Goal: Task Accomplishment & Management: Complete application form

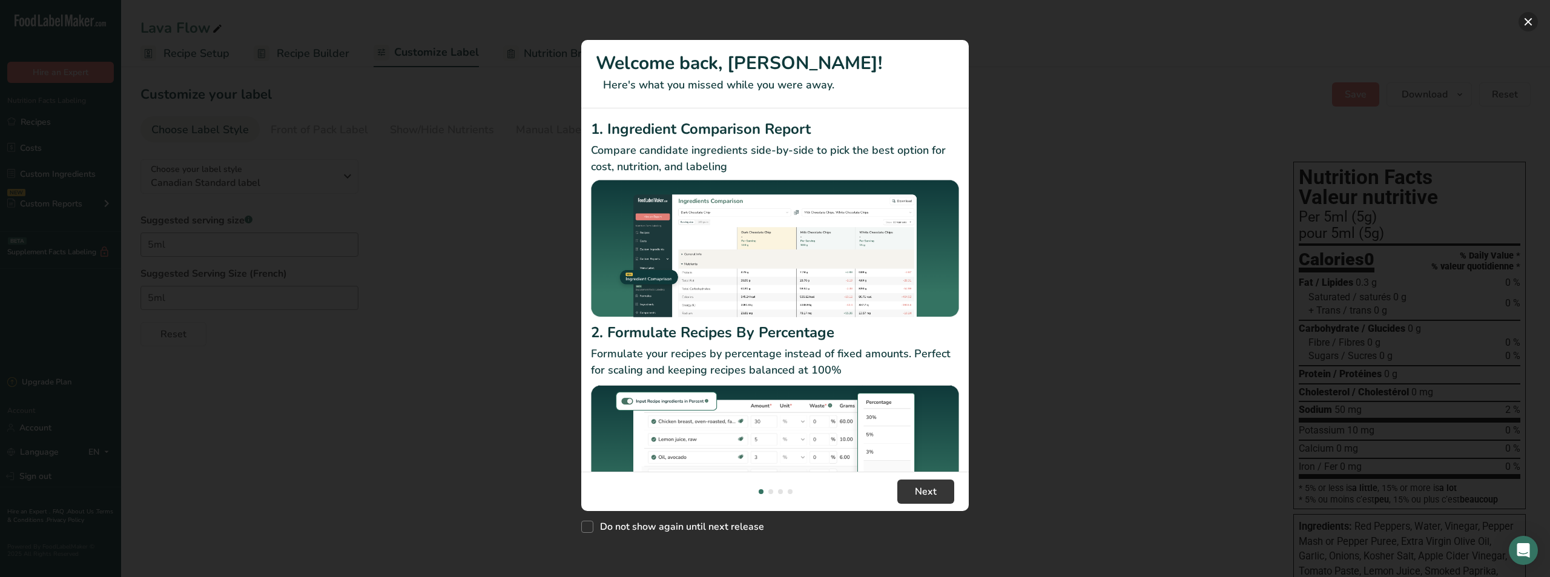
click at [1525, 21] on button "New Features" at bounding box center [1527, 21] width 19 height 19
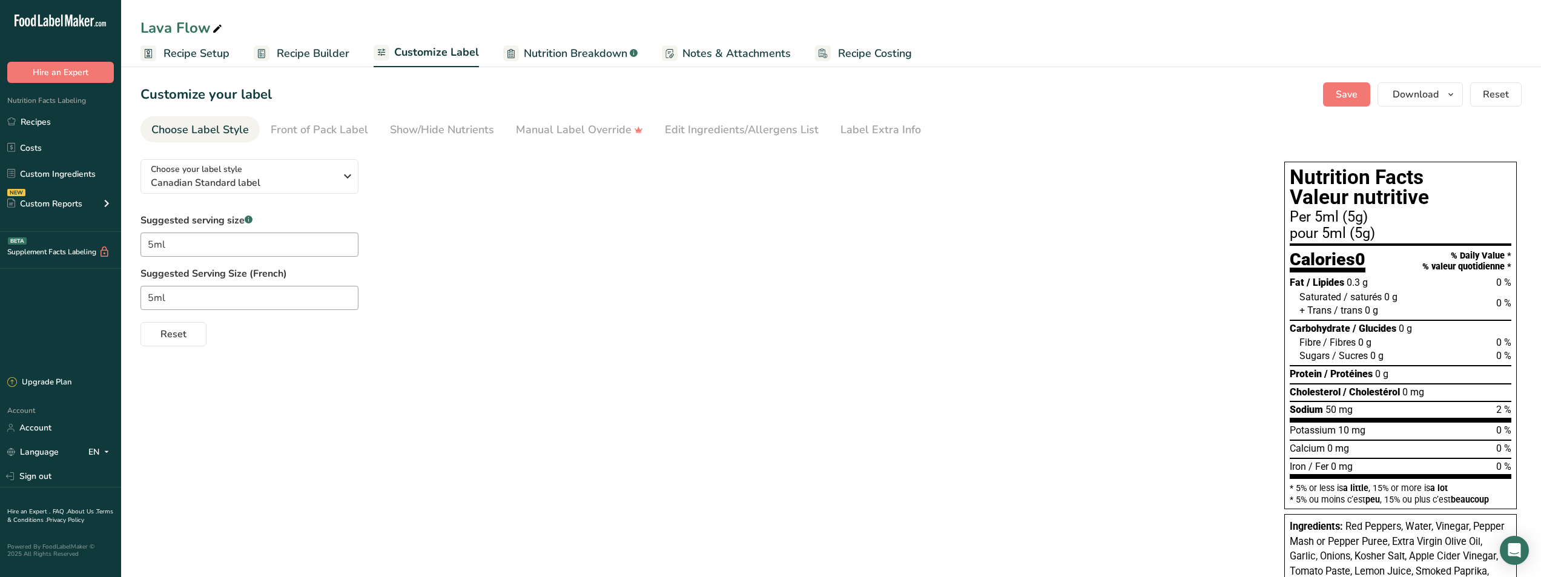
click at [188, 47] on span "Recipe Setup" at bounding box center [196, 53] width 66 height 16
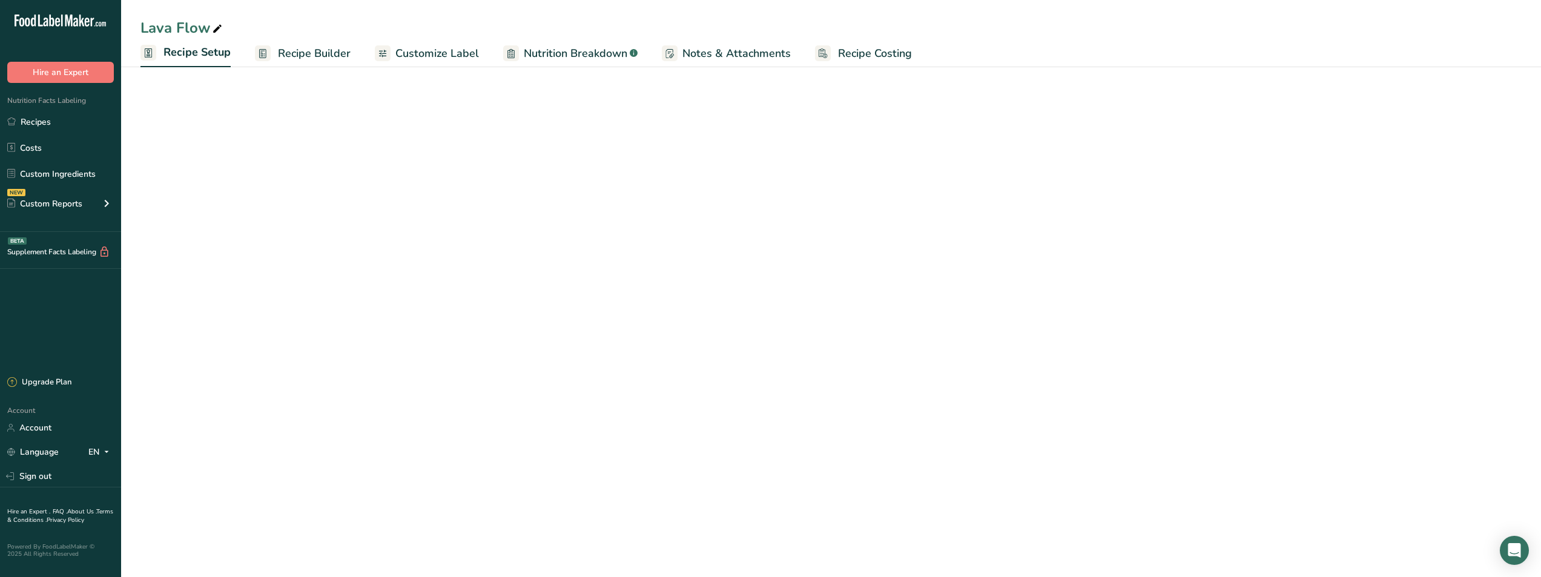
select select "17"
select select "22"
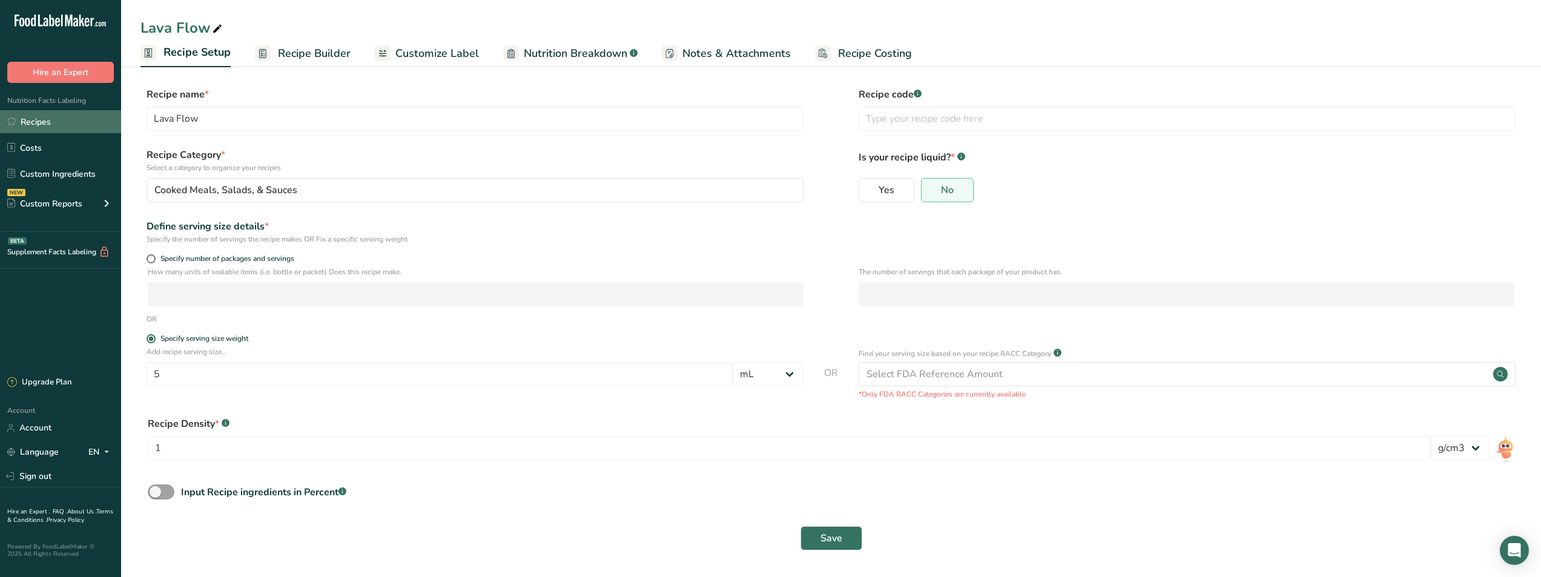
click at [45, 122] on link "Recipes" at bounding box center [60, 121] width 121 height 23
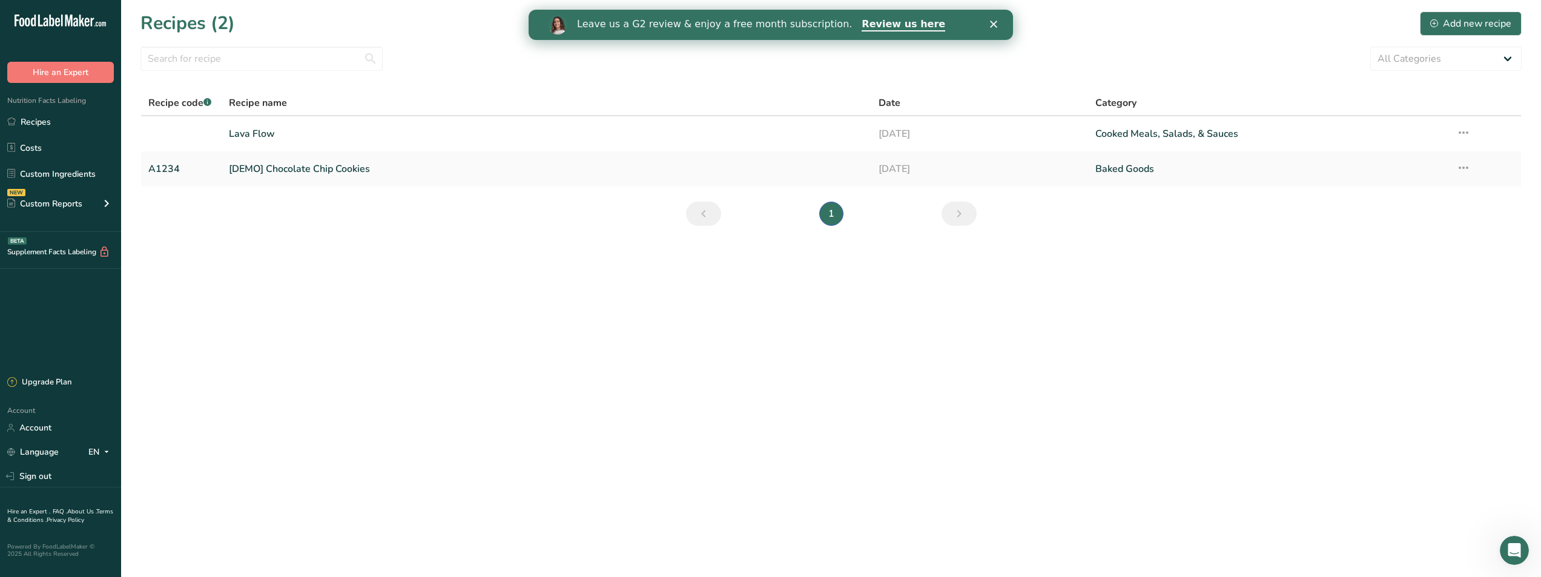
click at [990, 19] on div "Leave us a G2 review & enjoy a free month subscription. Review us here" at bounding box center [770, 25] width 484 height 21
click at [1443, 20] on div "Add new recipe" at bounding box center [1470, 23] width 81 height 15
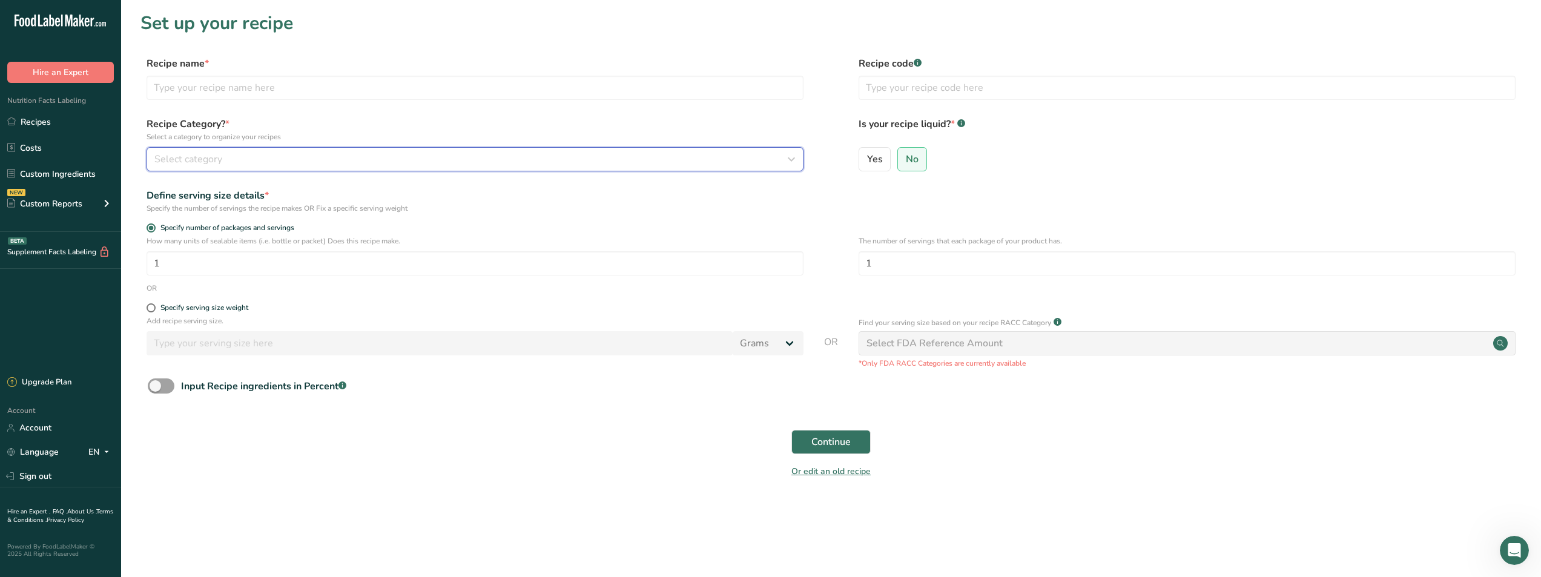
click at [263, 165] on div "Select category" at bounding box center [471, 159] width 634 height 15
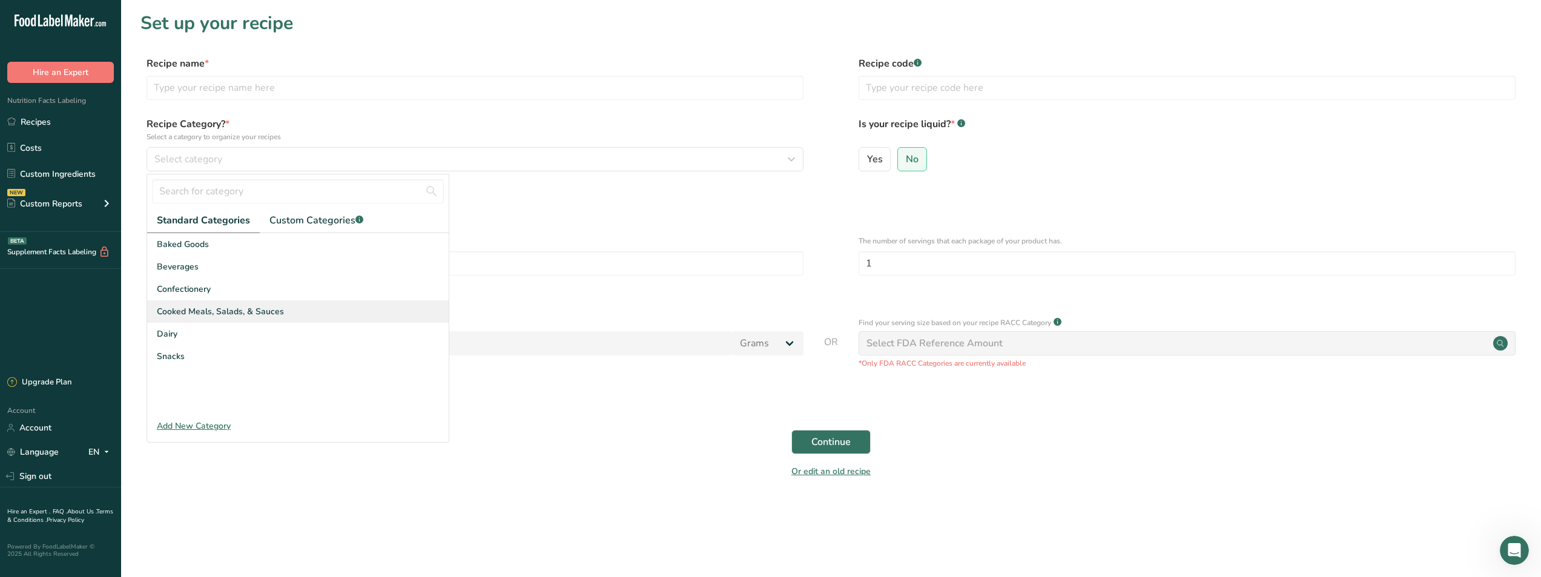
click at [257, 313] on span "Cooked Meals, Salads, & Sauces" at bounding box center [220, 311] width 127 height 13
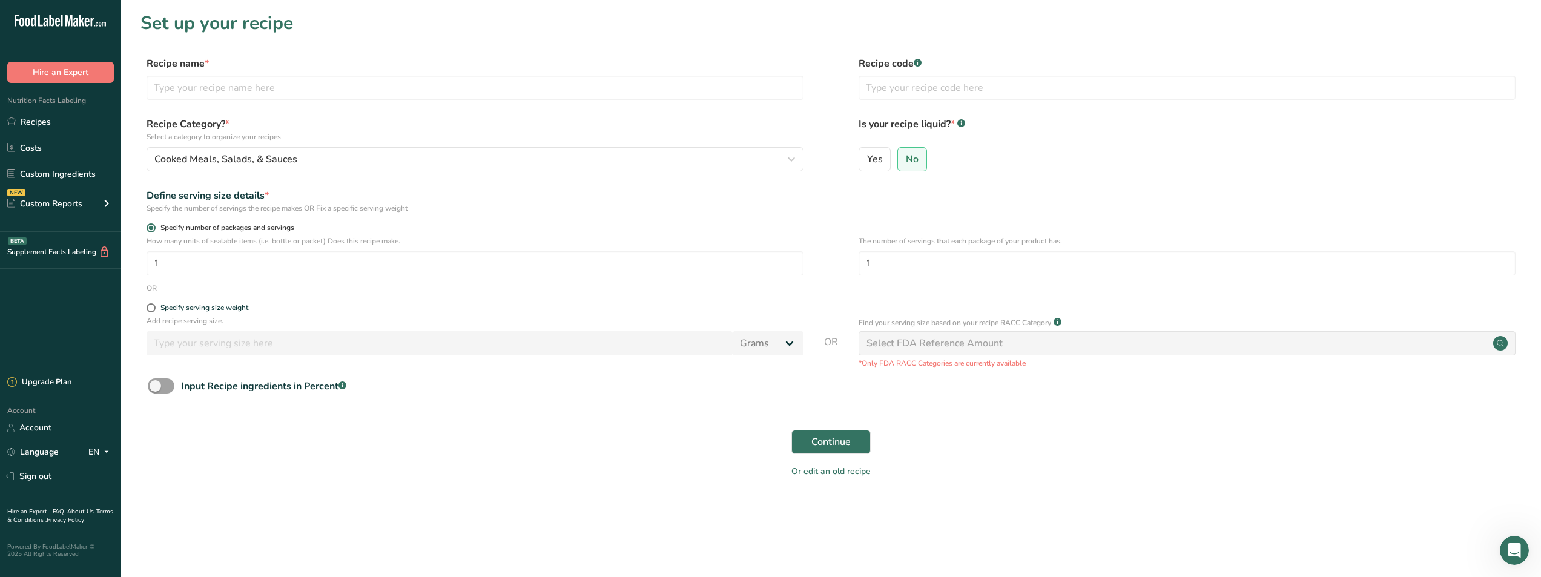
click at [156, 228] on span "Specify number of packages and servings" at bounding box center [225, 227] width 139 height 9
click at [154, 228] on input "Specify number of packages and servings" at bounding box center [150, 228] width 8 height 8
click at [869, 160] on span "Yes" at bounding box center [875, 159] width 16 height 12
click at [867, 160] on input "Yes" at bounding box center [863, 159] width 8 height 8
radio input "true"
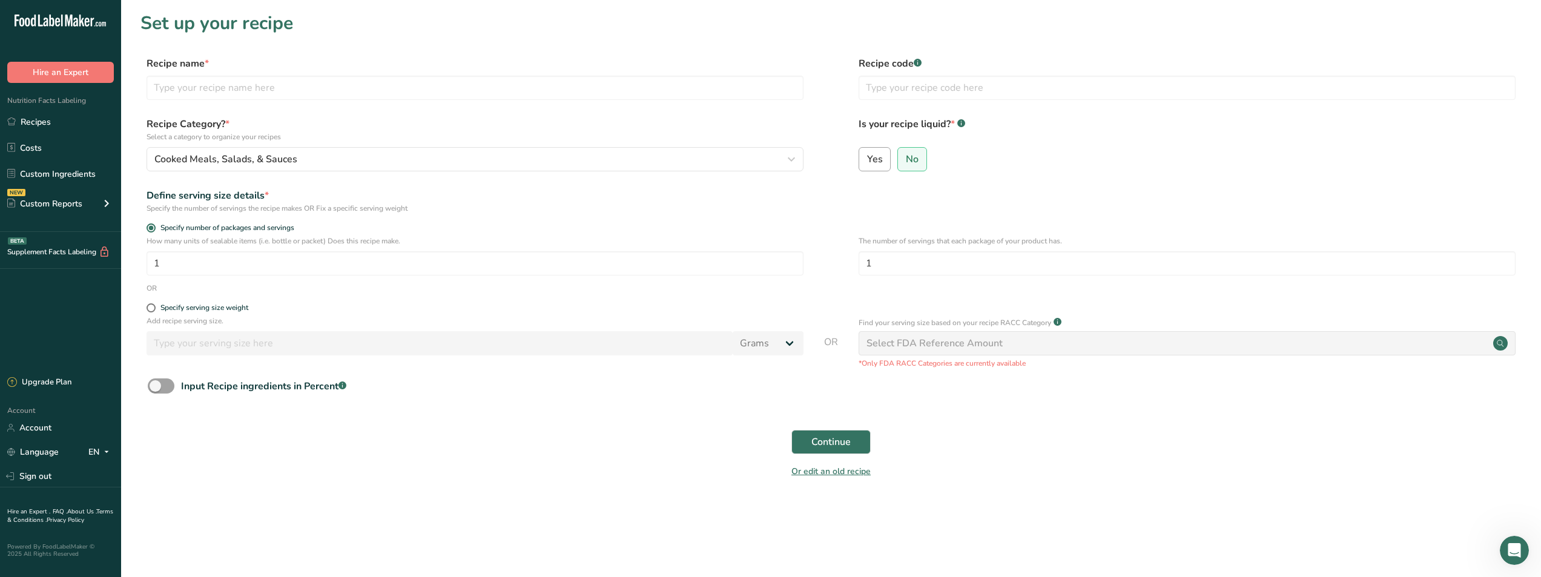
radio input "false"
select select "22"
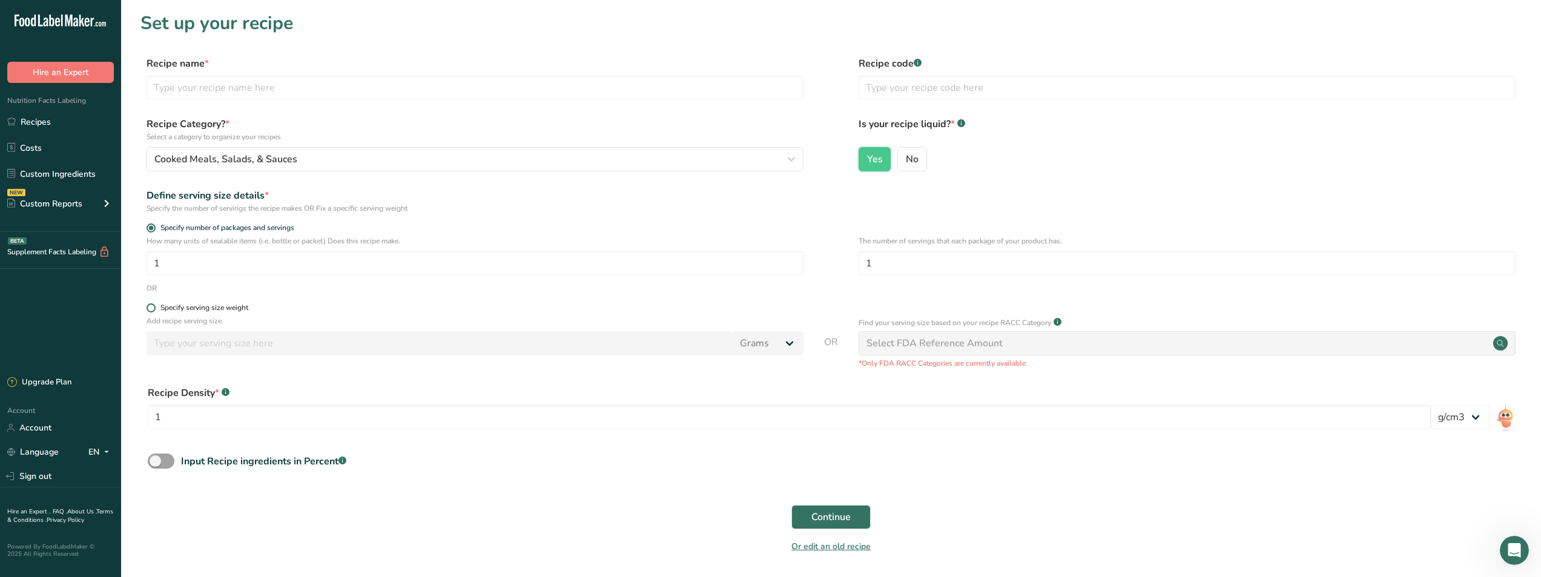
click at [150, 307] on span at bounding box center [150, 307] width 9 height 9
click at [150, 307] on input "Specify serving size weight" at bounding box center [150, 308] width 8 height 8
radio input "true"
radio input "false"
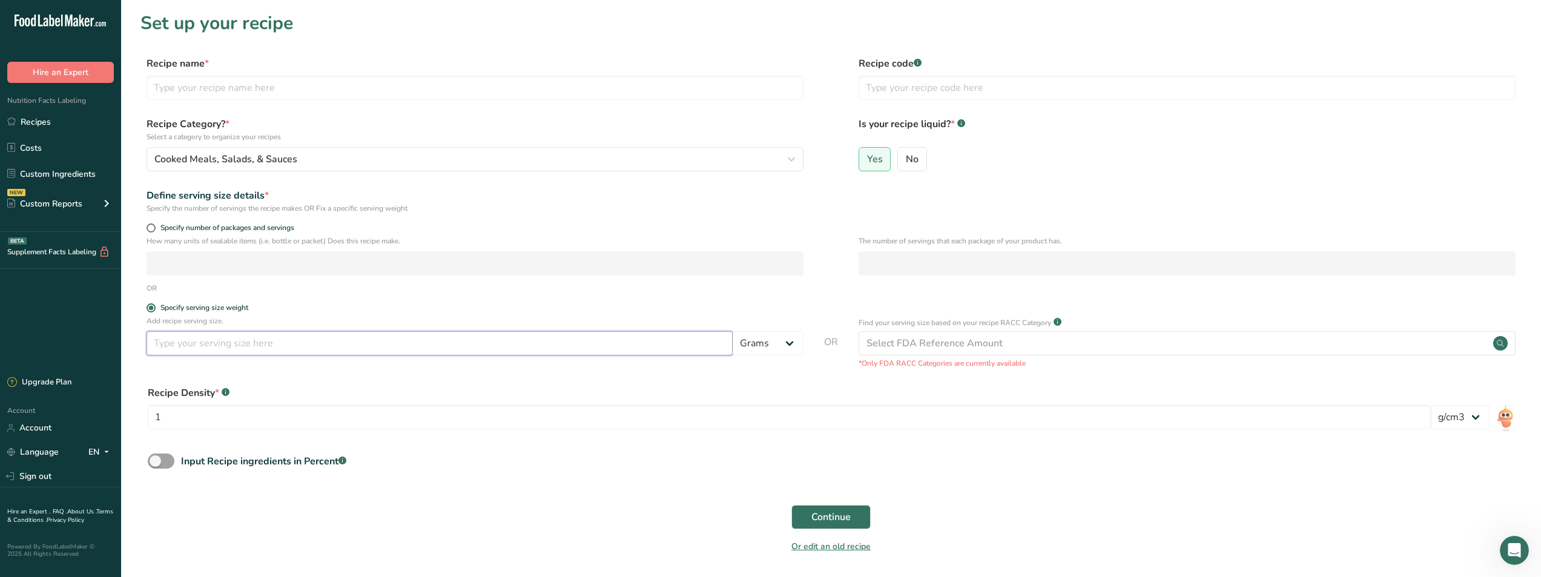
click at [209, 335] on input "number" at bounding box center [439, 343] width 586 height 24
type input "5"
click at [786, 345] on select "Grams kg mg mcg lb oz l mL fl oz tbsp tsp cup qt gallon" at bounding box center [767, 343] width 71 height 24
select select "17"
click at [732, 331] on select "Grams kg mg mcg lb oz l mL fl oz tbsp tsp cup qt gallon" at bounding box center [767, 343] width 71 height 24
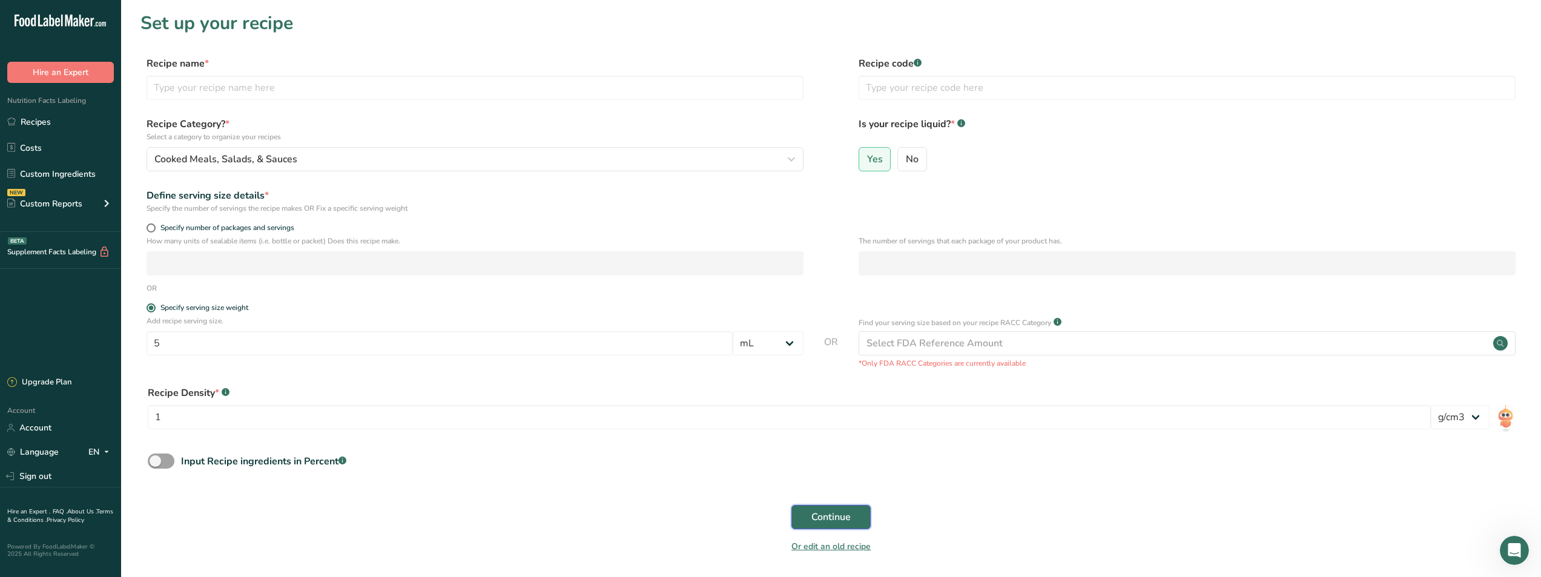
click at [824, 513] on span "Continue" at bounding box center [830, 517] width 39 height 15
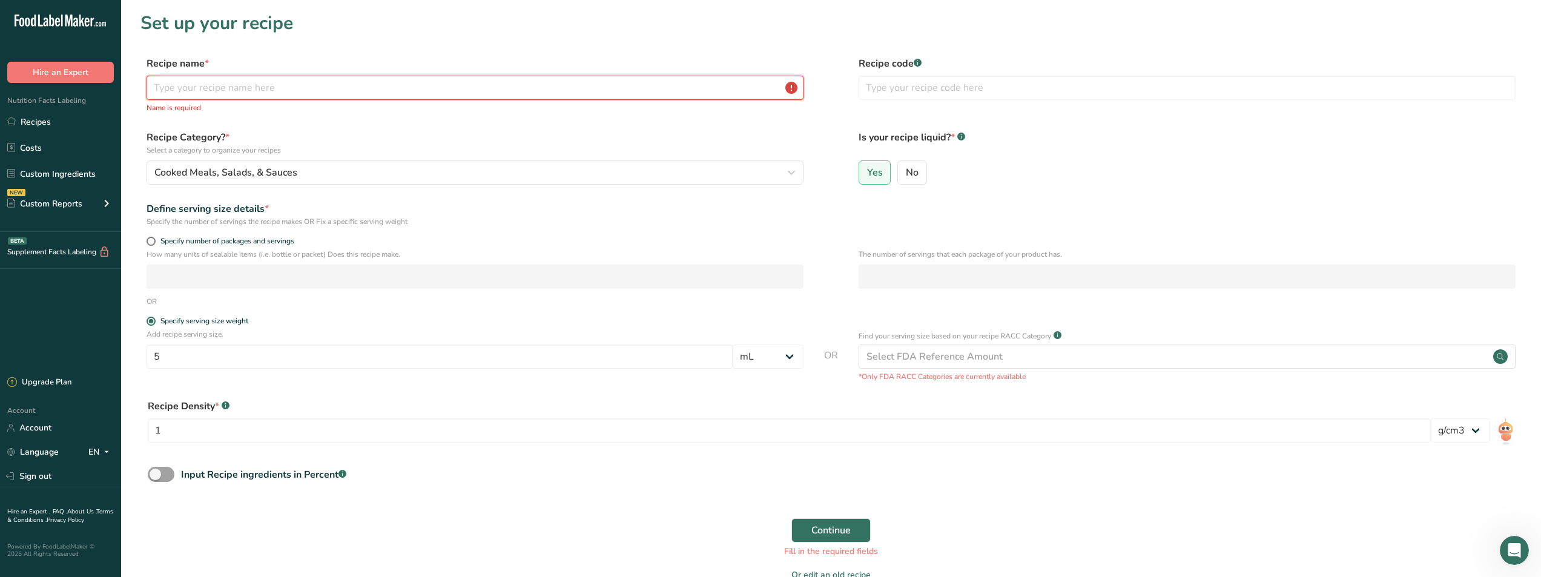
click at [192, 92] on input "text" at bounding box center [474, 88] width 657 height 24
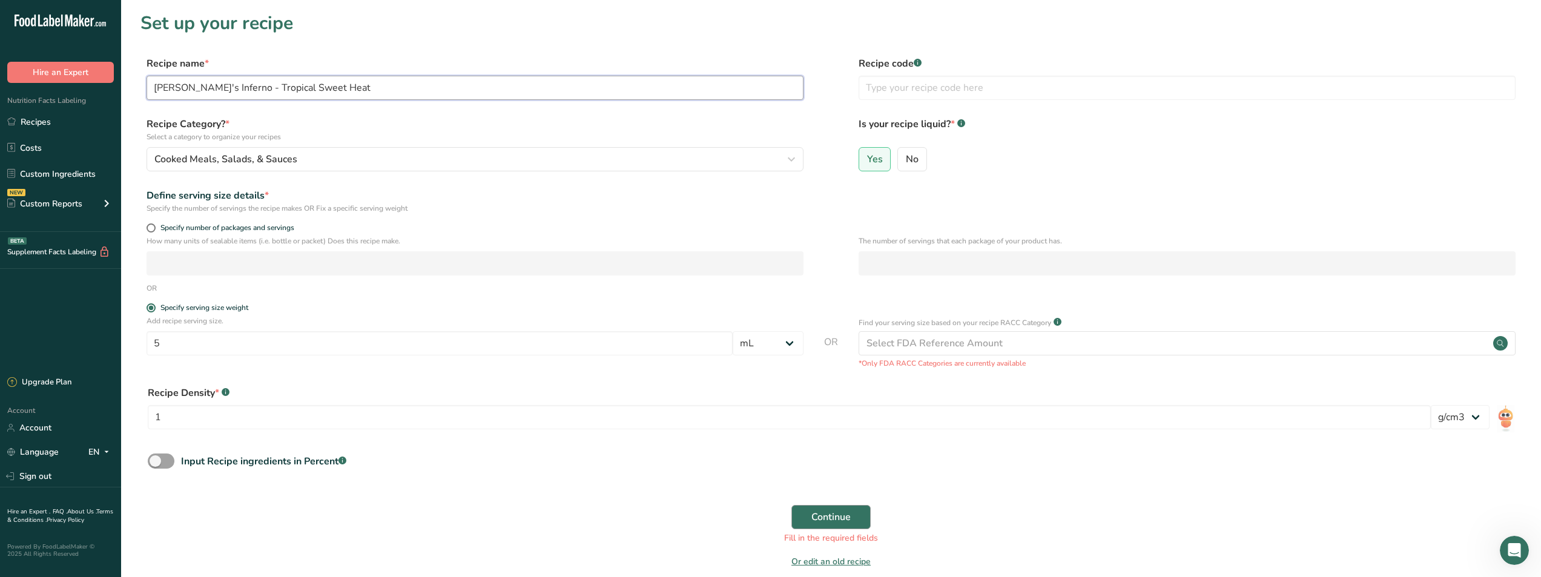
type input "[PERSON_NAME]'s Inferno - Tropical Sweet Heat"
click at [820, 510] on span "Continue" at bounding box center [830, 517] width 39 height 15
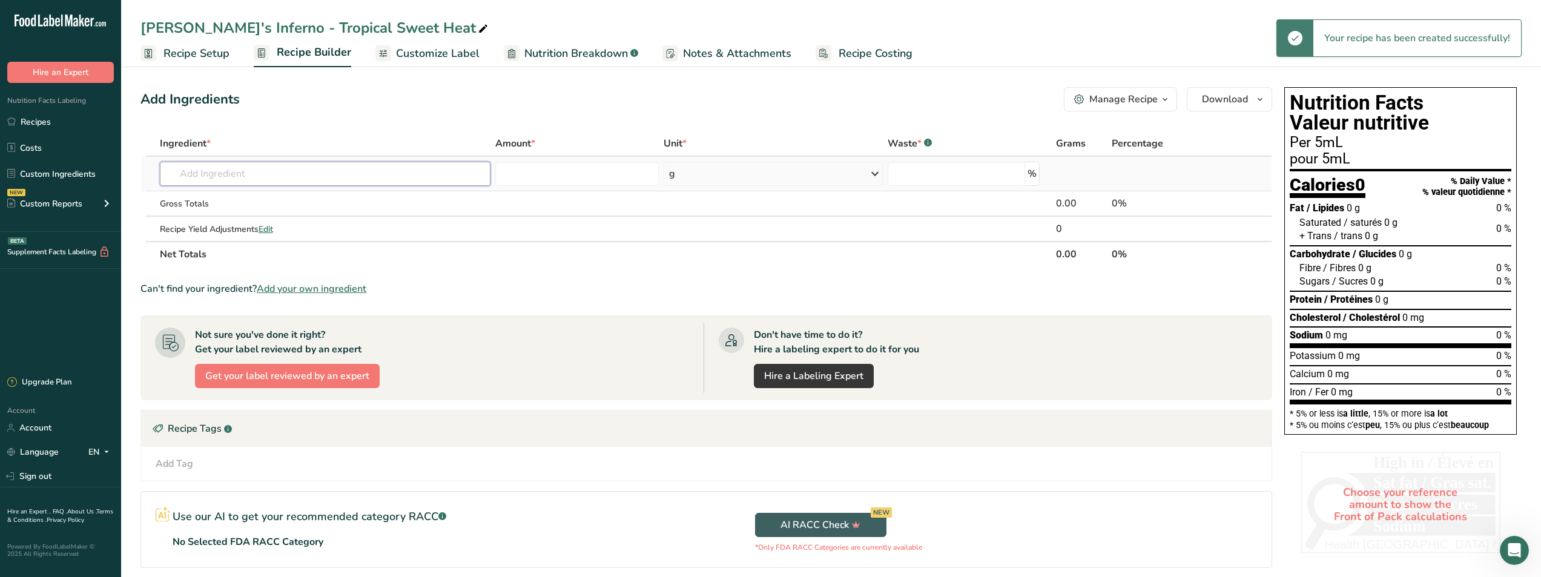
click at [274, 170] on input "text" at bounding box center [325, 174] width 331 height 24
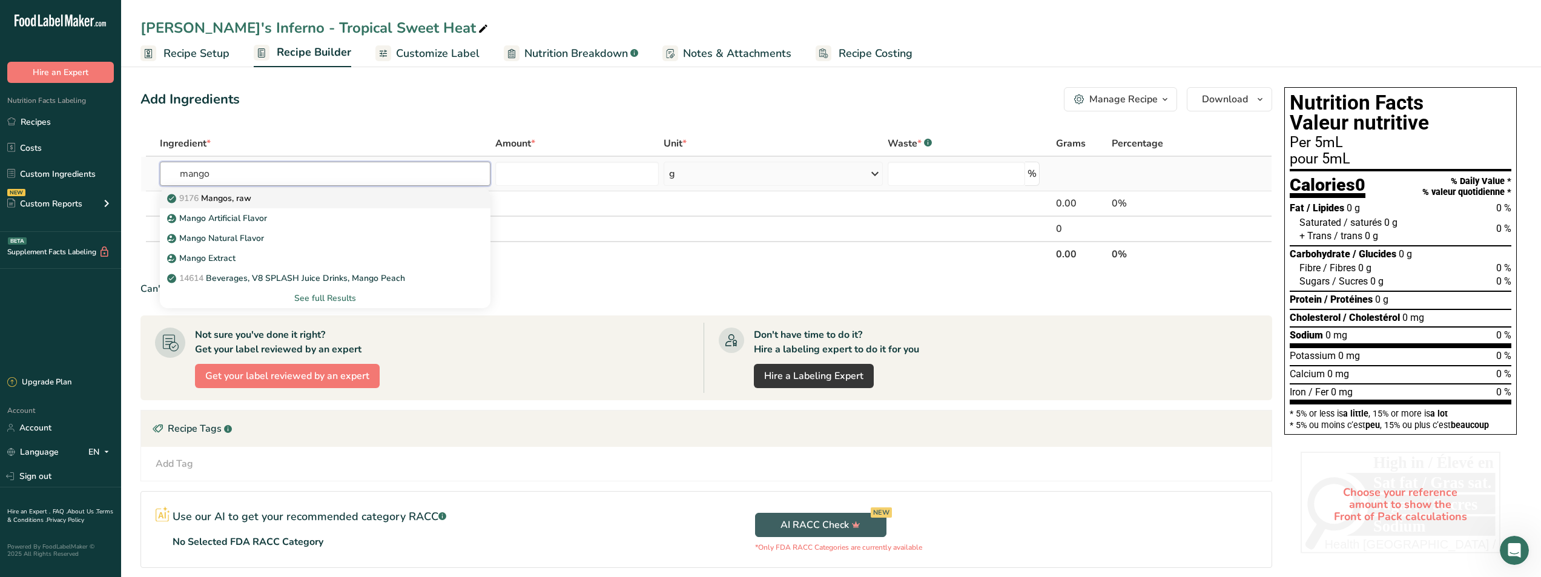
type input "mango"
click at [246, 194] on p "9176 Mangos, raw" at bounding box center [210, 198] width 82 height 13
type input "Mangos, raw"
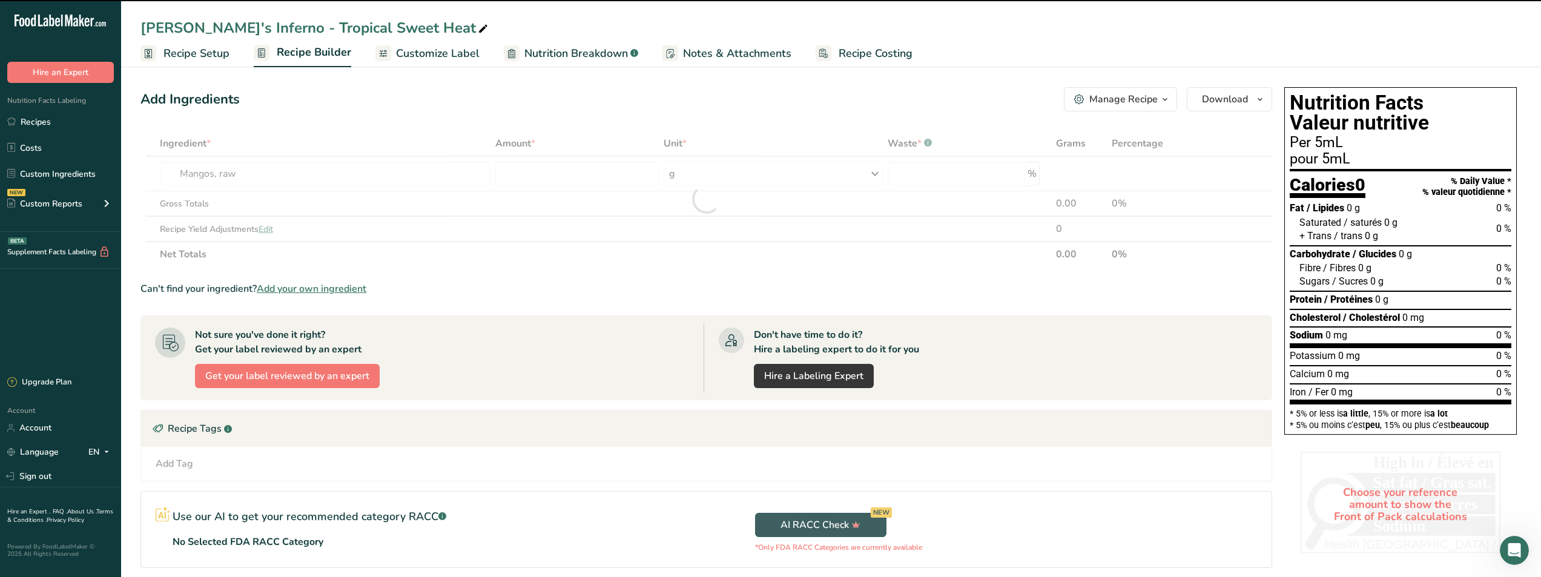
type input "0"
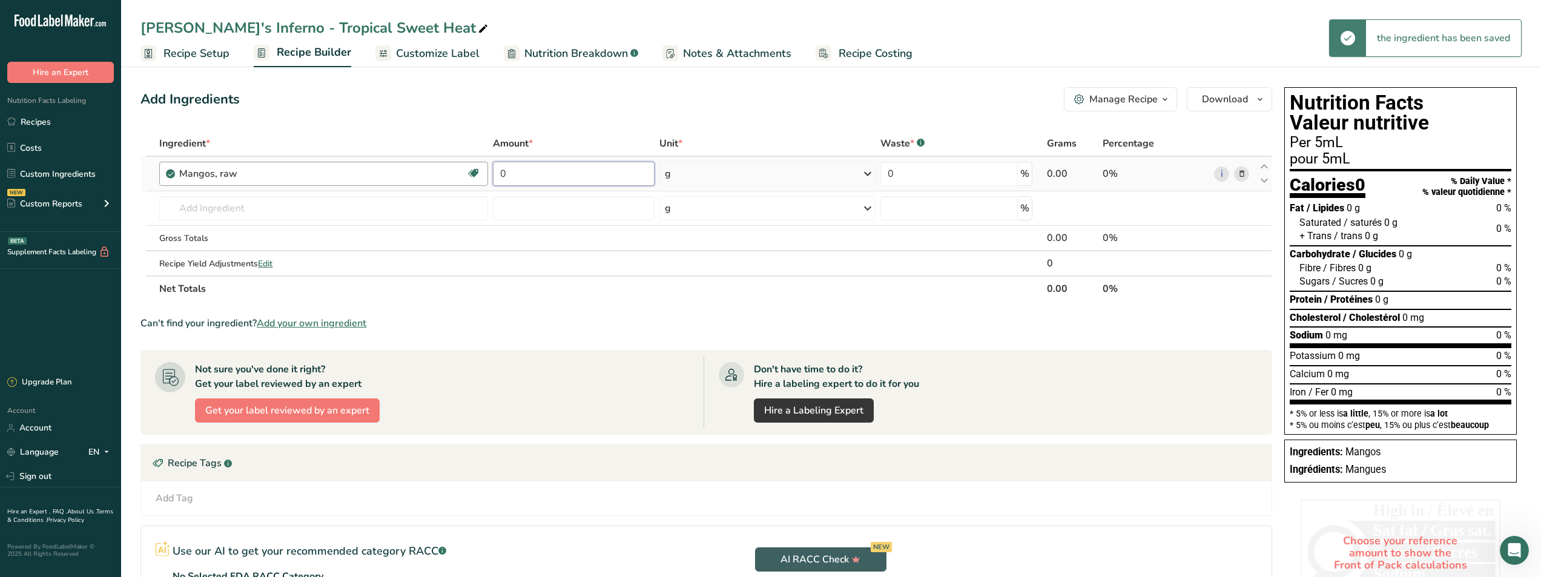
drag, startPoint x: 533, startPoint y: 166, endPoint x: 477, endPoint y: 177, distance: 56.9
click at [477, 177] on tr "Mangos, raw Source of Antioxidants Dairy free Gluten free Vegan Vegetarian Soy …" at bounding box center [706, 174] width 1130 height 35
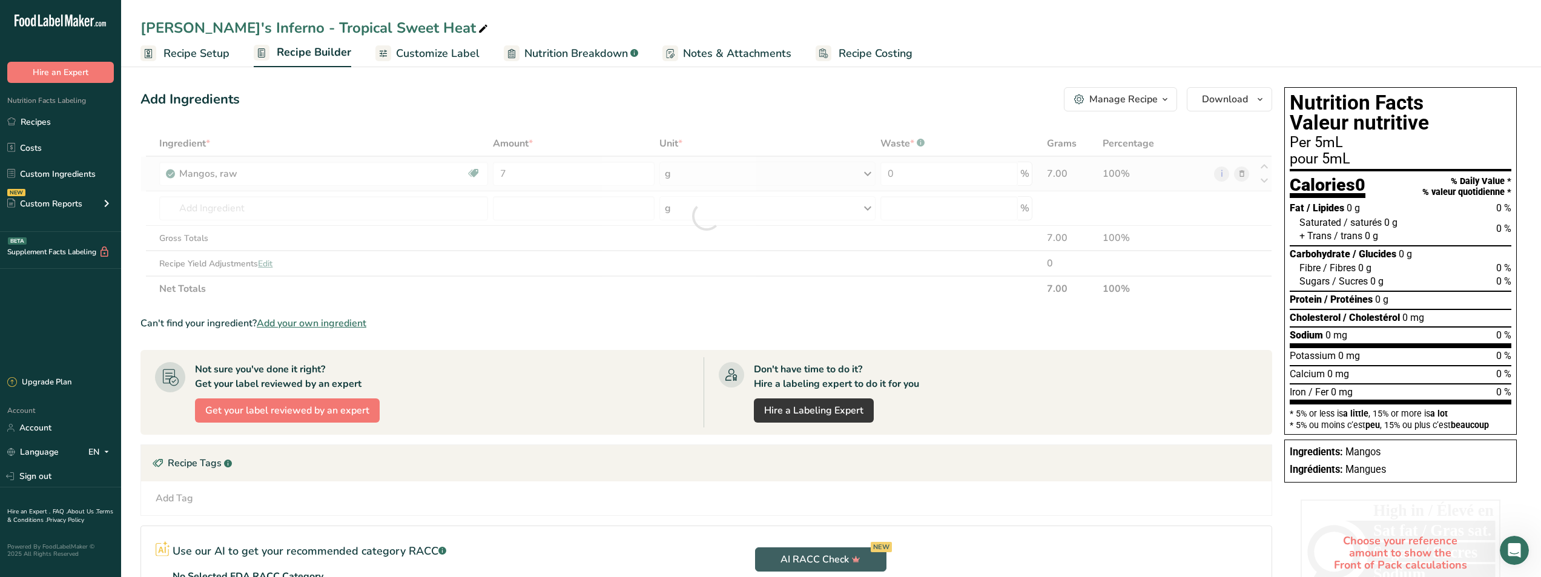
click at [797, 169] on div "Ingredient * Amount * Unit * Waste * .a-a{fill:#347362;}.b-a{fill:#fff;} Grams …" at bounding box center [705, 216] width 1131 height 171
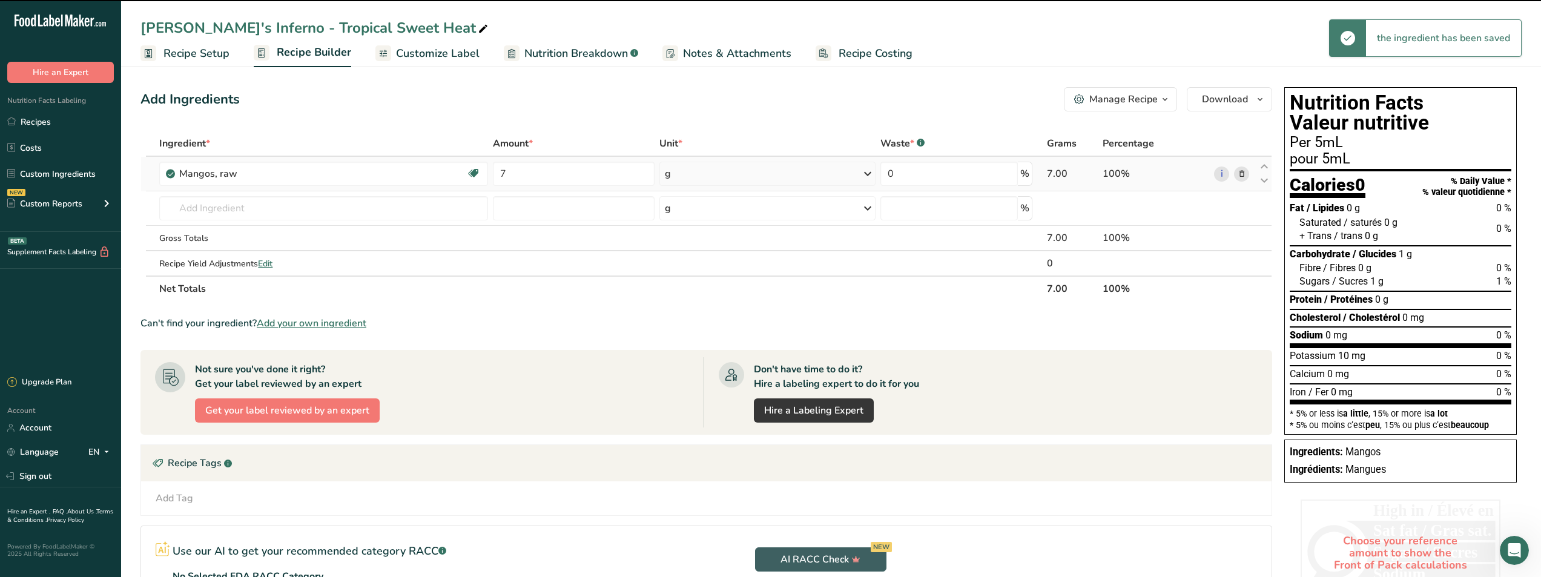
click at [807, 174] on div "g" at bounding box center [767, 174] width 216 height 24
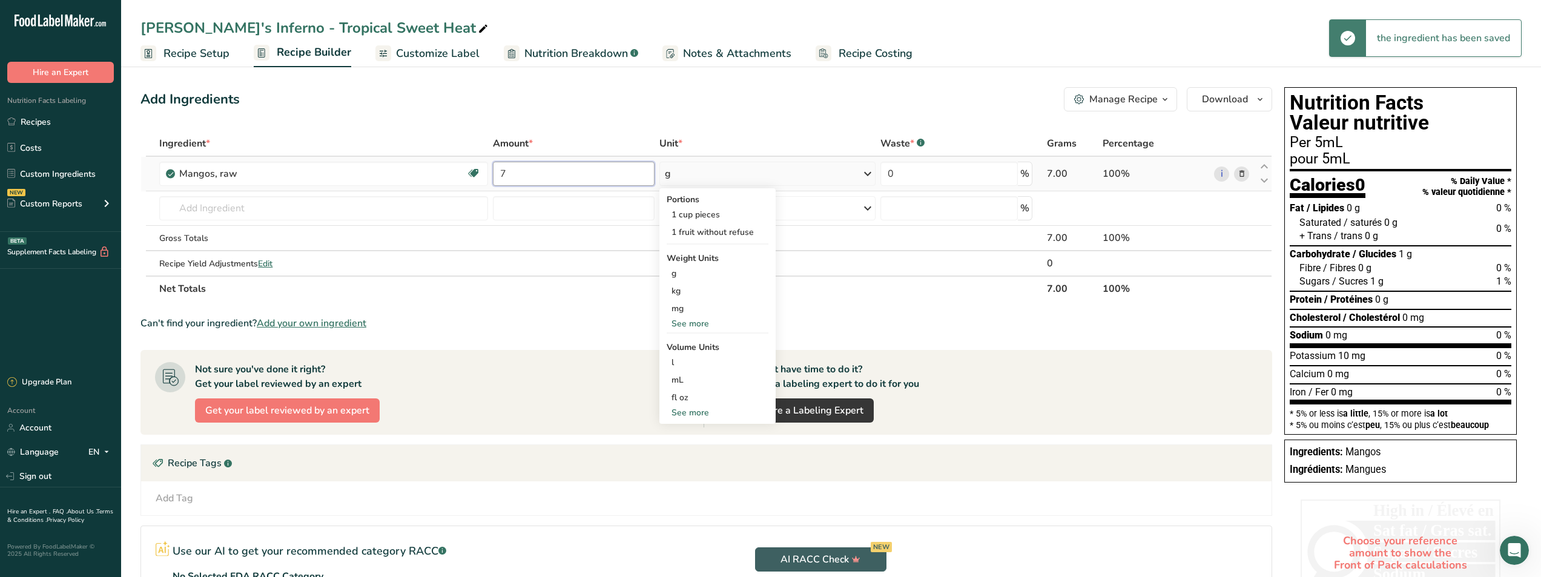
click at [584, 176] on input "7" at bounding box center [574, 174] width 162 height 24
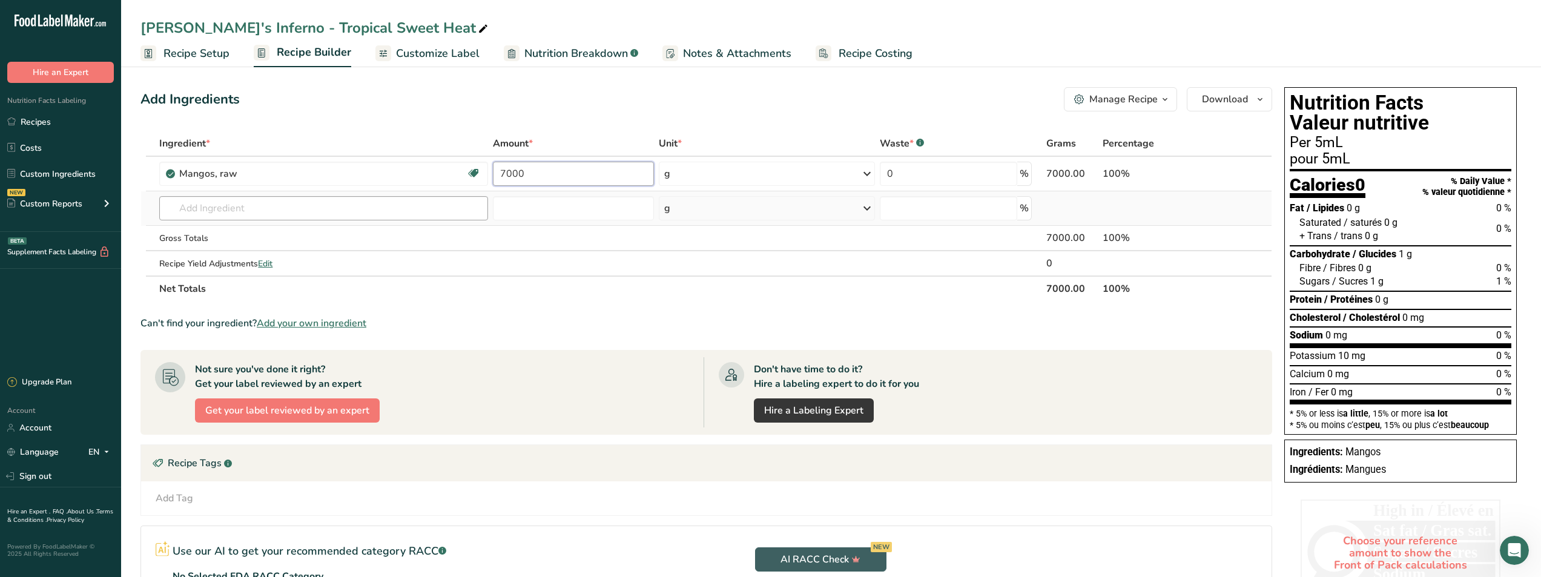
type input "7000"
click at [335, 212] on div "Ingredient * Amount * Unit * Waste * .a-a{fill:#347362;}.b-a{fill:#fff;} Grams …" at bounding box center [705, 216] width 1131 height 171
click at [334, 213] on input "text" at bounding box center [323, 208] width 328 height 24
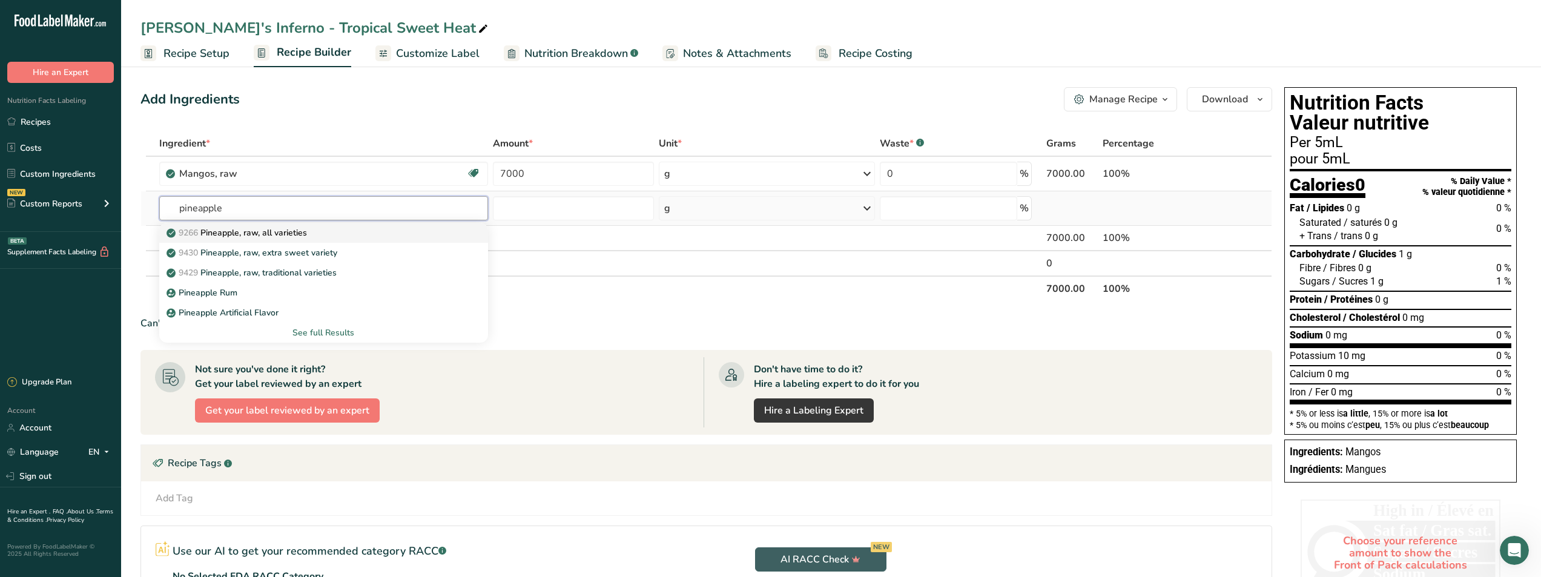
type input "pineapple"
click at [312, 231] on div "9266 Pineapple, raw, all varieties" at bounding box center [313, 232] width 289 height 13
type input "Pineapple, raw, all varieties"
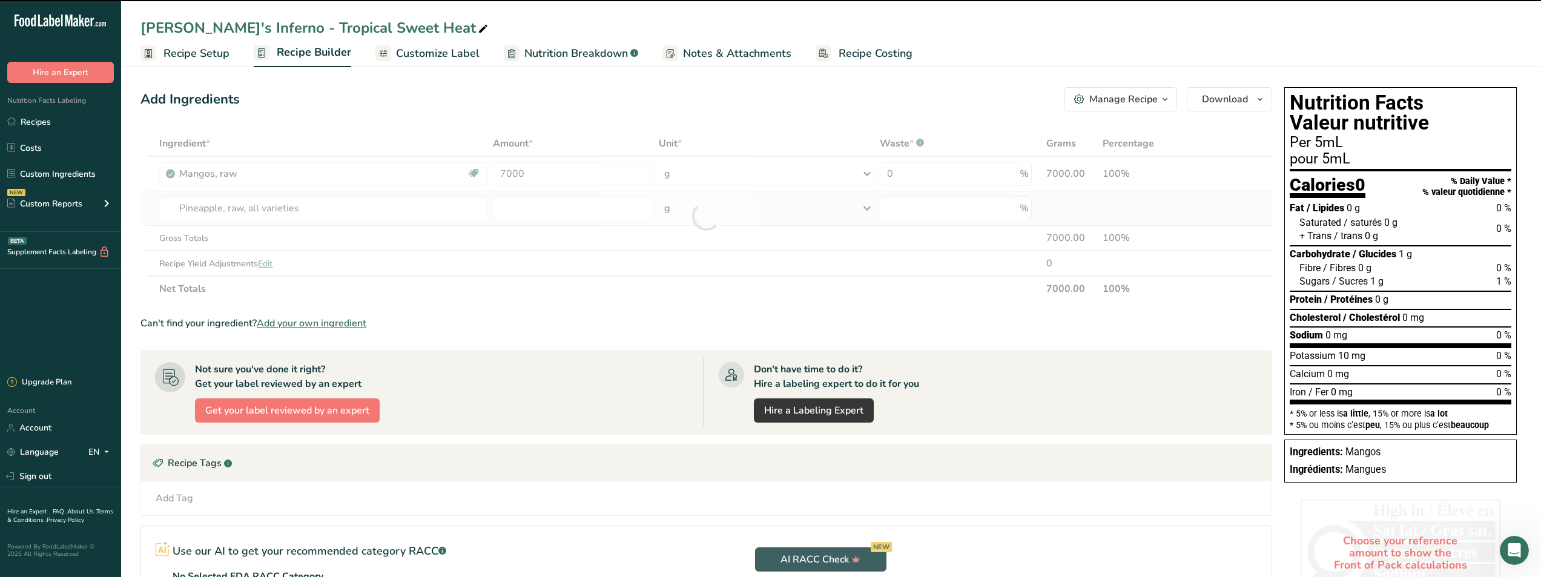
type input "0"
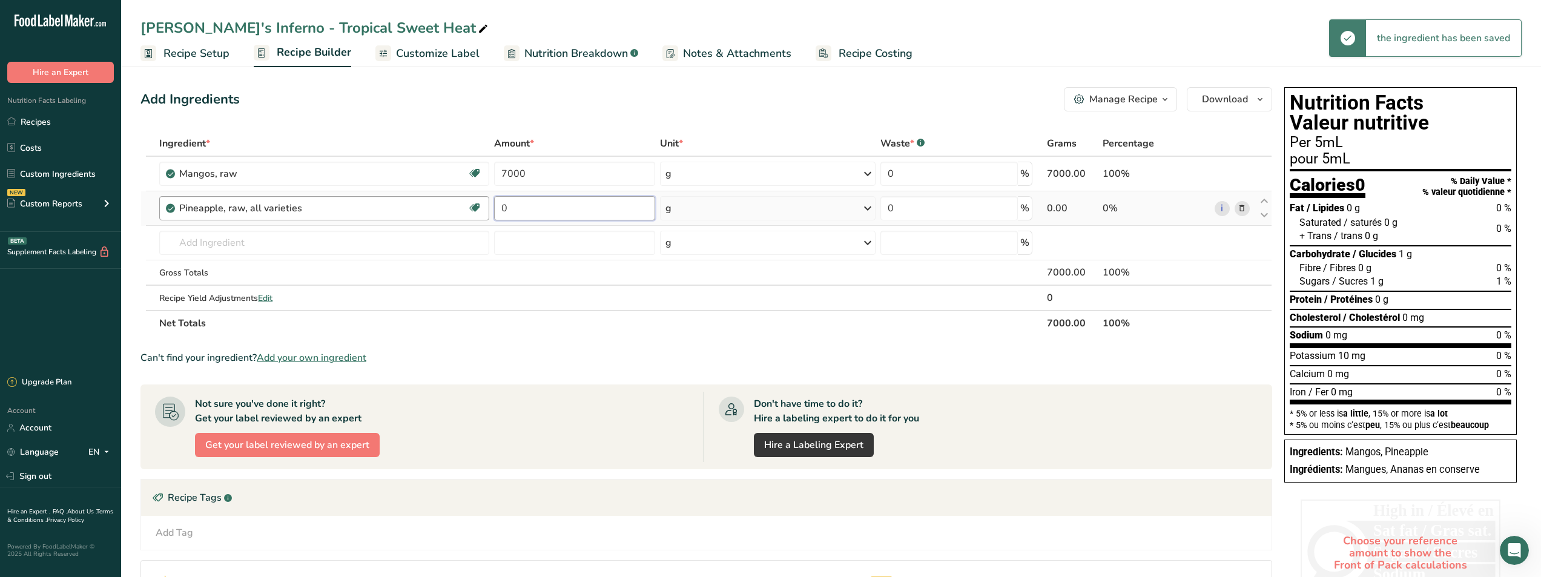
drag, startPoint x: 535, startPoint y: 205, endPoint x: 458, endPoint y: 214, distance: 77.4
click at [458, 214] on tr "Pineapple, raw, all varieties Source of Antioxidants Dairy free Gluten free Veg…" at bounding box center [706, 208] width 1130 height 35
type input "29000"
click at [556, 101] on div "Add Ingredients Manage Recipe Delete Recipe Duplicate Recipe Scale Recipe Save …" at bounding box center [705, 99] width 1131 height 24
click at [263, 239] on input "text" at bounding box center [323, 243] width 329 height 24
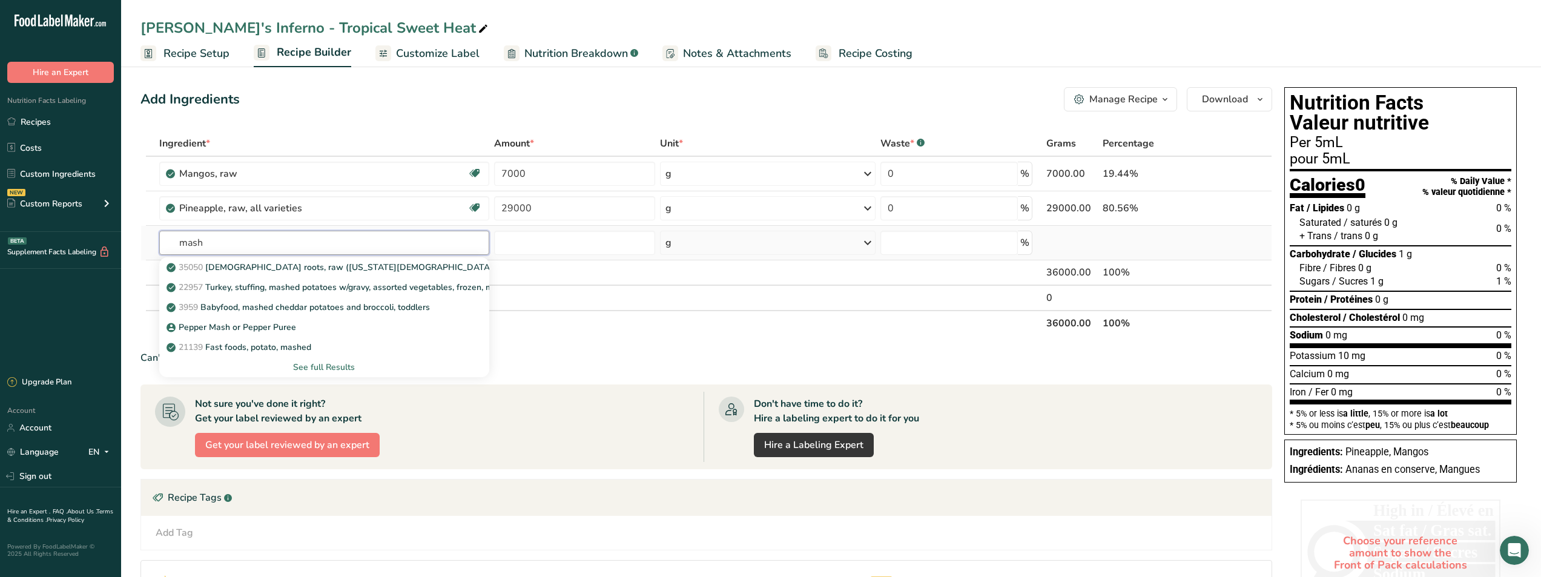
click at [262, 237] on input "mash" at bounding box center [323, 243] width 329 height 24
type input "m"
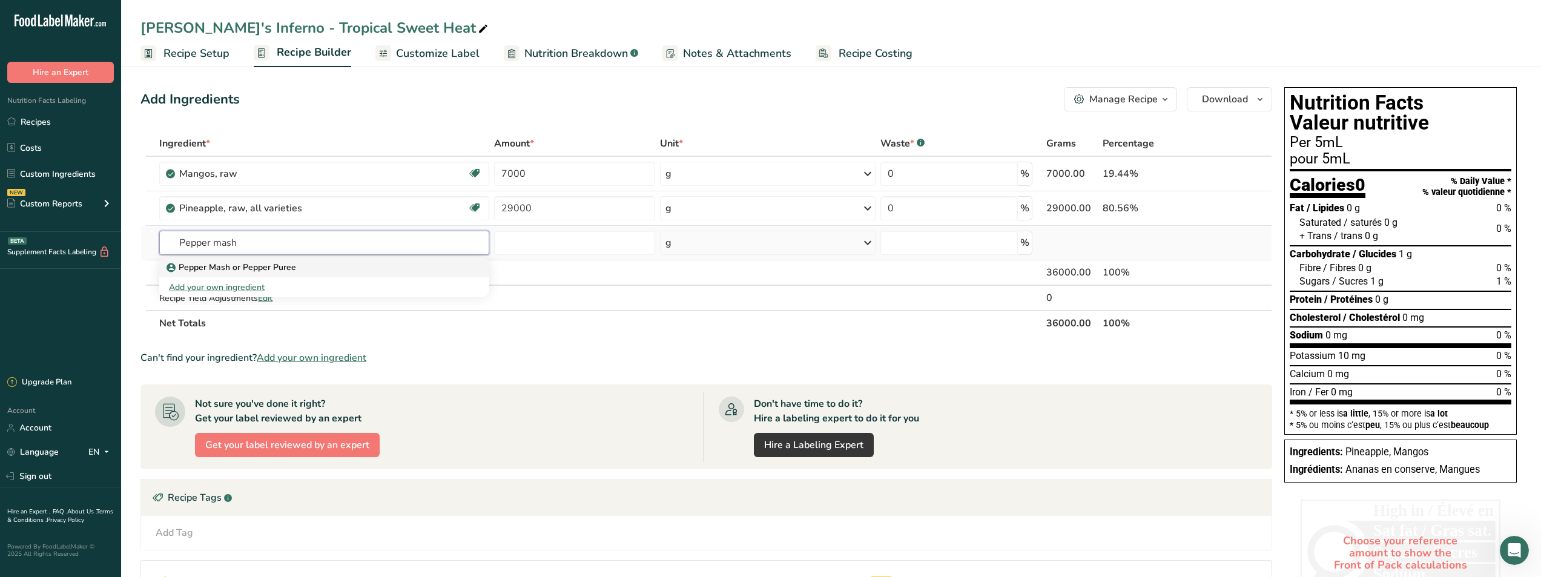
type input "Pepper mash"
click at [260, 266] on p "Pepper Mash or Pepper Puree" at bounding box center [232, 267] width 127 height 13
type input "Pepper Mash or Pepper Puree"
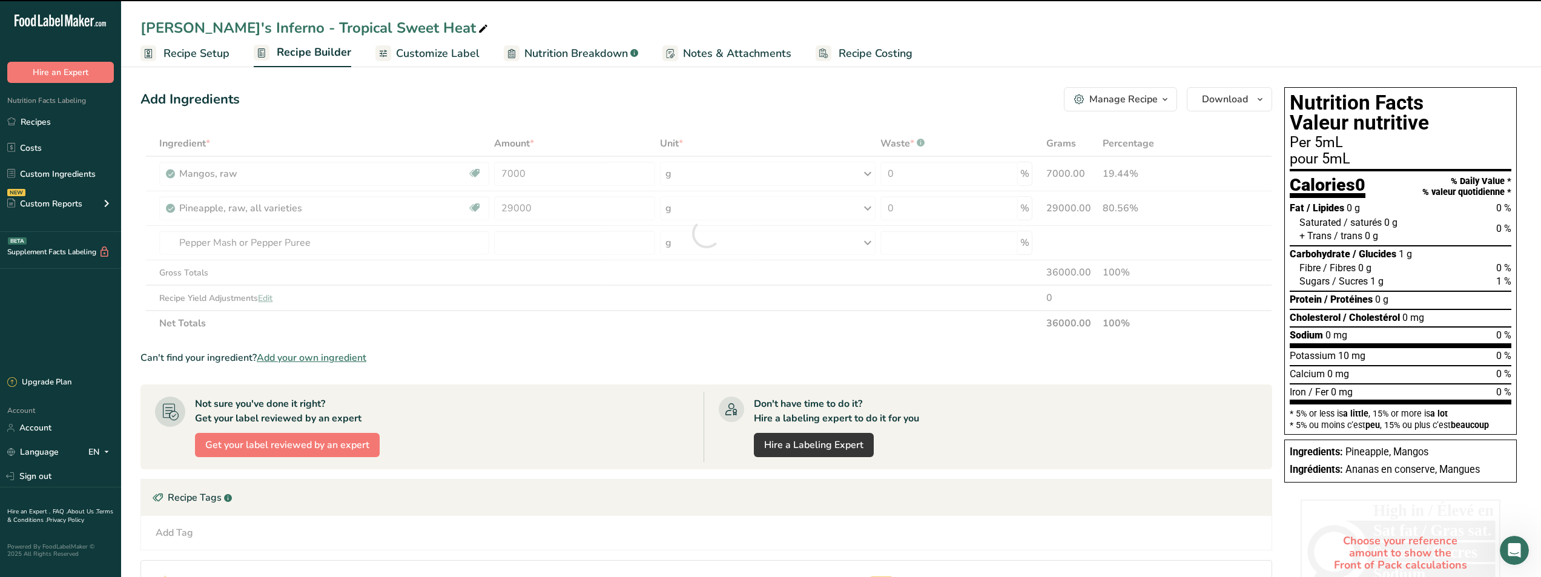
type input "0"
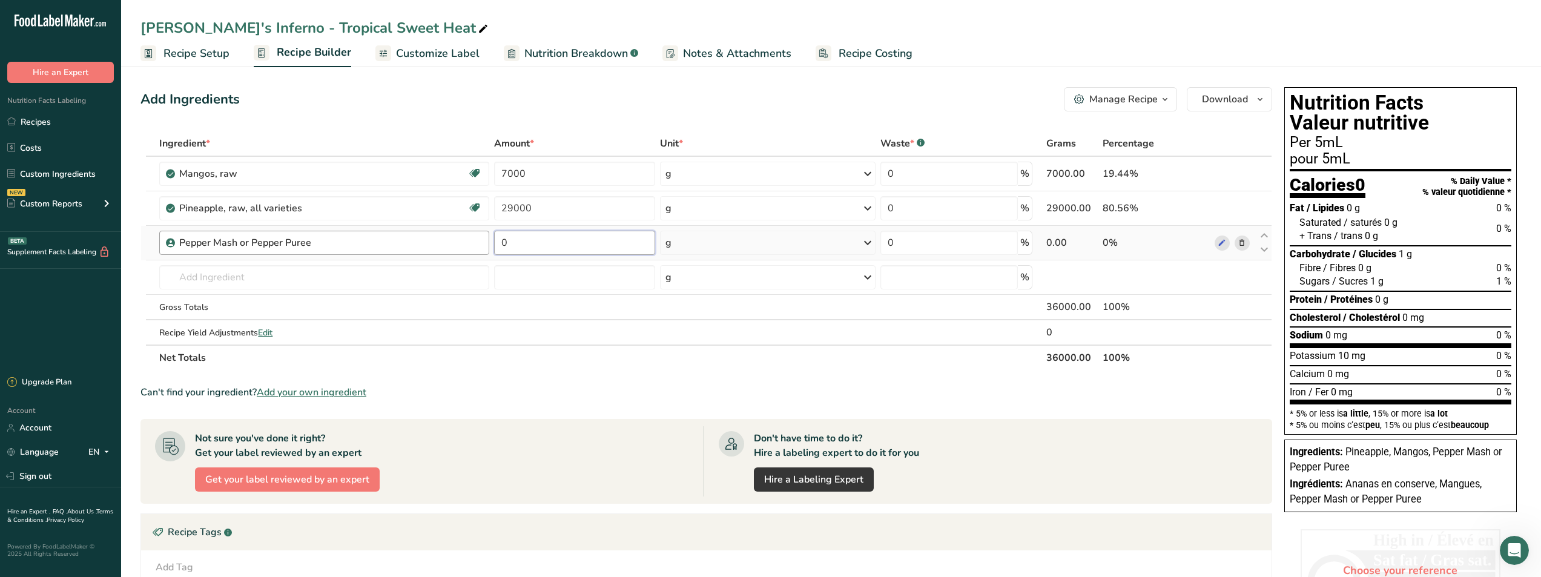
drag, startPoint x: 547, startPoint y: 242, endPoint x: 459, endPoint y: 239, distance: 87.8
click at [459, 239] on tr "Pepper Mash or Pepper Puree 0 g Weight Units g kg mg See more Volume Units l Vo…" at bounding box center [706, 243] width 1130 height 35
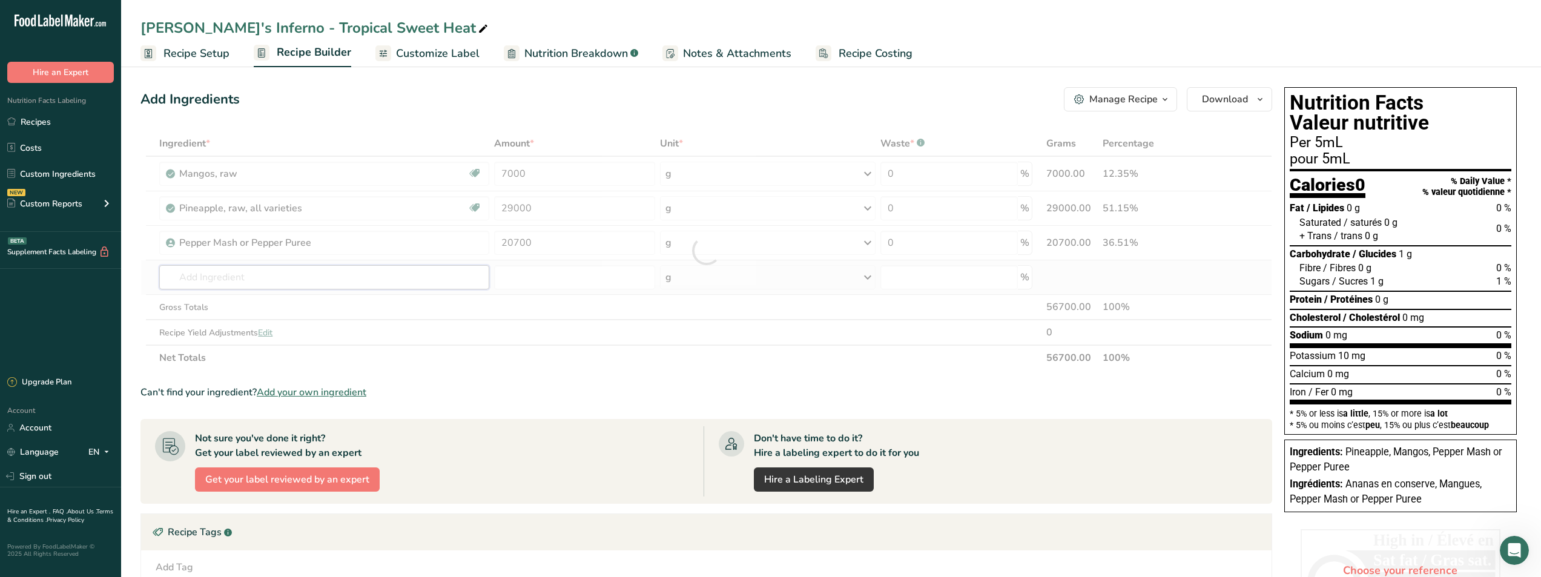
click at [415, 278] on div "Ingredient * Amount * Unit * Waste * .a-a{fill:#347362;}.b-a{fill:#fff;} Grams …" at bounding box center [705, 251] width 1131 height 240
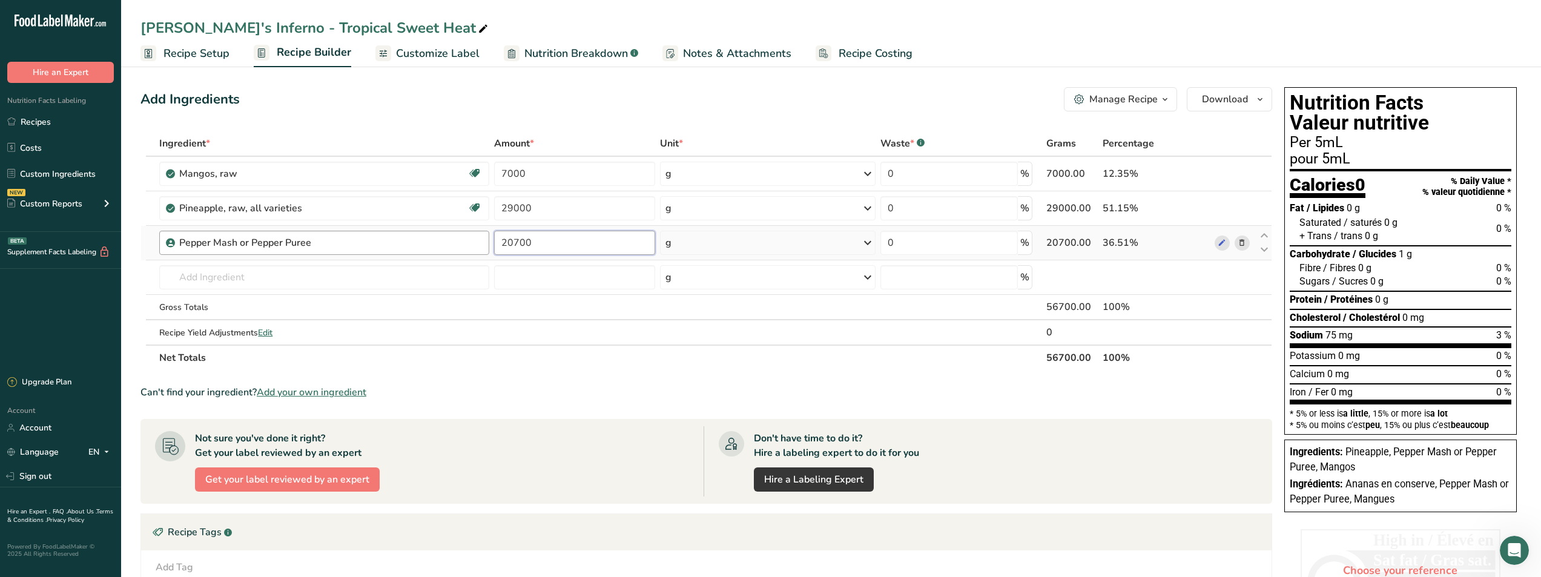
drag, startPoint x: 545, startPoint y: 240, endPoint x: 472, endPoint y: 239, distance: 73.2
click at [472, 239] on tr "Pepper Mash or Pepper Puree 20700 g Weight Units g kg mg See more Volume Units …" at bounding box center [706, 243] width 1130 height 35
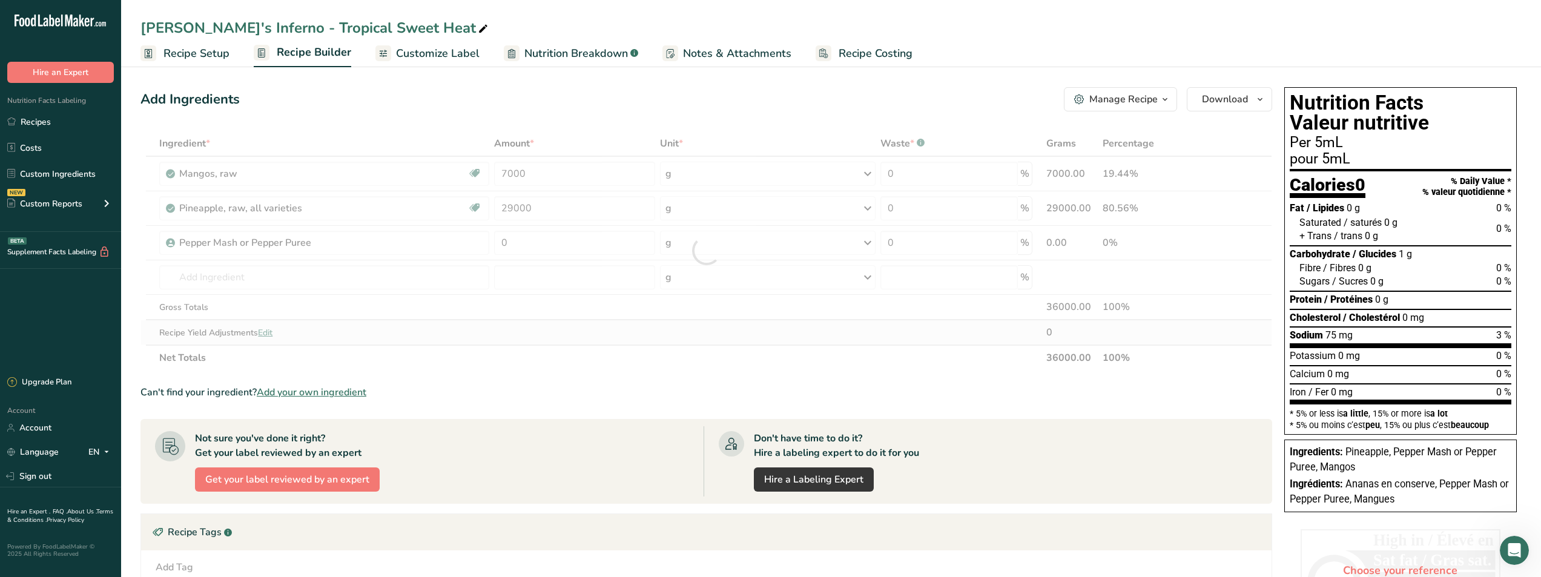
click at [590, 324] on div "Ingredient * Amount * Unit * Waste * .a-a{fill:#347362;}.b-a{fill:#fff;} Grams …" at bounding box center [705, 251] width 1131 height 240
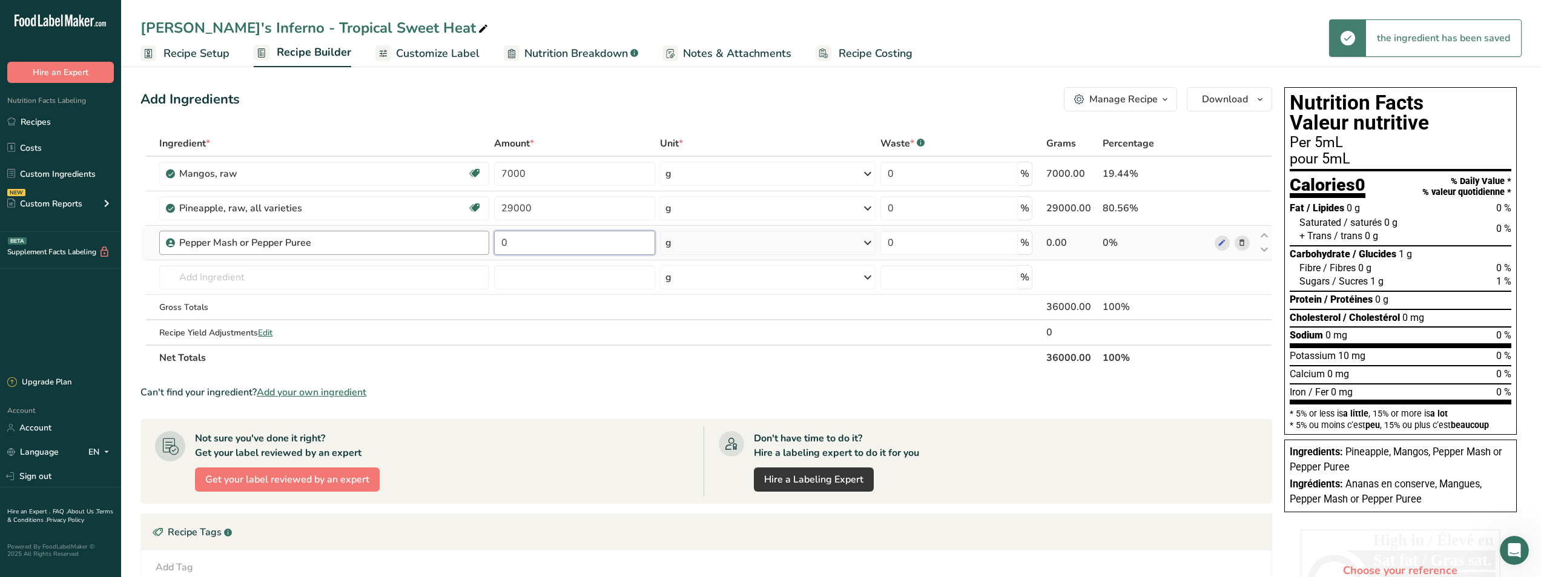
drag, startPoint x: 550, startPoint y: 234, endPoint x: 471, endPoint y: 233, distance: 79.3
click at [471, 233] on tr "Pepper Mash or Pepper Puree 0 g Weight Units g kg mg See more Volume Units l Vo…" at bounding box center [706, 243] width 1130 height 35
type input "20700"
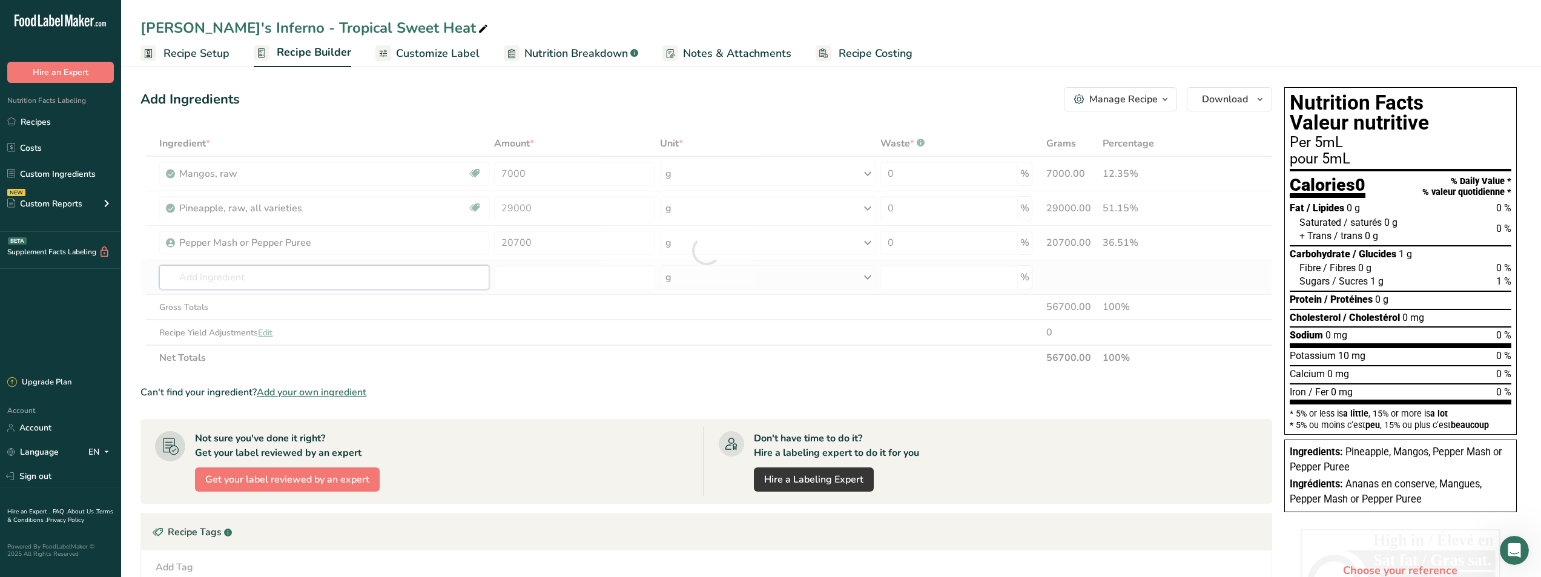
click at [445, 271] on div "Ingredient * Amount * Unit * Waste * .a-a{fill:#347362;}.b-a{fill:#fff;} Grams …" at bounding box center [705, 251] width 1131 height 240
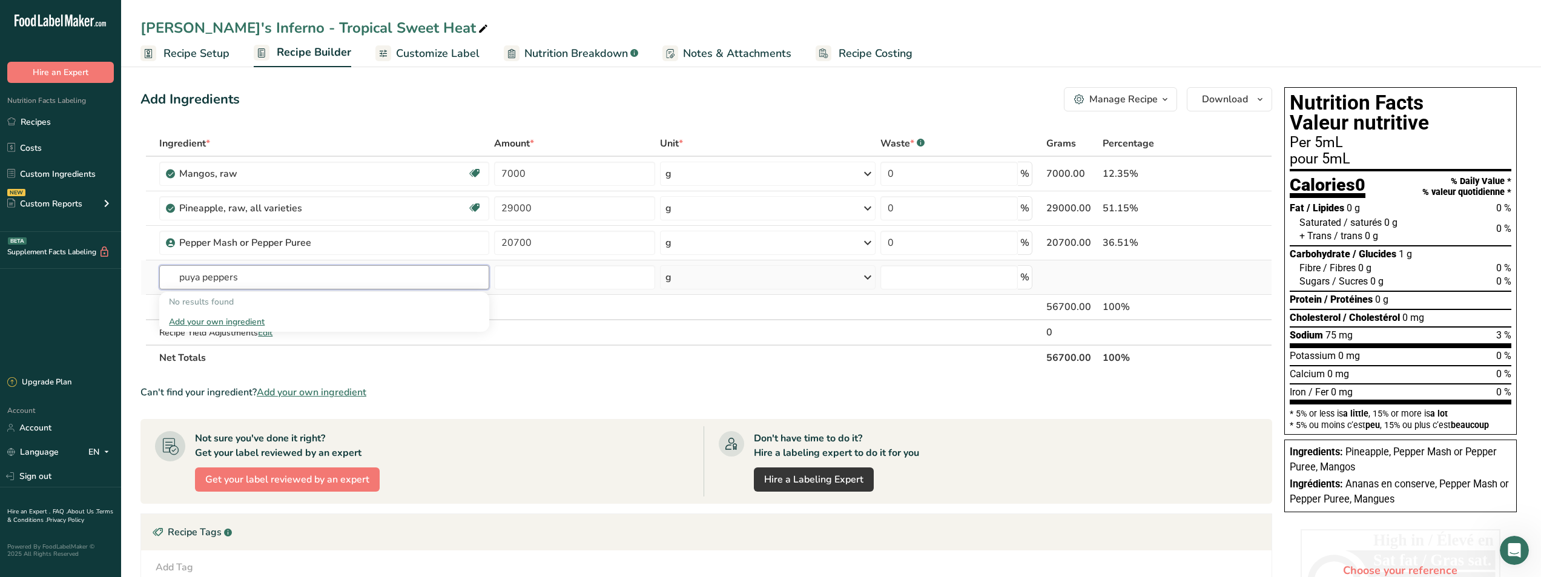
type input "puya peppers"
click at [251, 320] on div "Add your own ingredient" at bounding box center [324, 321] width 310 height 13
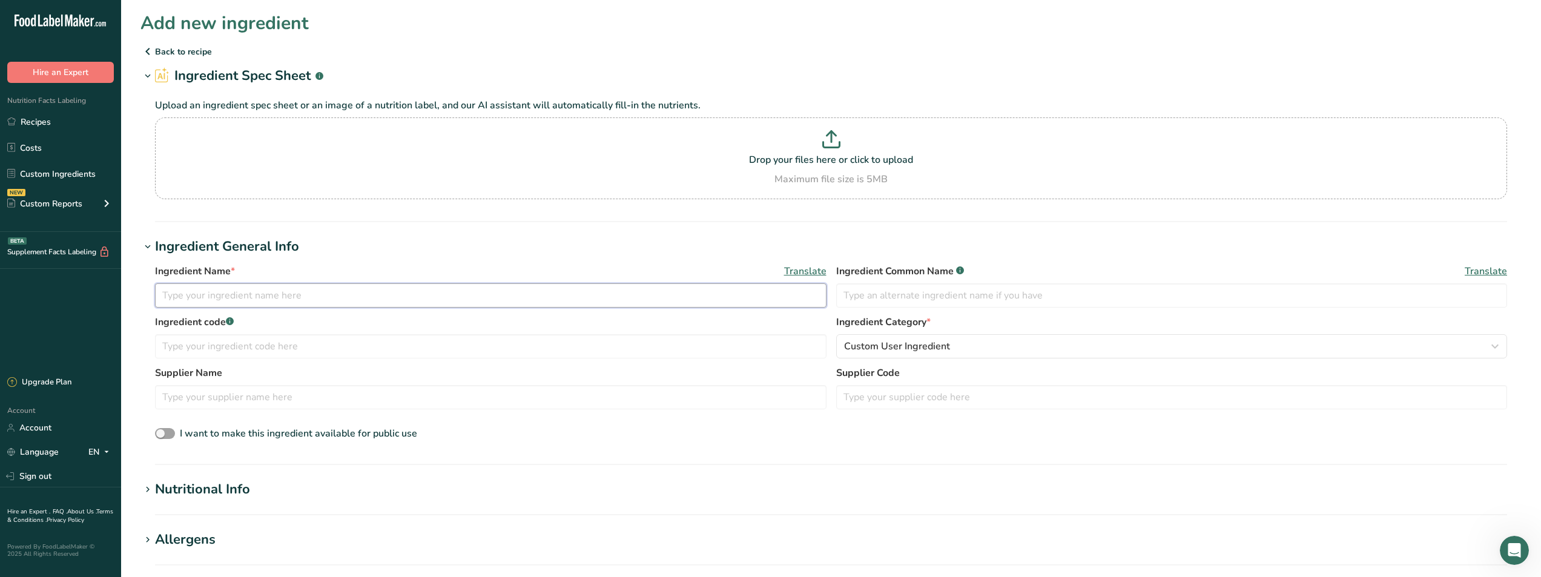
click at [249, 291] on input "text" at bounding box center [490, 295] width 671 height 24
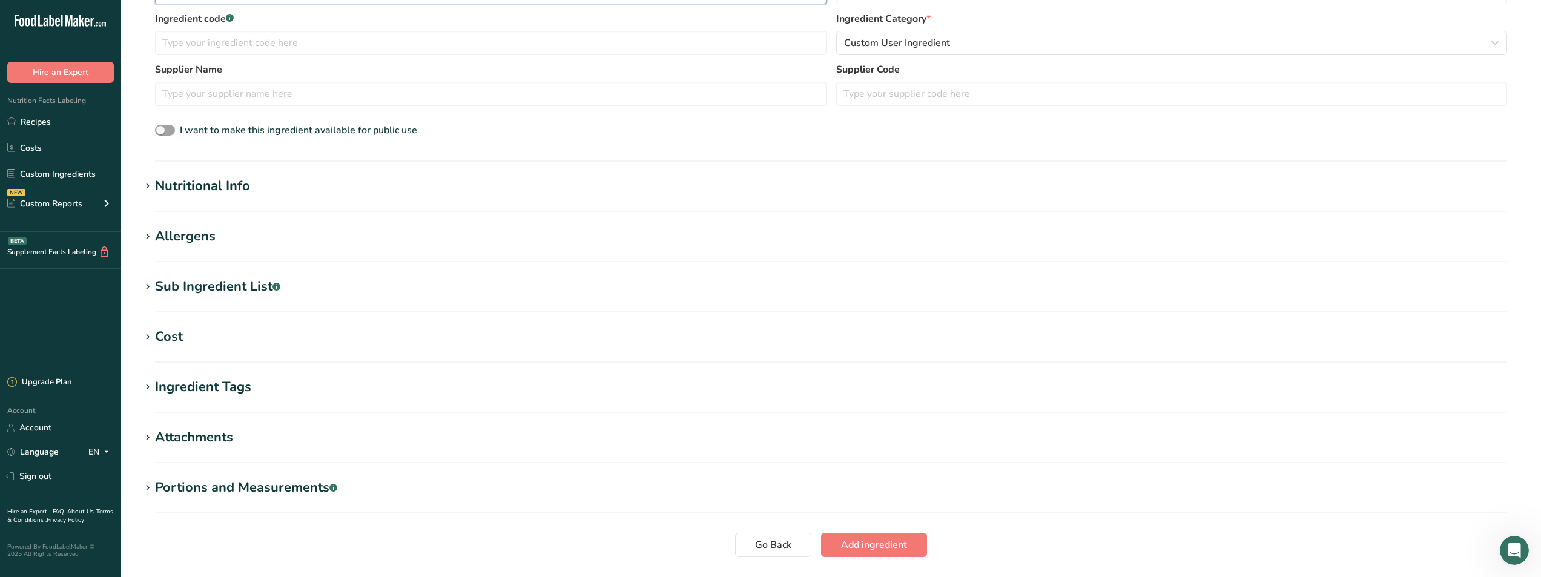
scroll to position [303, 0]
type input "Puya Peppers"
click at [229, 184] on div "Nutritional Info" at bounding box center [202, 187] width 95 height 20
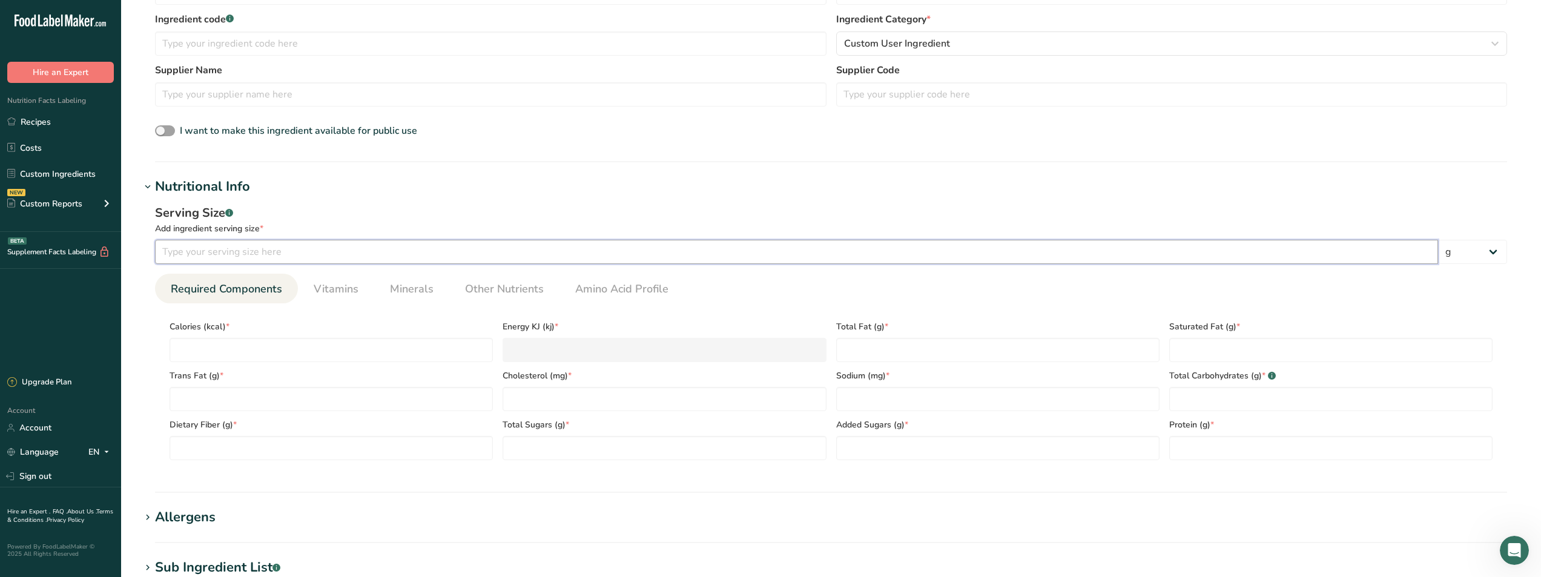
click at [236, 257] on input "number" at bounding box center [796, 252] width 1283 height 24
type input "100"
click at [185, 337] on div "Calories (kcal) *" at bounding box center [331, 337] width 333 height 49
type input "3"
type KJ "12.6"
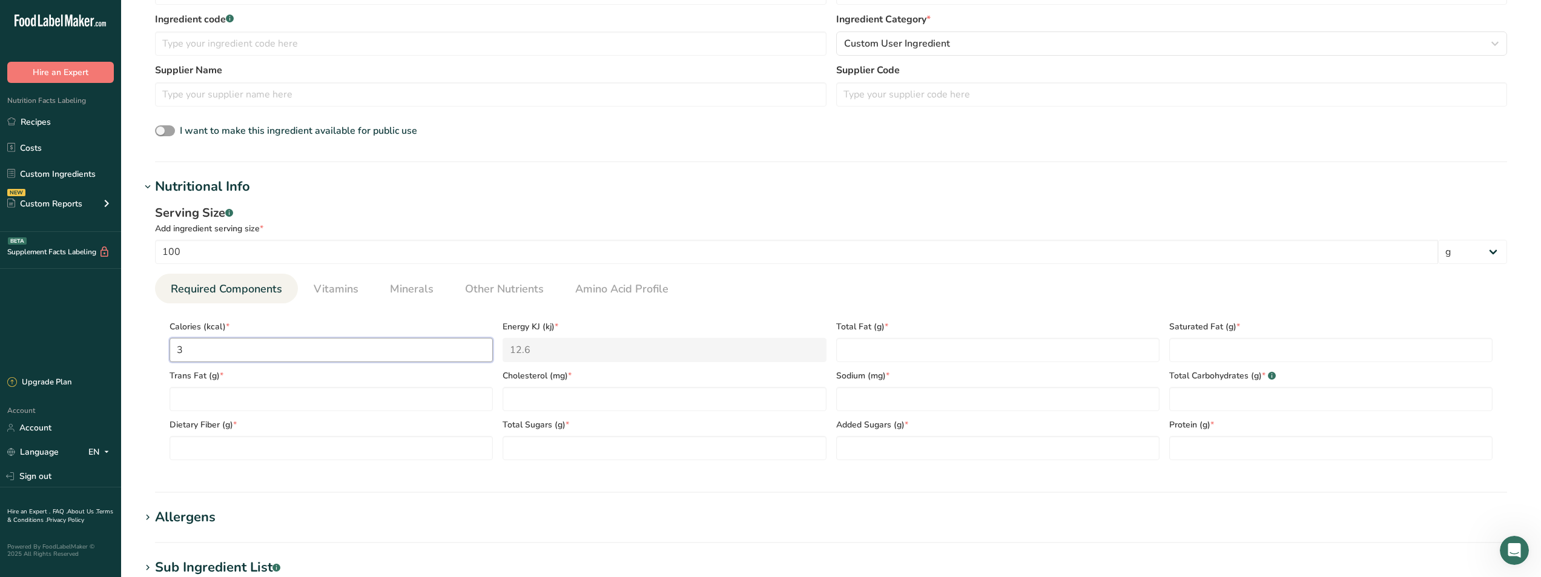
type input "35"
type KJ "146.4"
type input "350"
type KJ "1464.4"
type input "350"
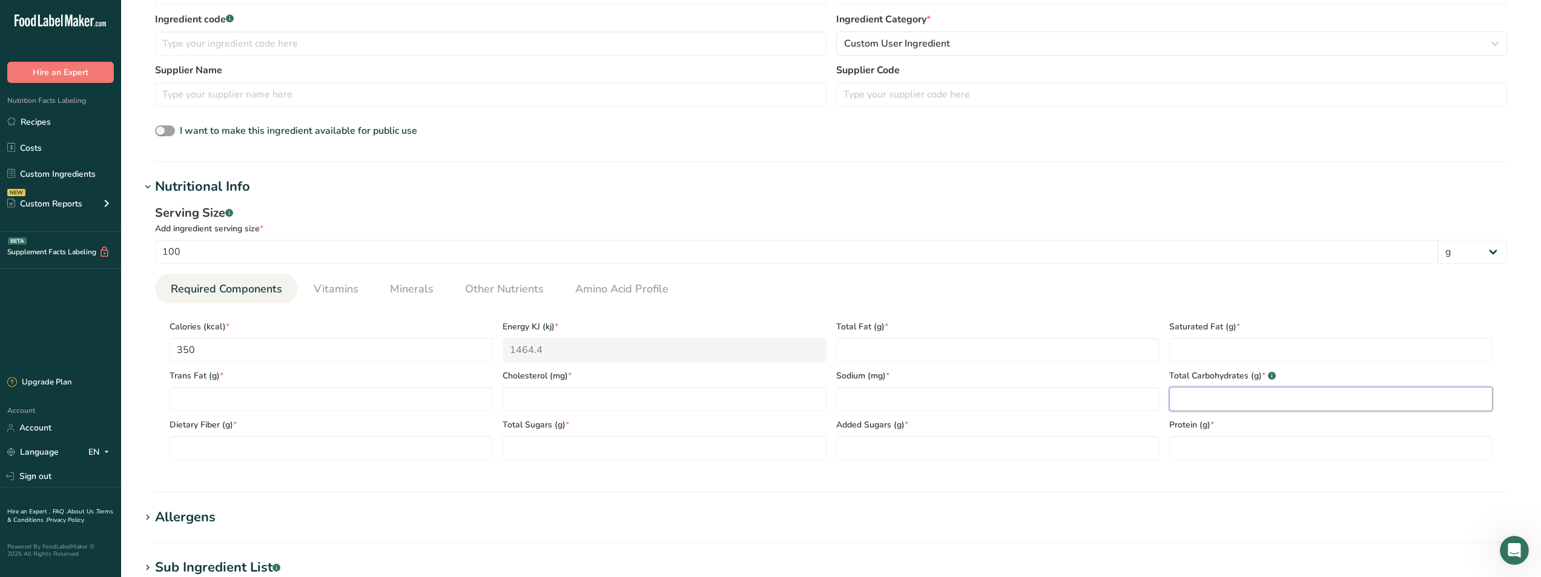
click at [1267, 403] on Carbohydrates "number" at bounding box center [1330, 399] width 323 height 24
type Carbohydrates "54"
click at [913, 358] on Fat "number" at bounding box center [997, 350] width 323 height 24
type Fat "0"
click at [1220, 346] on Fat "number" at bounding box center [1330, 350] width 323 height 24
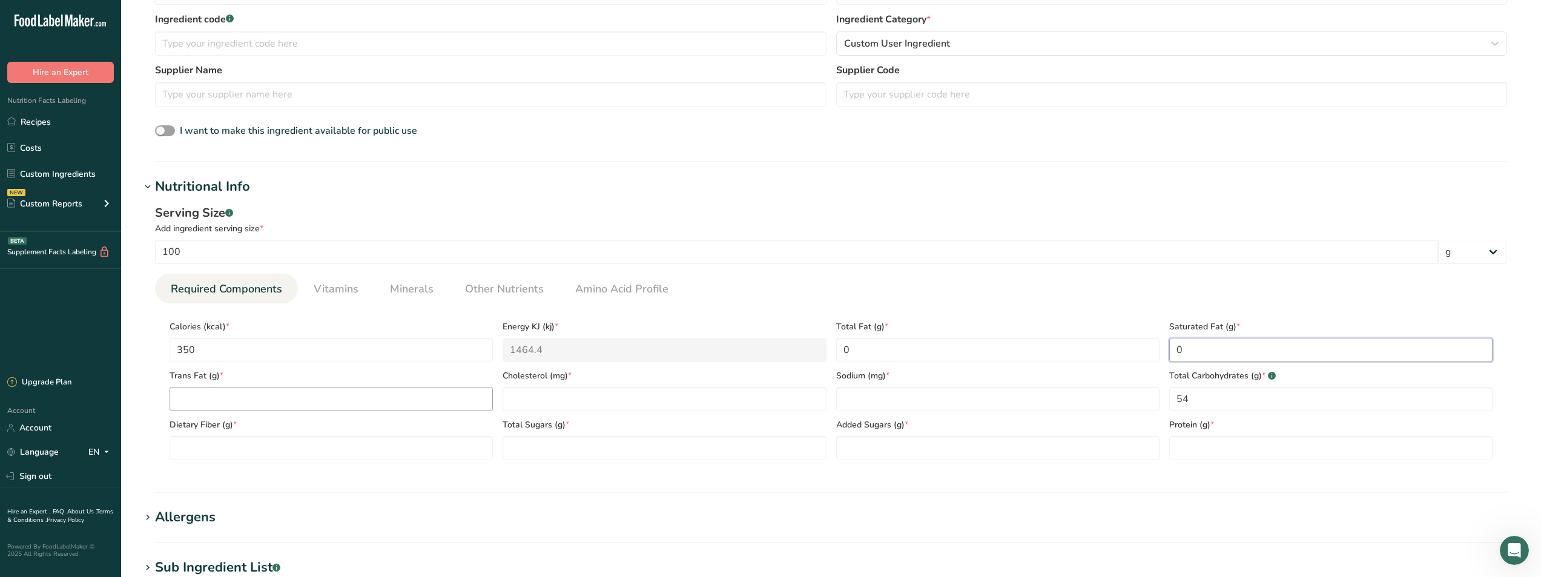
type Fat "0"
click at [206, 387] on Fat "number" at bounding box center [330, 399] width 323 height 24
type Fat "0"
click at [553, 396] on input "number" at bounding box center [663, 399] width 323 height 24
type input "0"
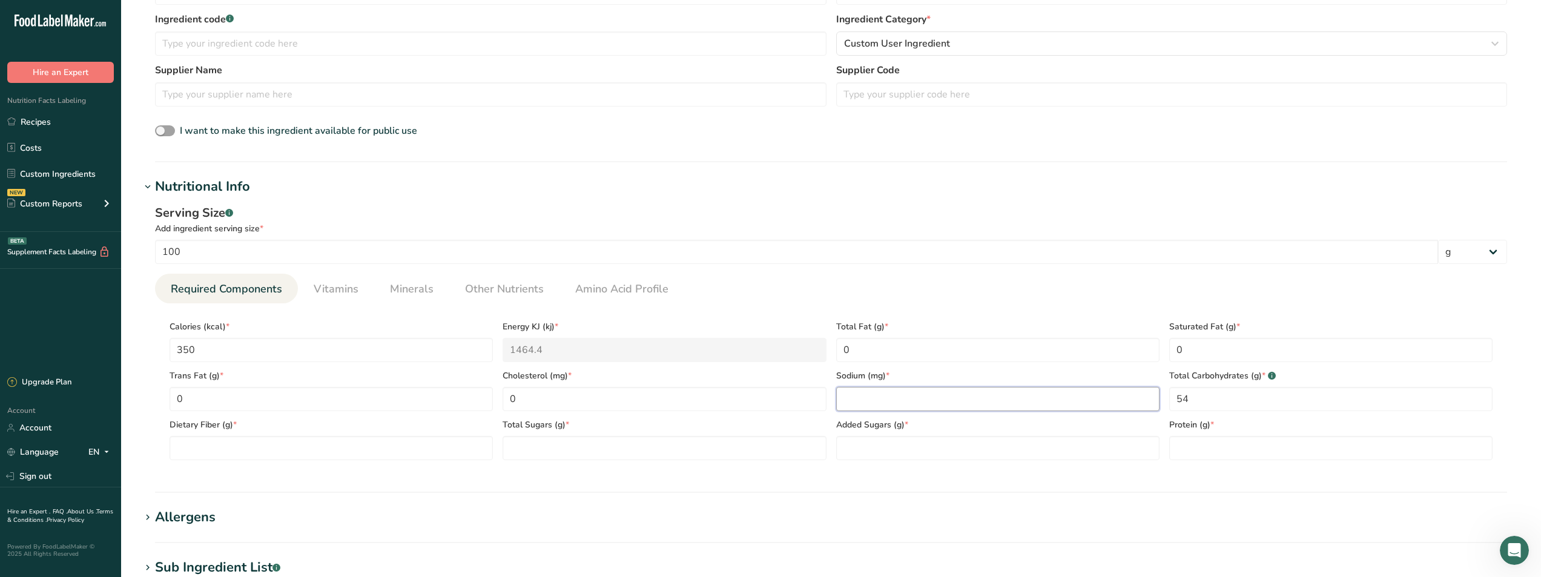
click at [914, 394] on input "number" at bounding box center [997, 399] width 323 height 24
type input "0"
click at [389, 449] on Fiber "number" at bounding box center [330, 448] width 323 height 24
type Fiber "11"
click at [577, 444] on Sugars "number" at bounding box center [663, 448] width 323 height 24
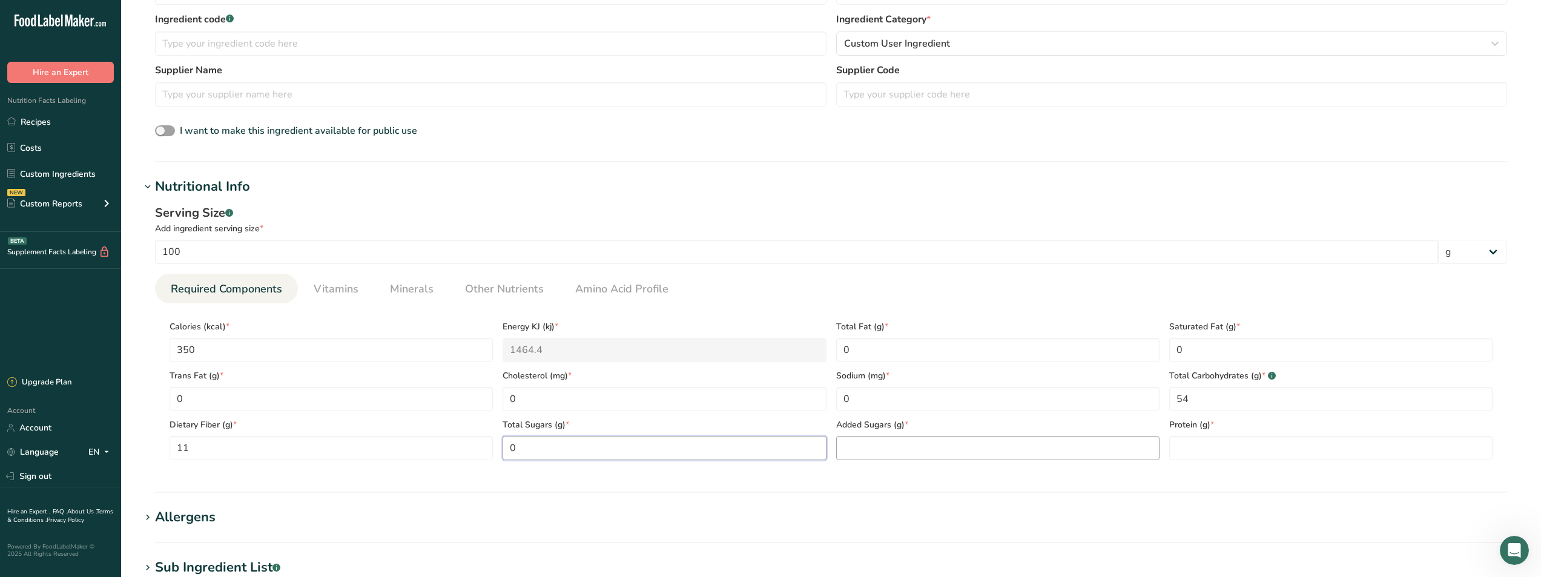
type Sugars "0"
click at [878, 449] on Sugars "number" at bounding box center [997, 448] width 323 height 24
type Sugars "0"
click at [1194, 444] on input "number" at bounding box center [1330, 448] width 323 height 24
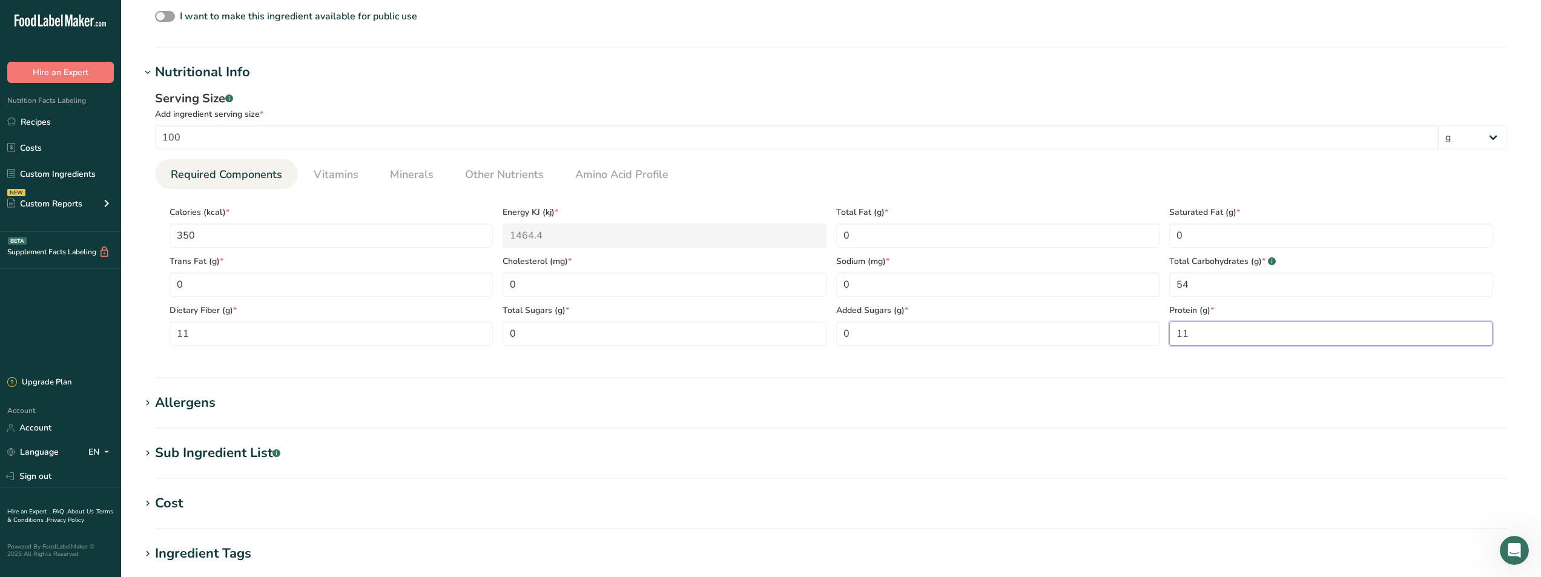
scroll to position [605, 0]
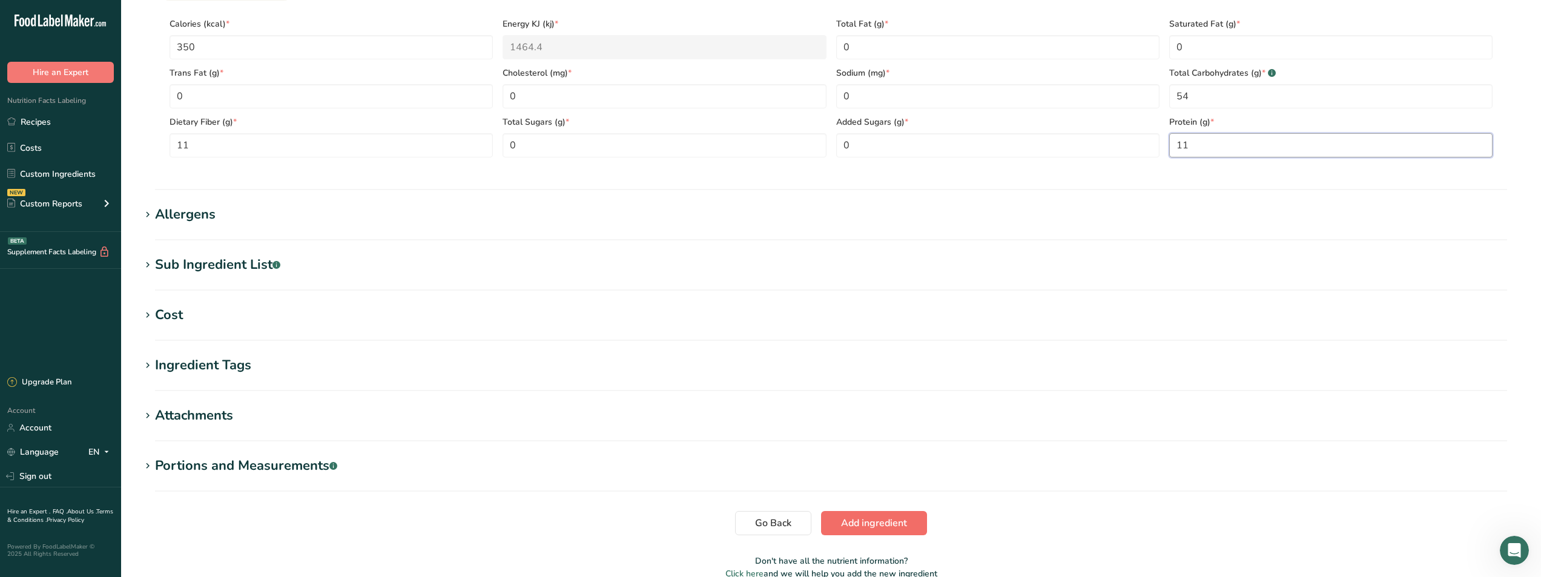
type input "11"
click at [863, 520] on span "Add ingredient" at bounding box center [874, 523] width 66 height 15
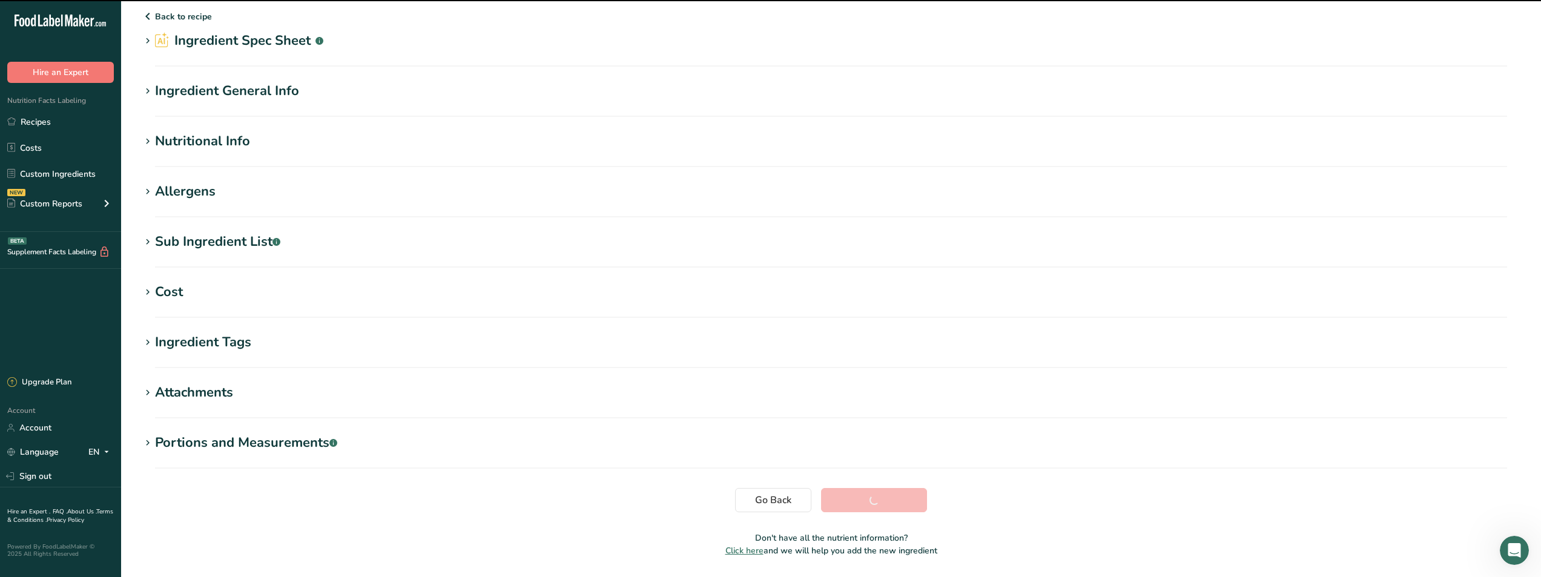
scroll to position [0, 0]
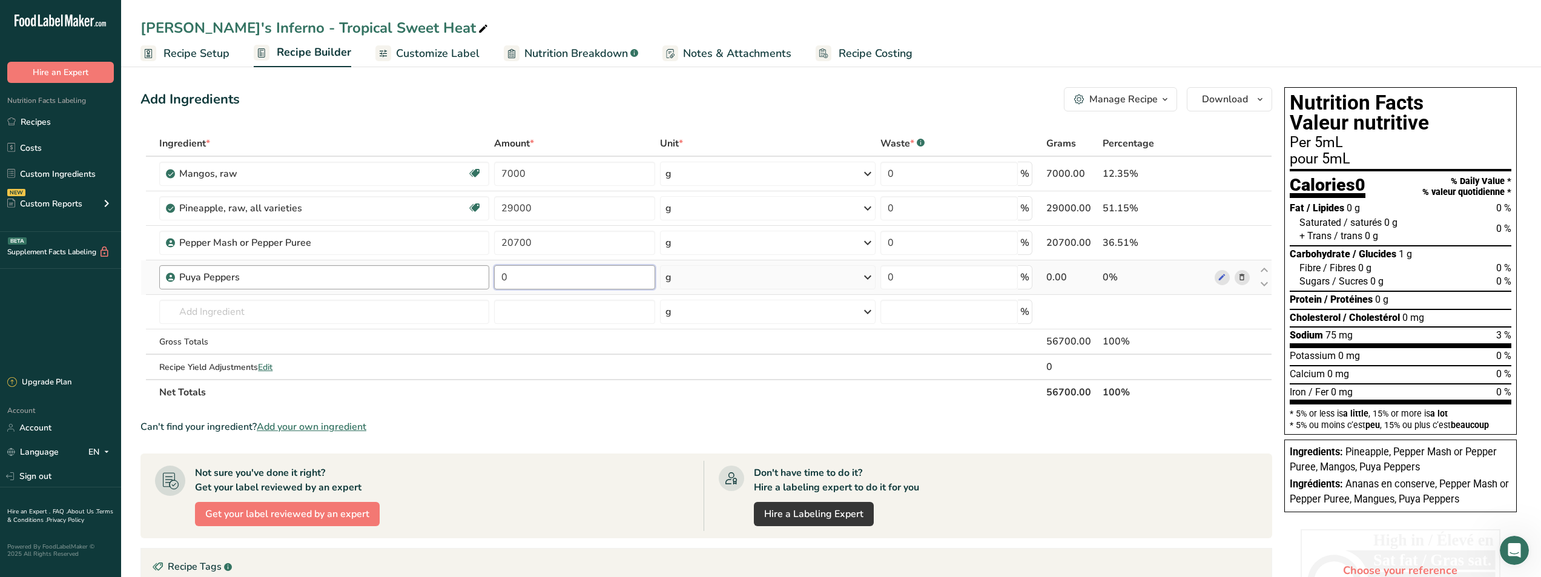
drag, startPoint x: 526, startPoint y: 270, endPoint x: 436, endPoint y: 280, distance: 90.8
click at [436, 280] on tr "Puya Peppers 0 g Weight Units g kg mg See more Volume Units l Volume units requ…" at bounding box center [706, 277] width 1130 height 35
type input "1600"
click at [568, 403] on div "Ingredient * Amount * Unit * Waste * .a-a{fill:#347362;}.b-a{fill:#fff;} Grams …" at bounding box center [705, 268] width 1131 height 274
click at [326, 314] on input "text" at bounding box center [323, 312] width 329 height 24
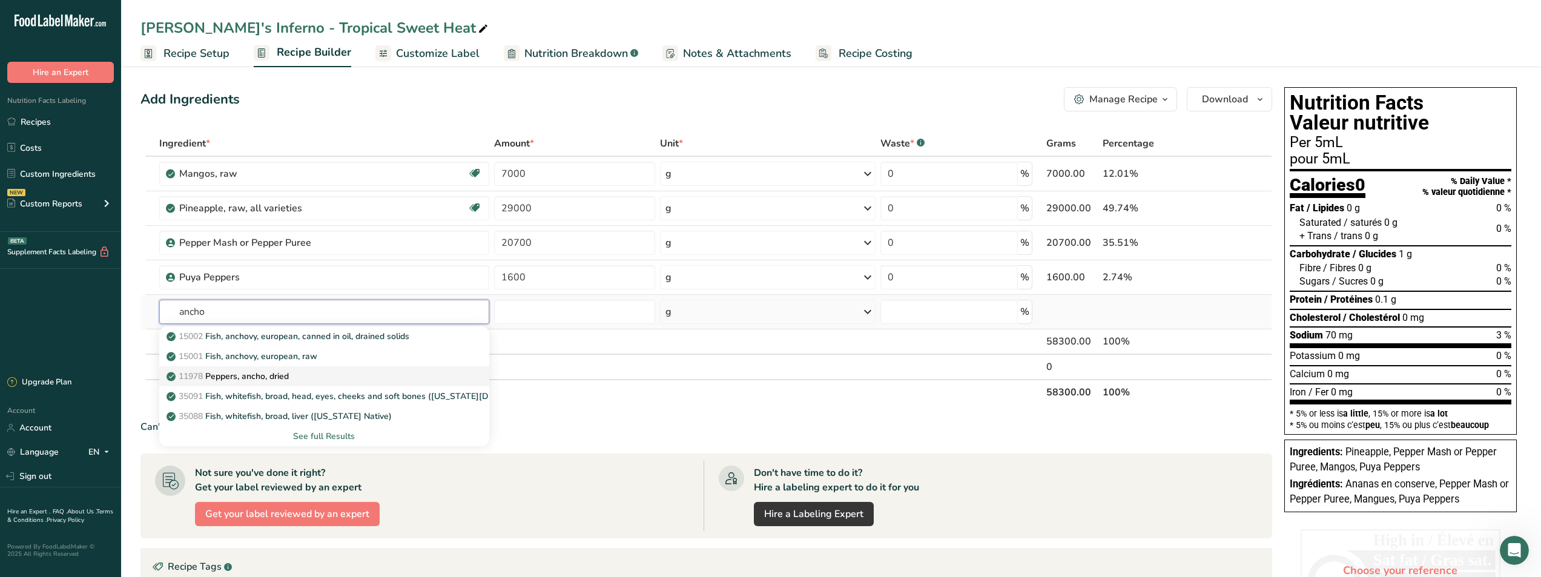
type input "ancho"
click at [305, 378] on div "11978 Peppers, ancho, dried" at bounding box center [314, 376] width 291 height 13
type input "Peppers, ancho, dried"
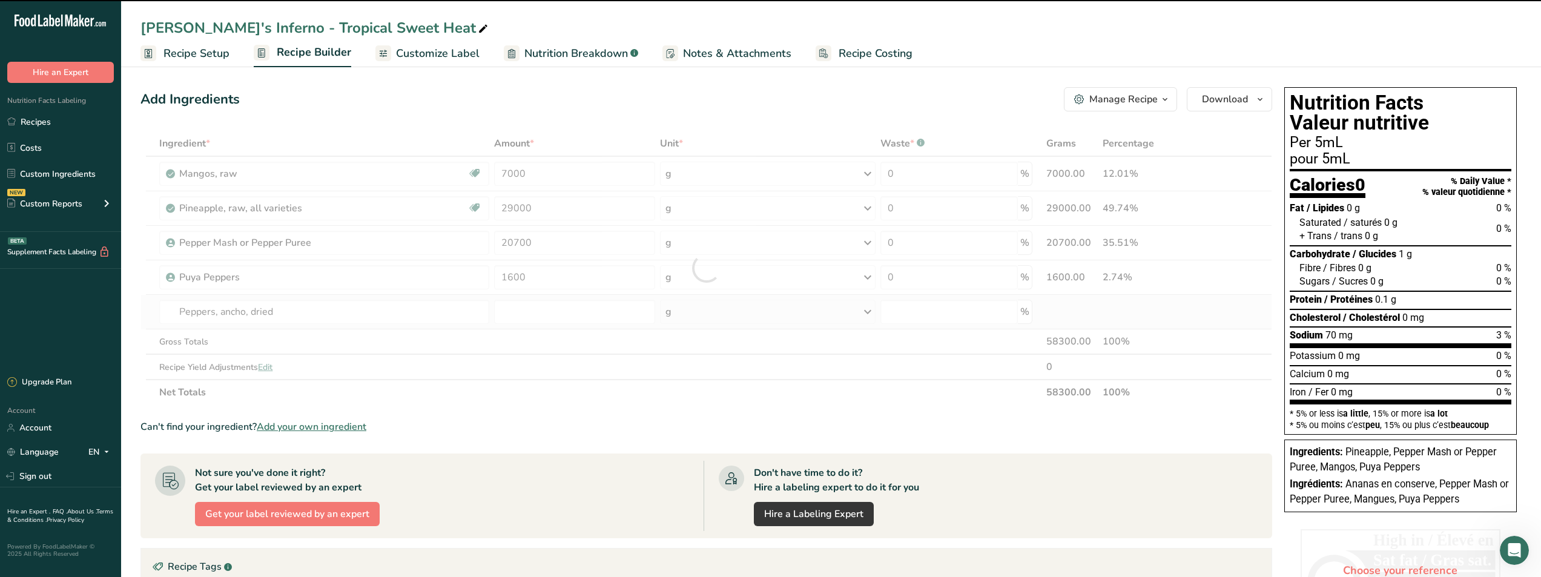
type input "0"
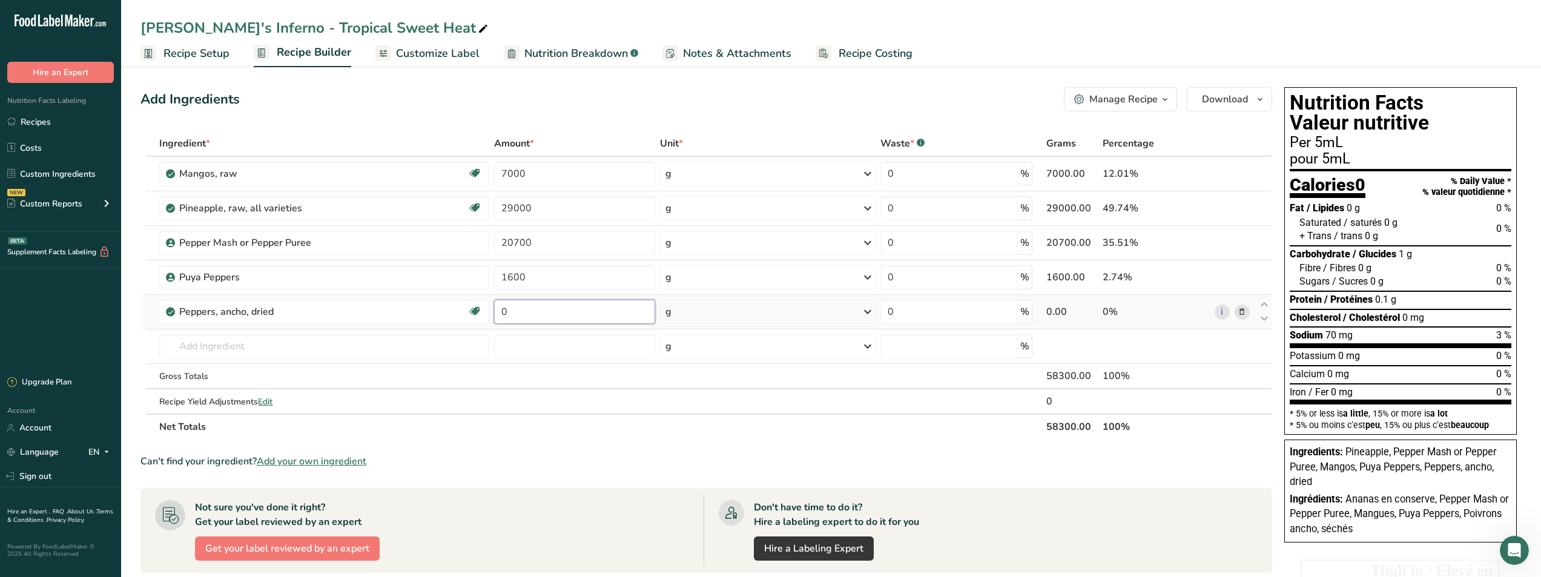
drag, startPoint x: 519, startPoint y: 313, endPoint x: 510, endPoint y: 313, distance: 9.1
click at [510, 313] on input "0" at bounding box center [574, 312] width 161 height 24
type input "1000"
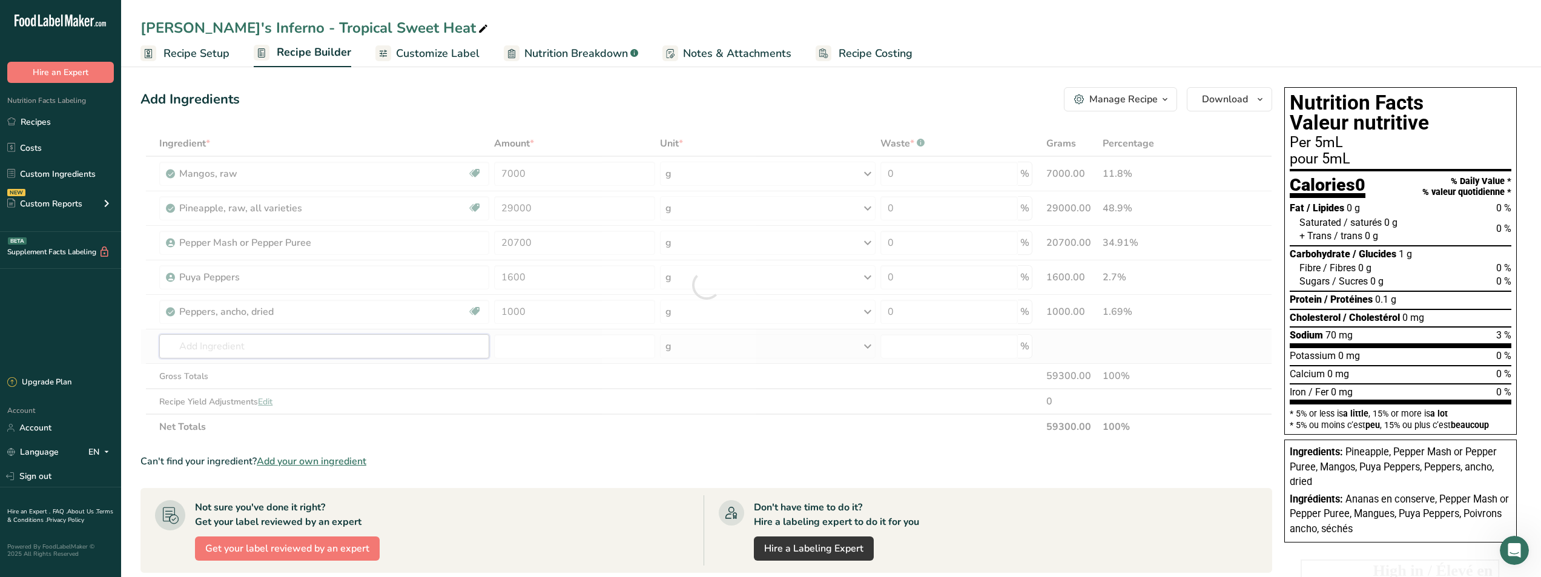
click at [231, 350] on div "Ingredient * Amount * Unit * Waste * .a-a{fill:#347362;}.b-a{fill:#fff;} Grams …" at bounding box center [705, 285] width 1131 height 309
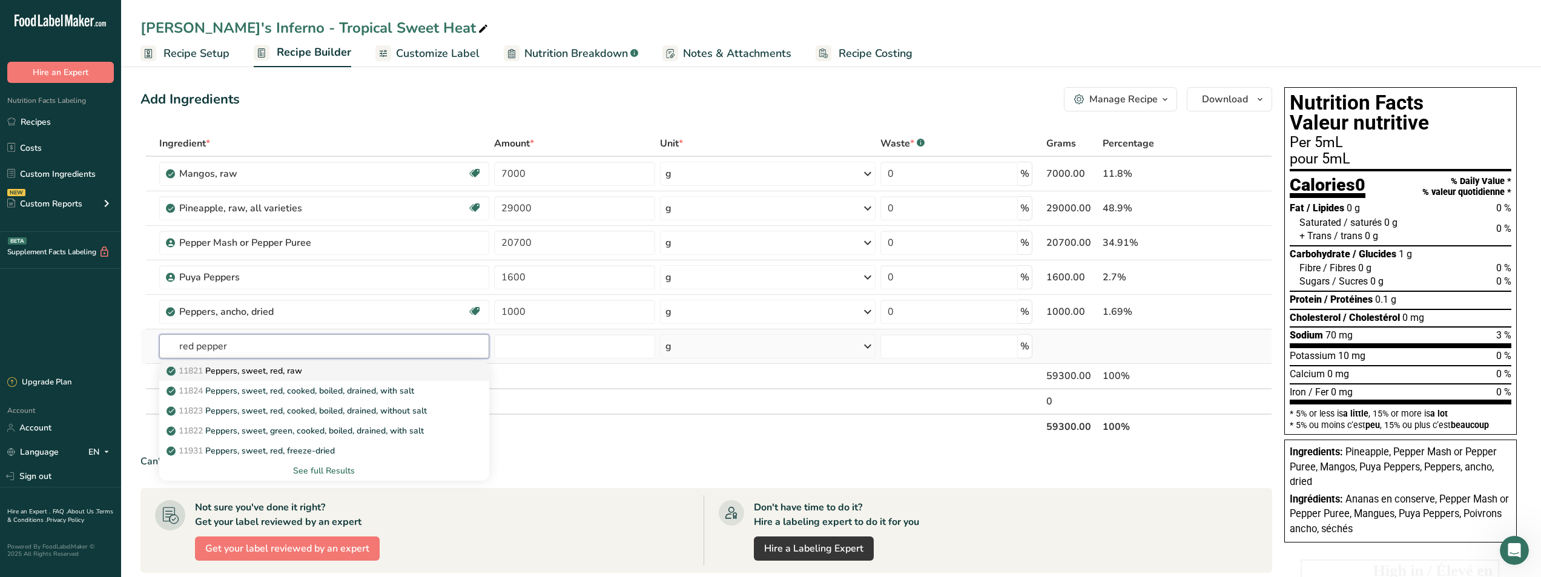
type input "red pepper"
click at [197, 373] on span "11821" at bounding box center [191, 371] width 24 height 12
type input "Peppers, sweet, red, raw"
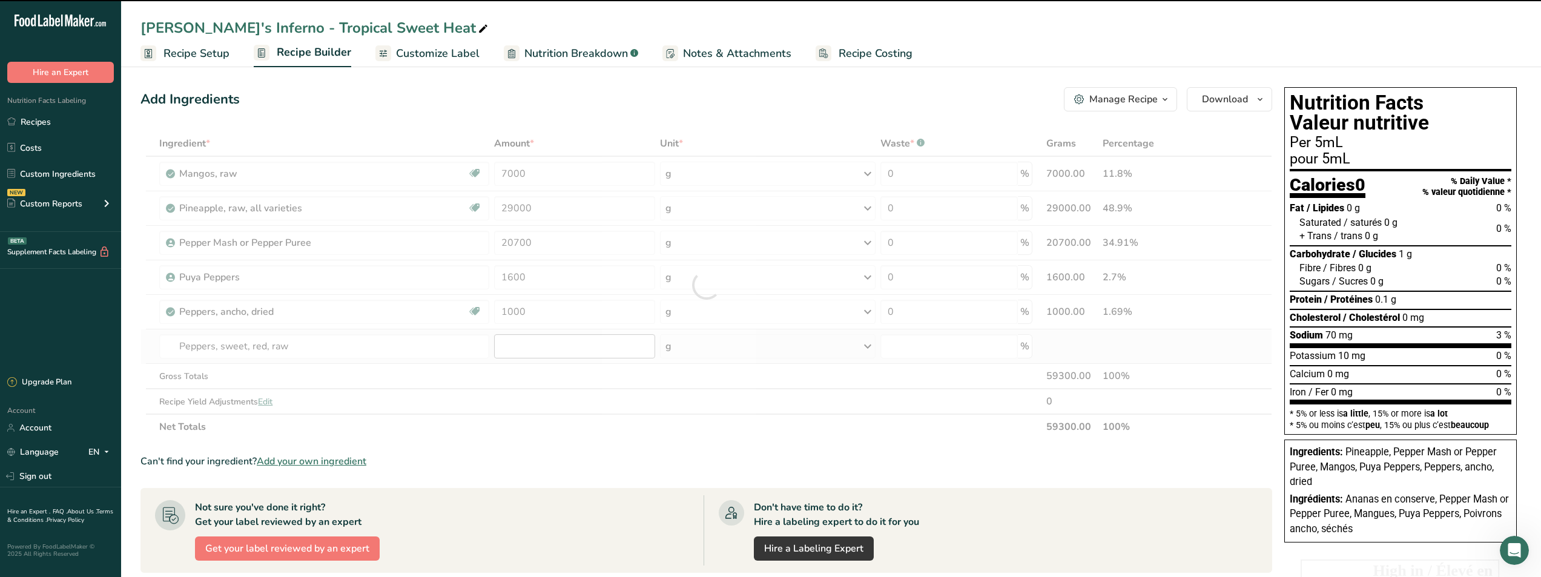
type input "0"
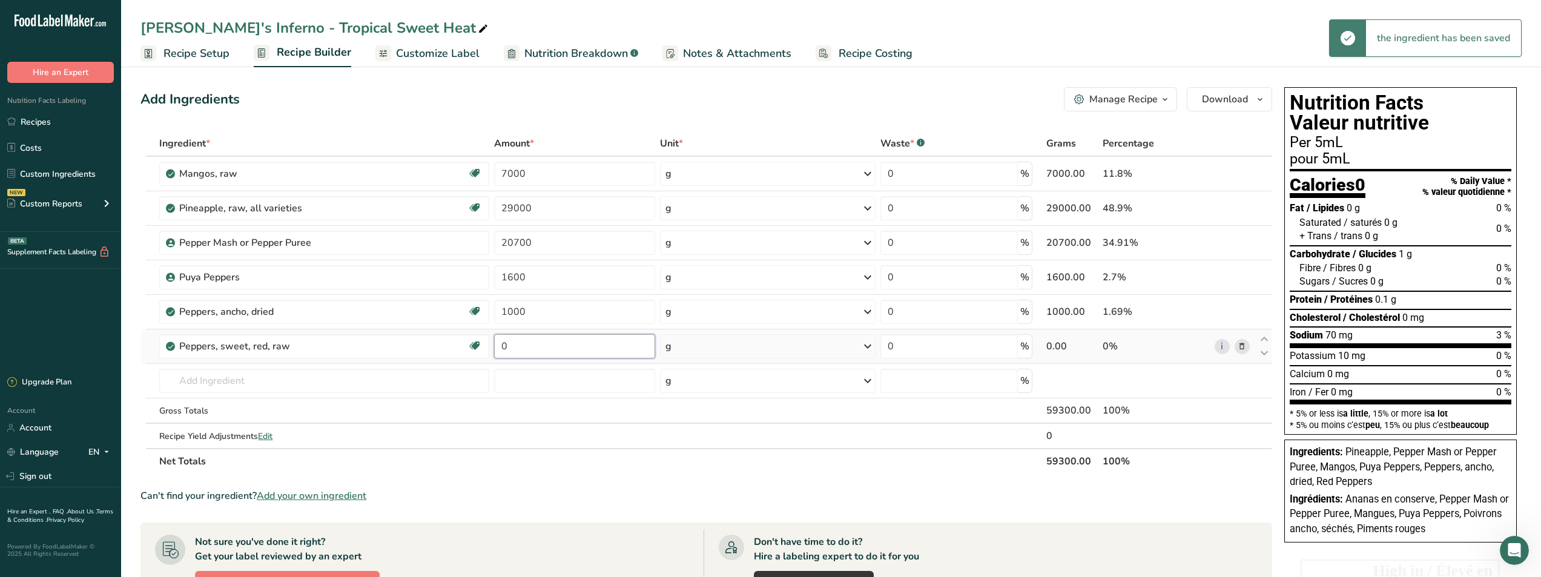
drag, startPoint x: 515, startPoint y: 347, endPoint x: 502, endPoint y: 351, distance: 13.8
click at [502, 350] on input "0" at bounding box center [574, 346] width 161 height 24
type input "8000"
click at [340, 377] on div "Ingredient * Amount * Unit * Waste * .a-a{fill:#347362;}.b-a{fill:#fff;} Grams …" at bounding box center [705, 302] width 1131 height 343
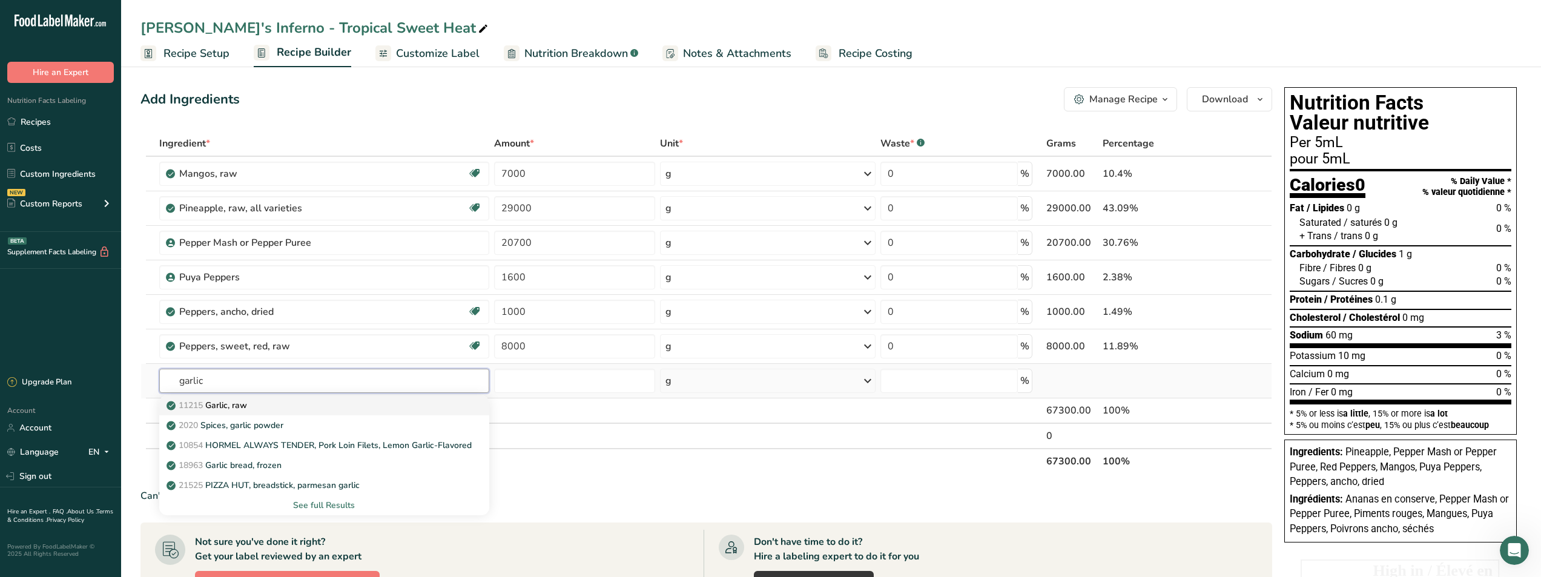
type input "garlic"
click at [311, 407] on div "11215 Garlic, raw" at bounding box center [314, 405] width 291 height 13
type input "Garlic, raw"
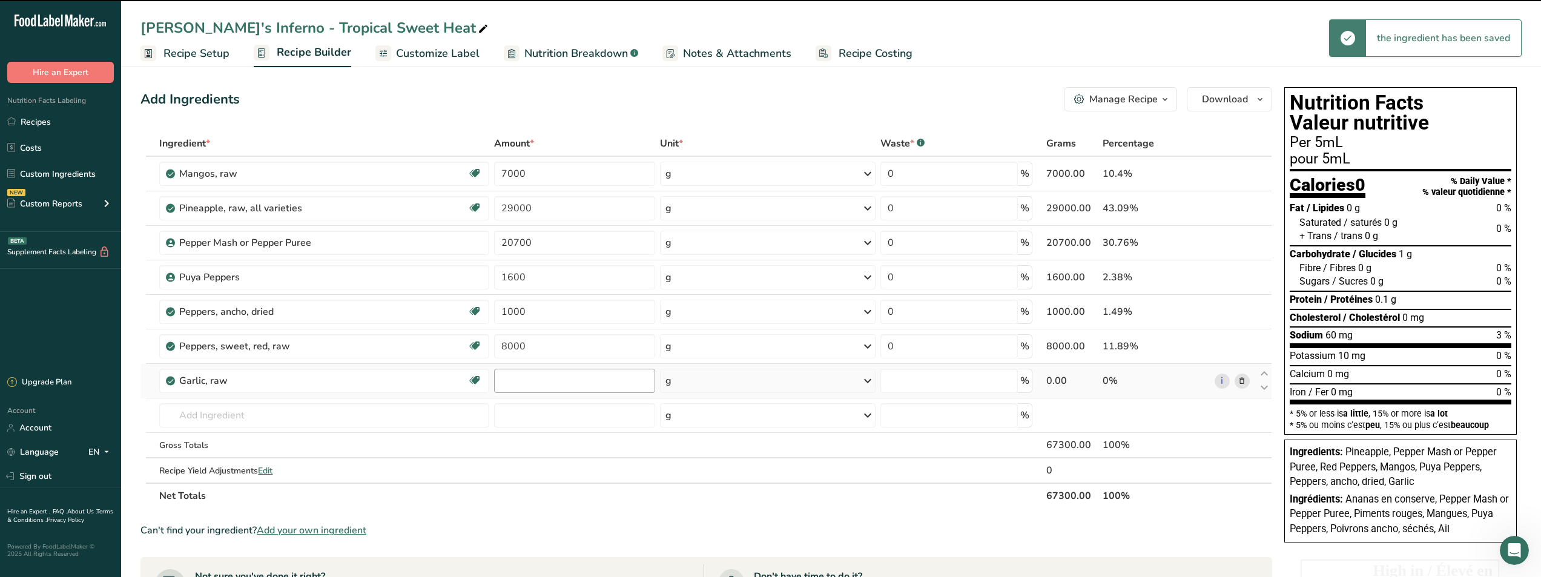
type input "0"
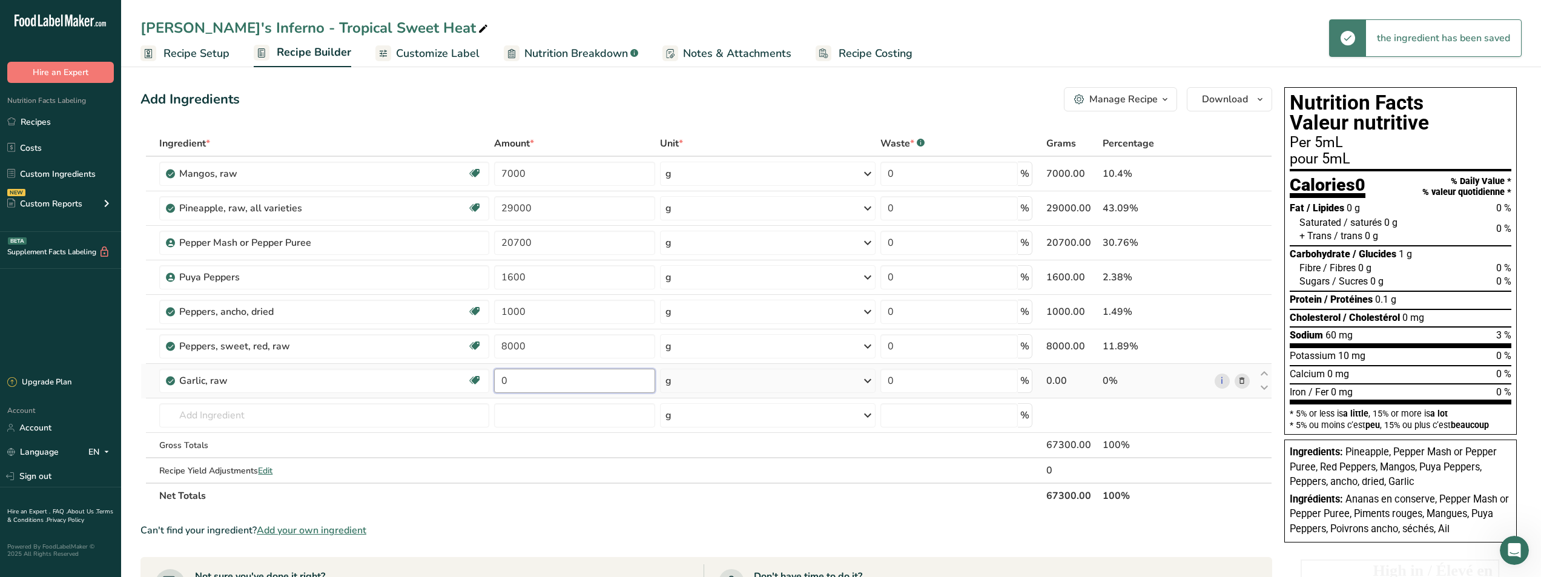
click at [555, 383] on input "0" at bounding box center [574, 381] width 161 height 24
click at [498, 375] on input "0" at bounding box center [574, 381] width 161 height 24
type input "1000"
click at [270, 409] on div "Ingredient * Amount * Unit * Waste * .a-a{fill:#347362;}.b-a{fill:#fff;} Grams …" at bounding box center [705, 320] width 1131 height 378
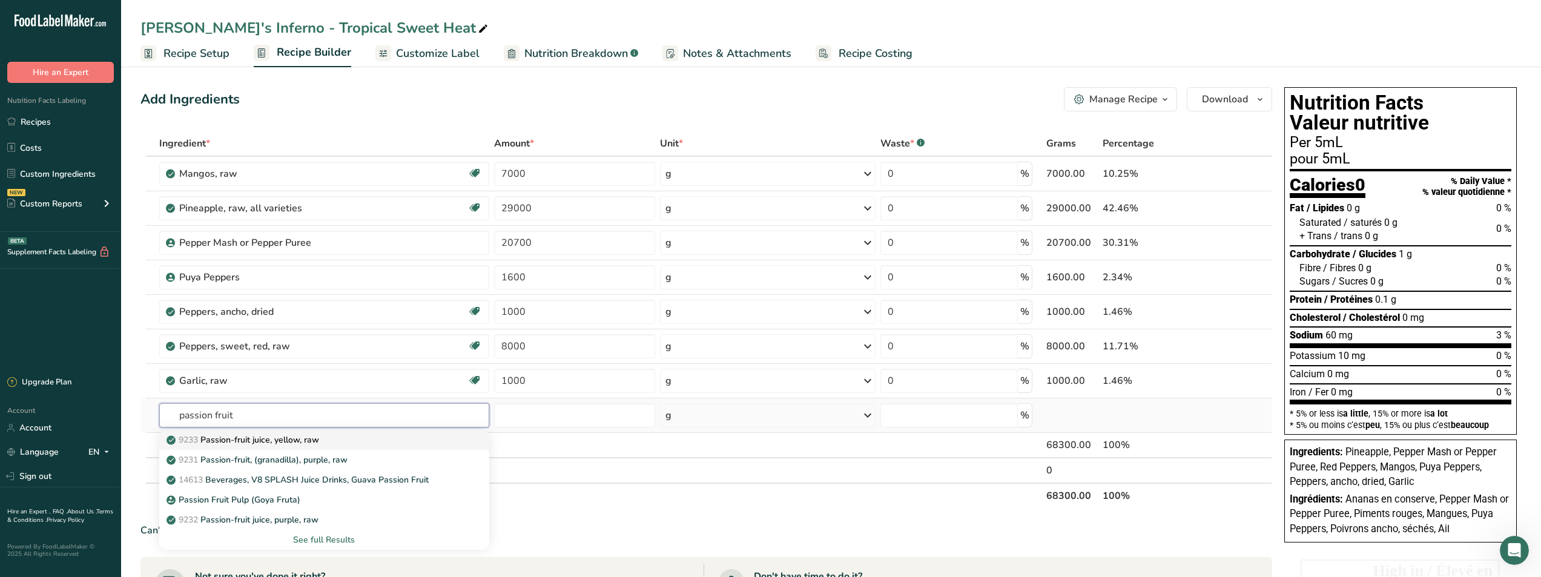
type input "passion fruit"
click at [262, 441] on p "9233 Passion-fruit juice, yellow, raw" at bounding box center [244, 439] width 150 height 13
type input "Passion-fruit juice, yellow, raw"
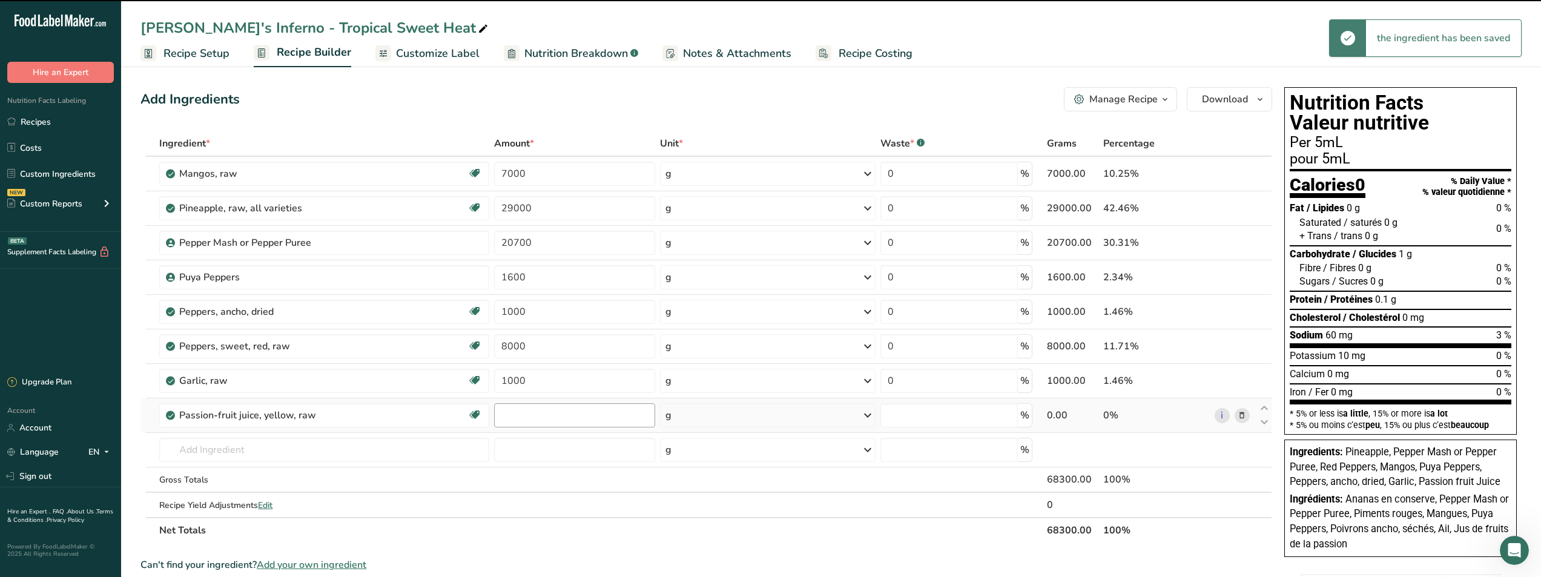
type input "0"
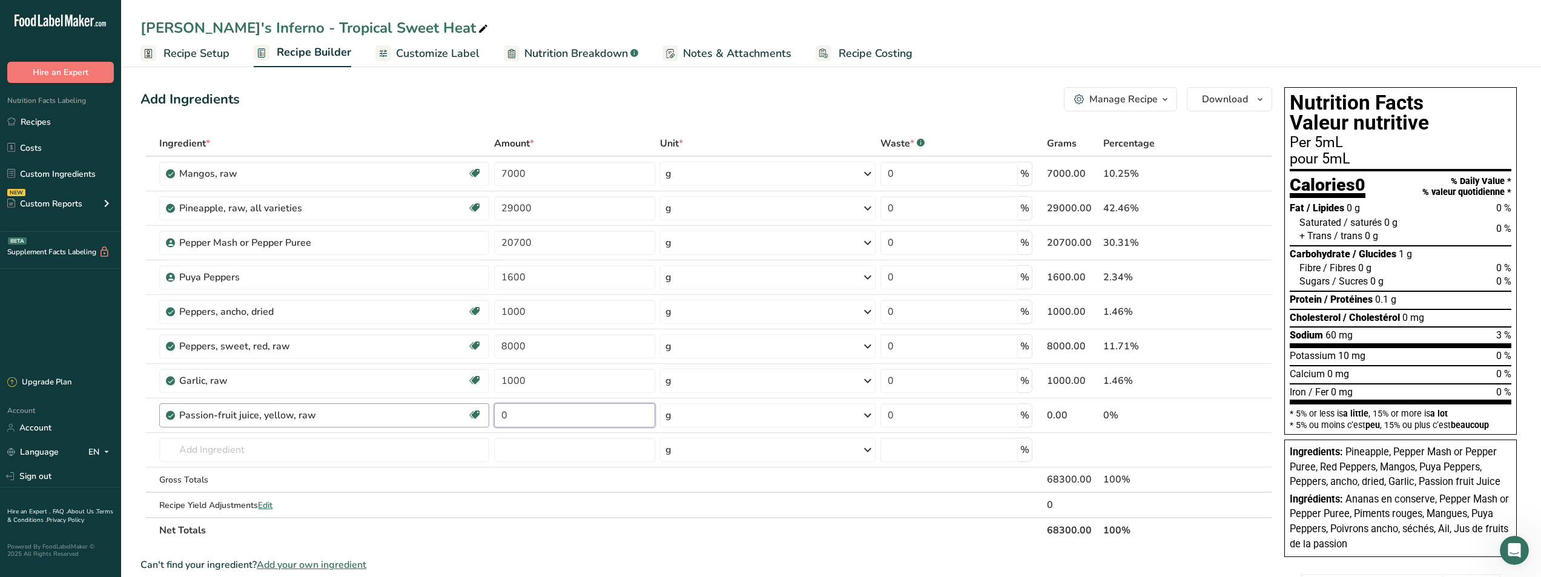
drag, startPoint x: 530, startPoint y: 409, endPoint x: 472, endPoint y: 408, distance: 58.7
click at [472, 408] on tr "Passion-fruit juice, yellow, raw Source of Antioxidants Dairy free Gluten free …" at bounding box center [706, 415] width 1130 height 35
type input "1150"
click at [334, 450] on div "Ingredient * Amount * Unit * Waste * .a-a{fill:#347362;}.b-a{fill:#fff;} Grams …" at bounding box center [705, 337] width 1131 height 412
type input "lime juice"
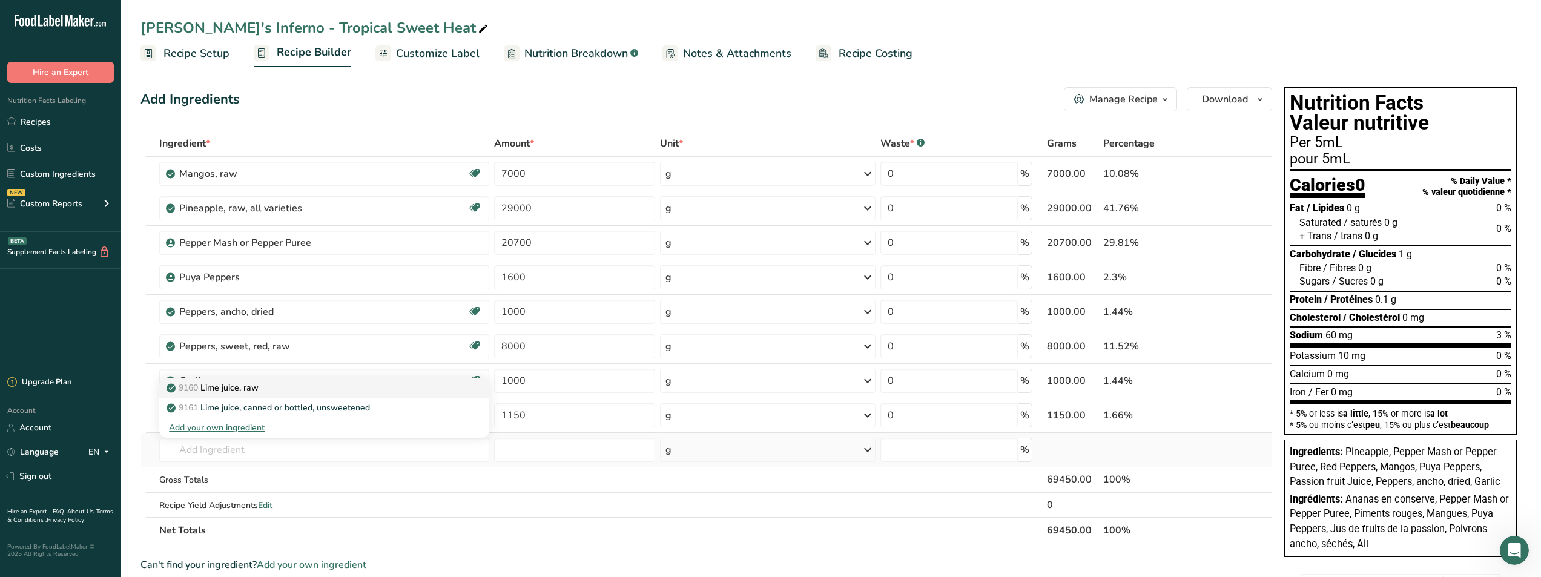
click at [275, 389] on div "9160 Lime juice, raw" at bounding box center [314, 387] width 291 height 13
type input "Lime juice, raw"
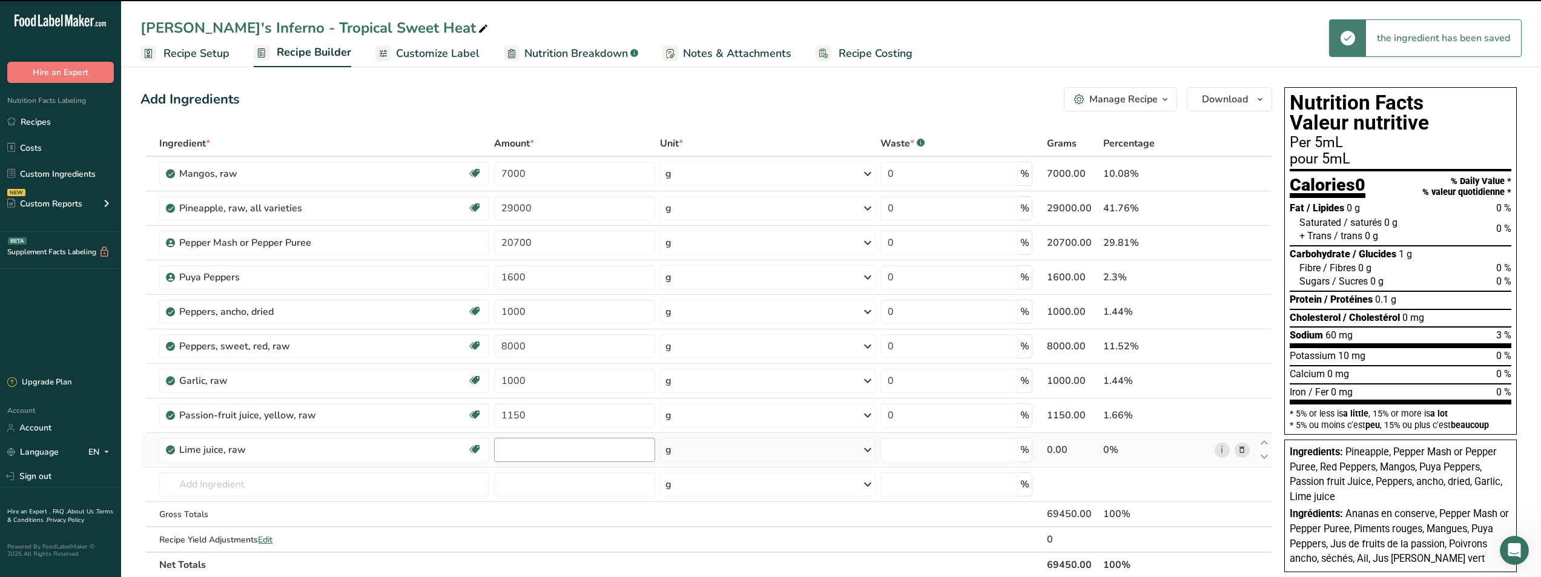
type input "0"
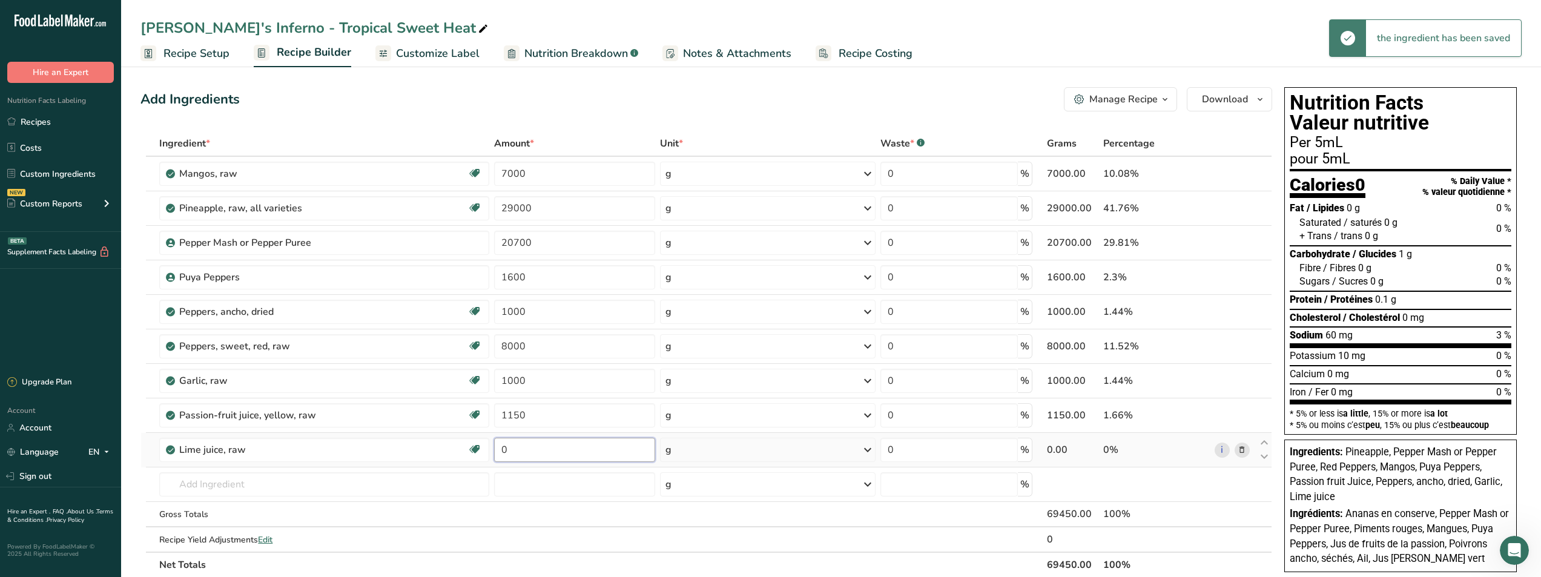
drag, startPoint x: 521, startPoint y: 450, endPoint x: 495, endPoint y: 451, distance: 26.7
click at [494, 451] on input "0" at bounding box center [574, 450] width 161 height 24
type input "1150"
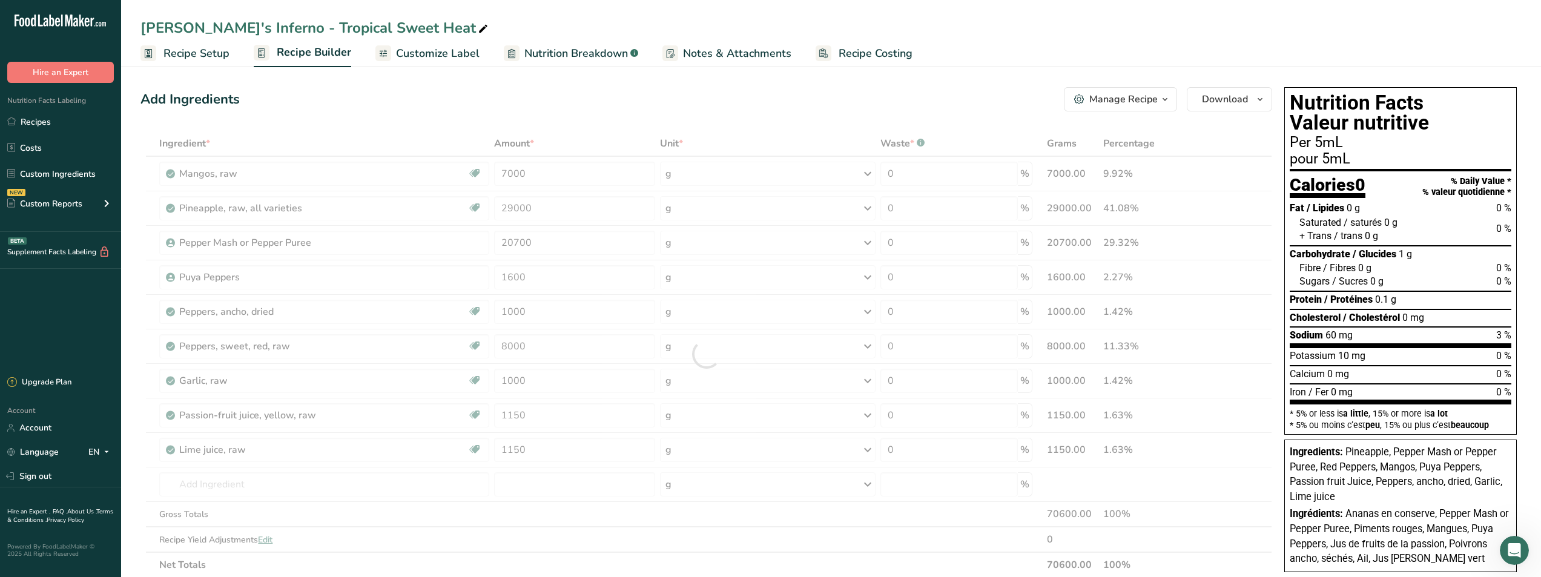
click at [354, 496] on div "Ingredient * Amount * Unit * Waste * .a-a{fill:#347362;}.b-a{fill:#fff;} Grams …" at bounding box center [705, 354] width 1131 height 447
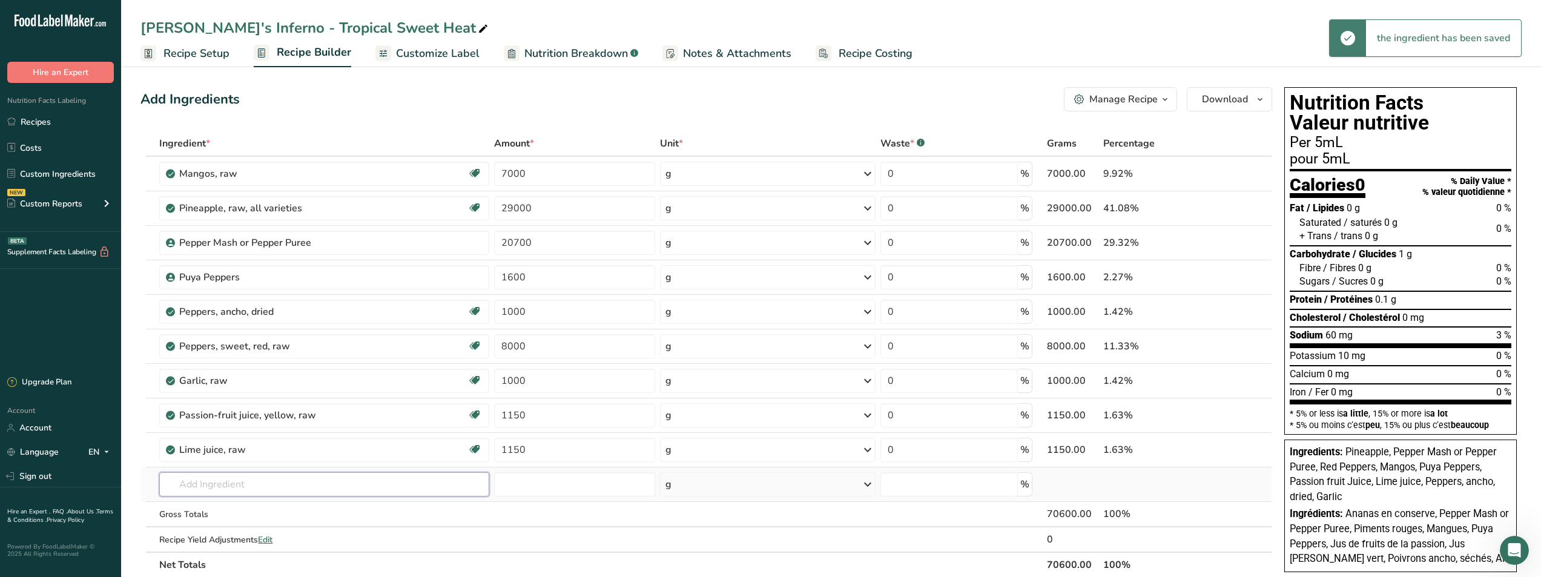
click at [235, 484] on input "text" at bounding box center [324, 484] width 330 height 24
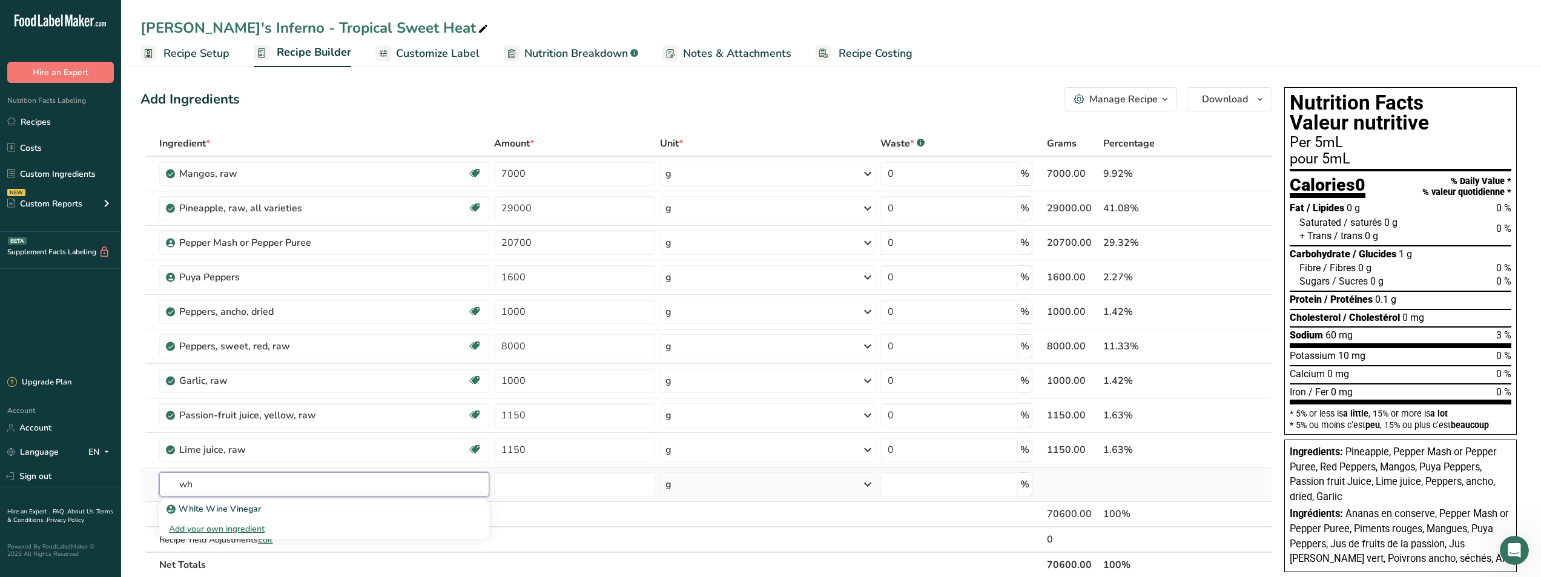
type input "w"
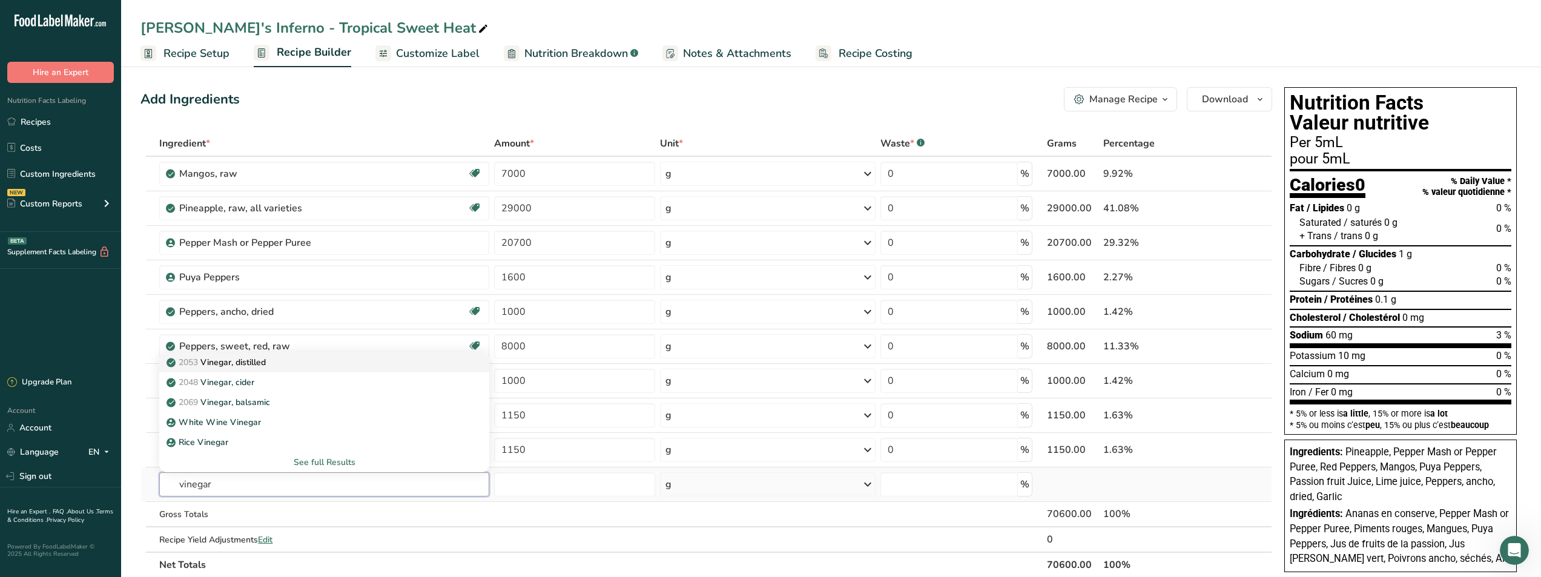
type input "vinegar"
click at [279, 358] on div "2053 Vinegar, distilled" at bounding box center [314, 362] width 291 height 13
type input "Vinegar, distilled"
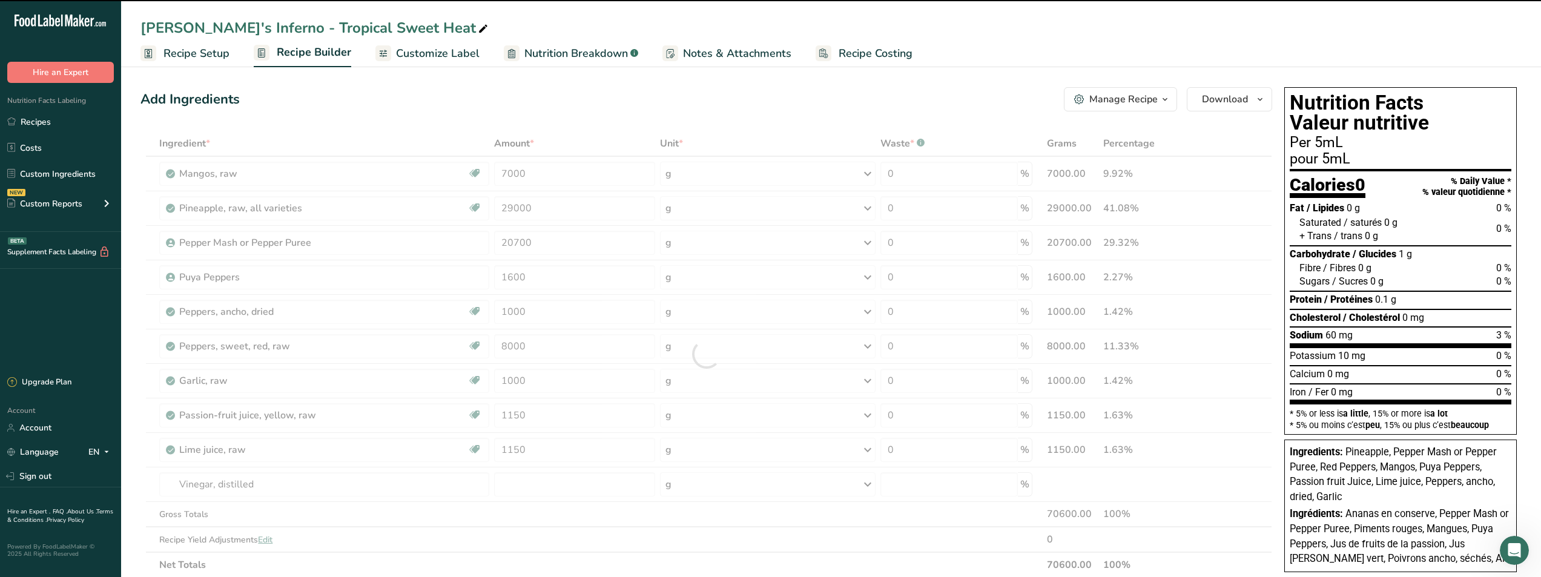
type input "0"
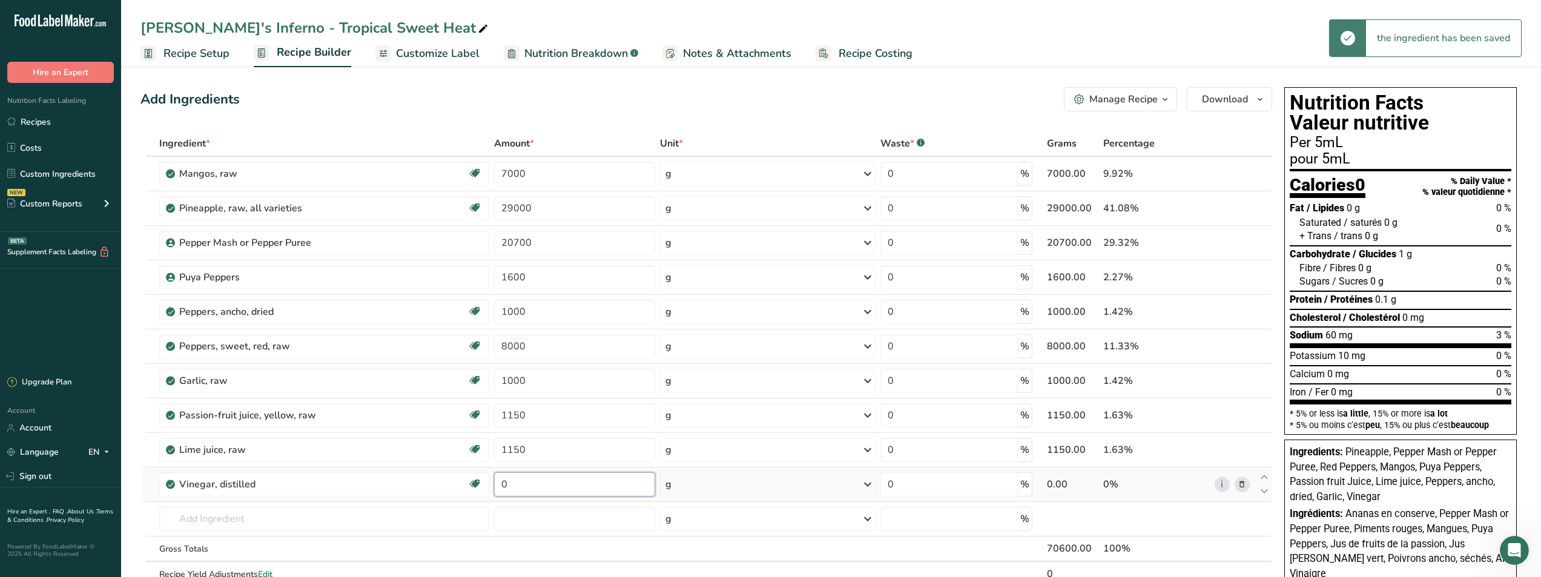
click at [524, 485] on input "0" at bounding box center [574, 484] width 161 height 24
drag, startPoint x: 523, startPoint y: 484, endPoint x: 491, endPoint y: 486, distance: 32.1
click at [492, 486] on td "0" at bounding box center [575, 484] width 166 height 35
type input "22000"
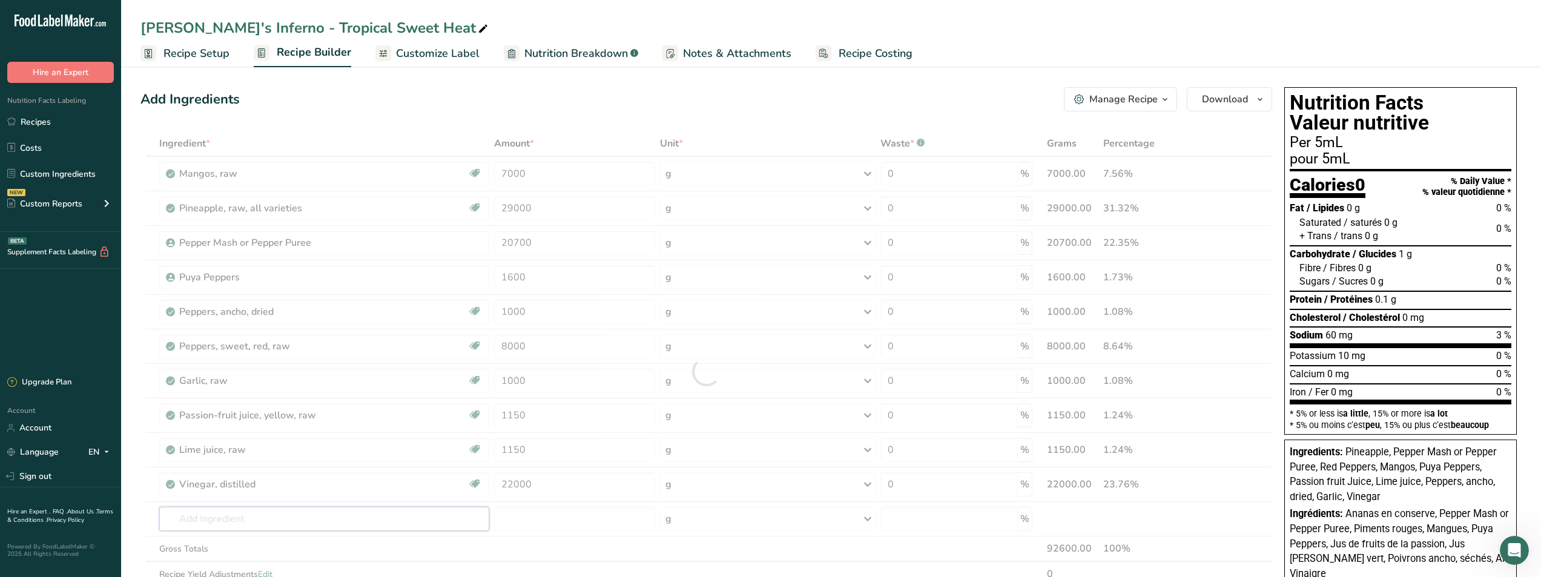
click at [434, 514] on div "Ingredient * Amount * Unit * Waste * .a-a{fill:#347362;}.b-a{fill:#fff;} Grams …" at bounding box center [705, 371] width 1131 height 481
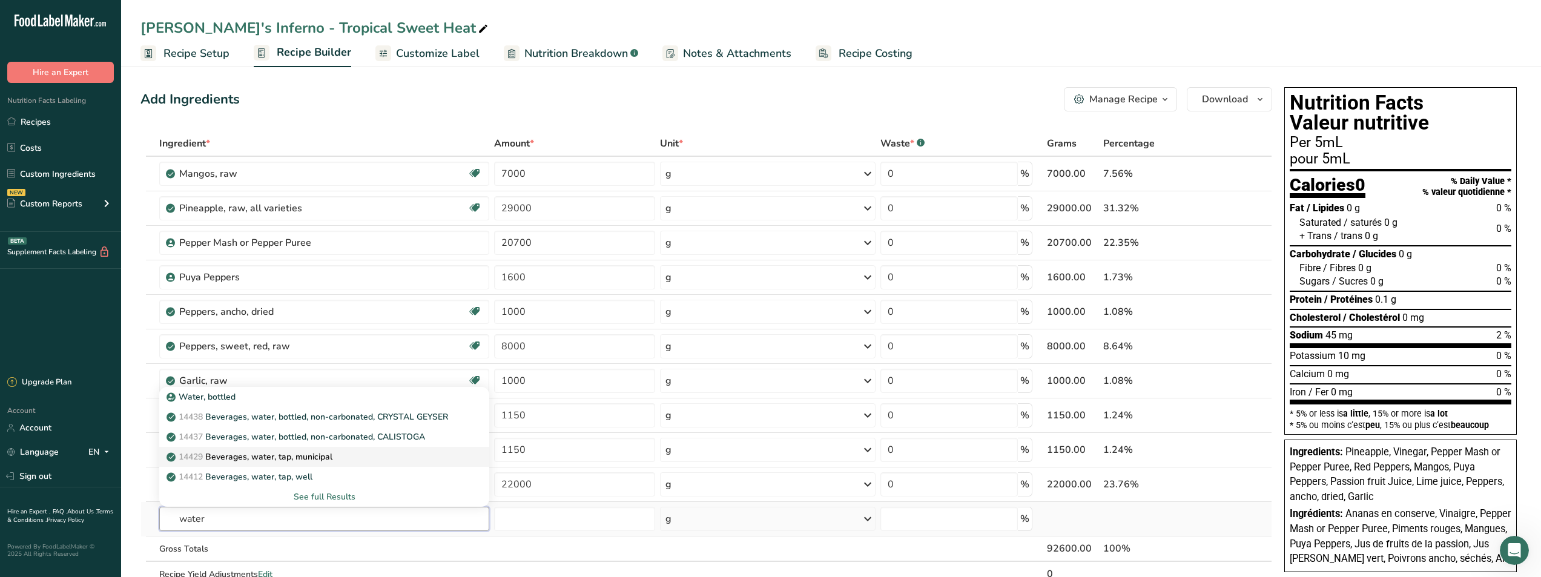
type input "water"
click at [343, 462] on div "14429 [GEOGRAPHIC_DATA], water, tap, municipal" at bounding box center [314, 456] width 291 height 13
type input "Beverages, water, tap, municipal"
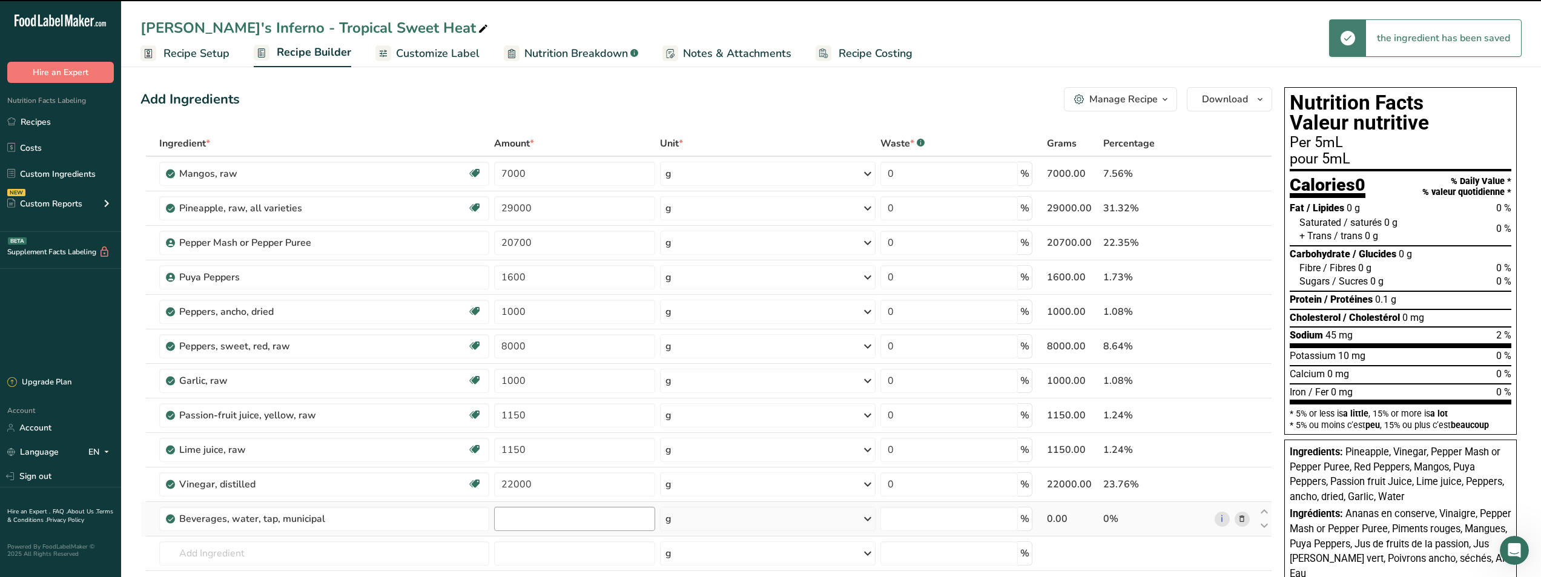
type input "0"
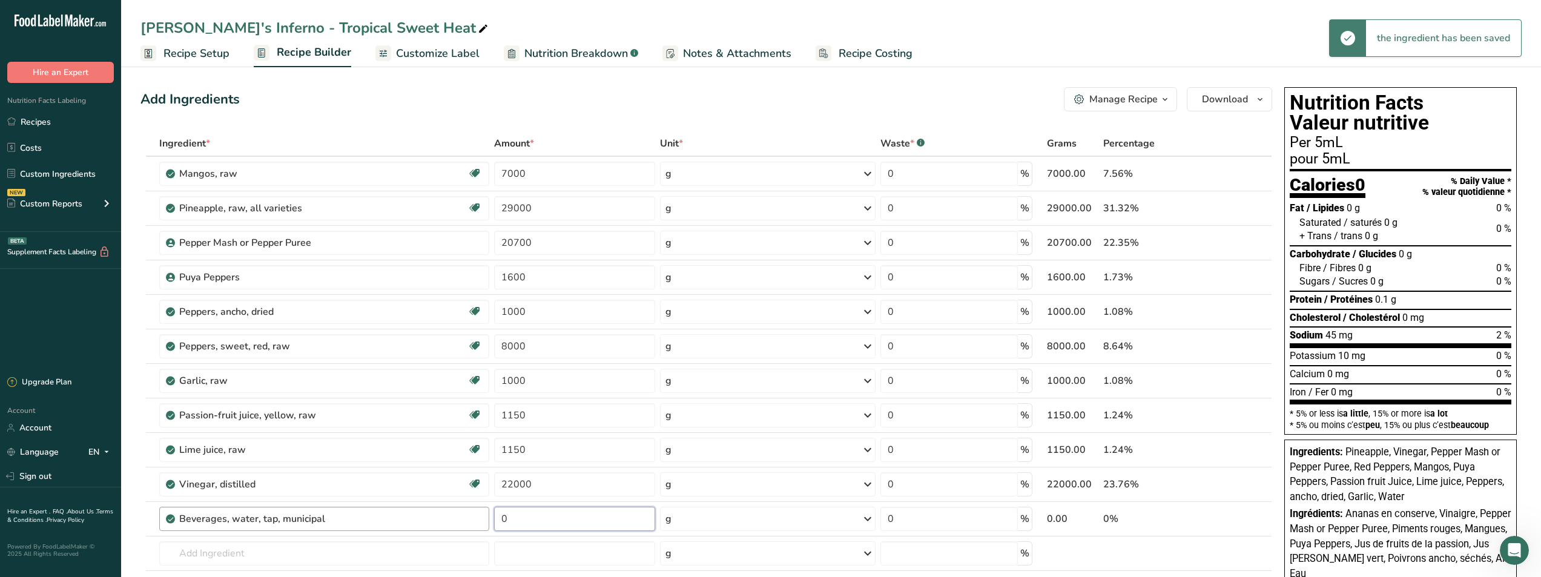
drag, startPoint x: 507, startPoint y: 516, endPoint x: 486, endPoint y: 521, distance: 21.7
click at [486, 521] on tr "Beverages, water, tap, municipal 0 g Portions 1 fl oz 1 bottle 8 fl oz 1 liter …" at bounding box center [706, 519] width 1130 height 35
type input "11000"
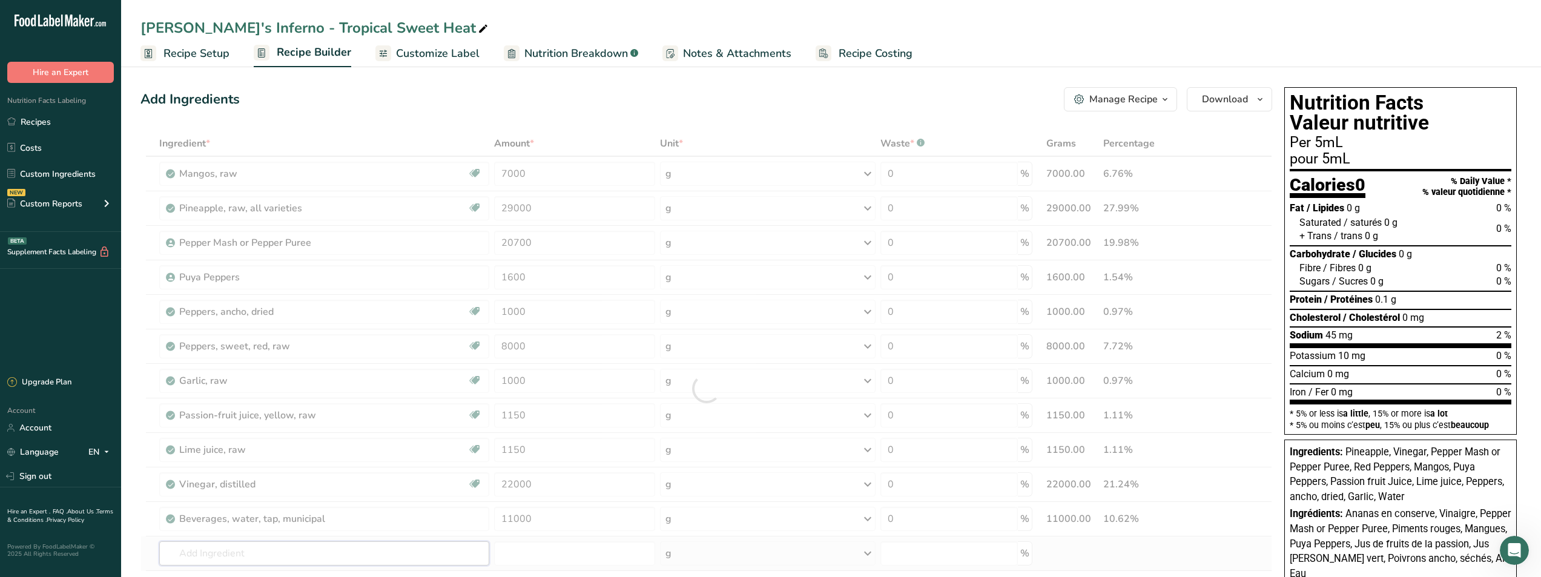
click at [274, 550] on div "Ingredient * Amount * Unit * Waste * .a-a{fill:#347362;}.b-a{fill:#fff;} Grams …" at bounding box center [705, 389] width 1131 height 516
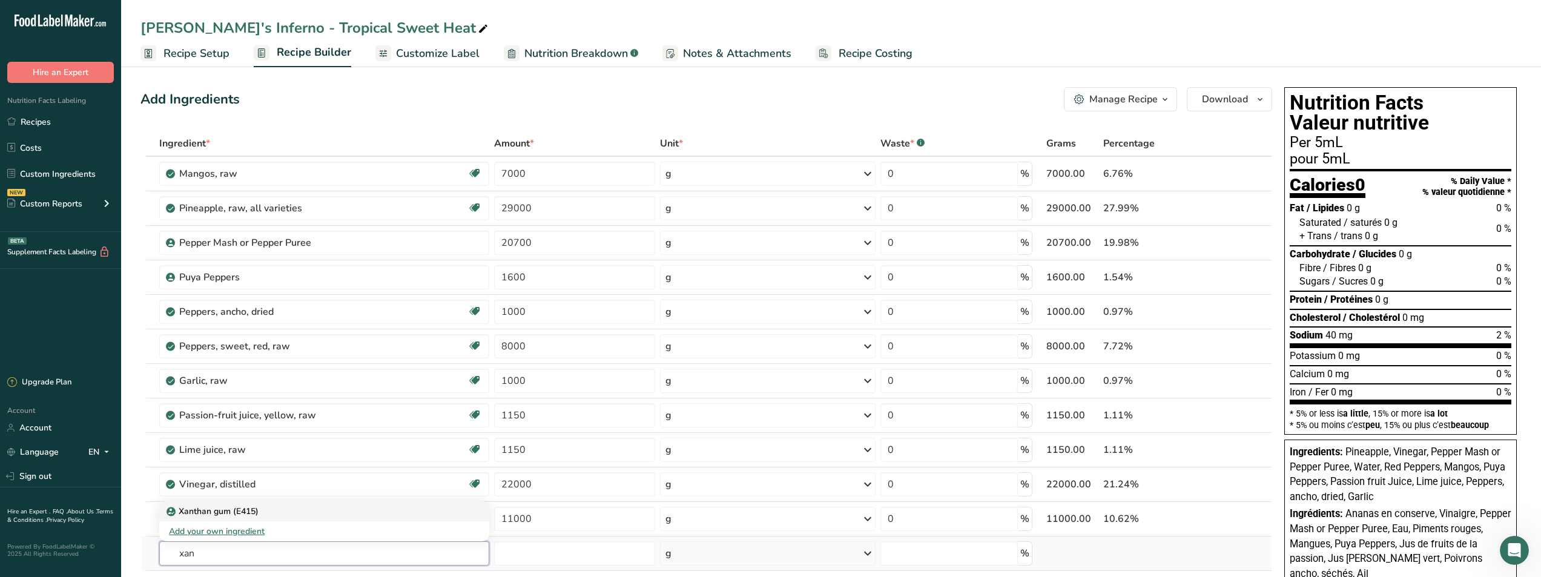
type input "xan"
click at [261, 515] on div "Xanthan gum (E415)" at bounding box center [314, 511] width 291 height 13
type input "Xanthan gum (E415)"
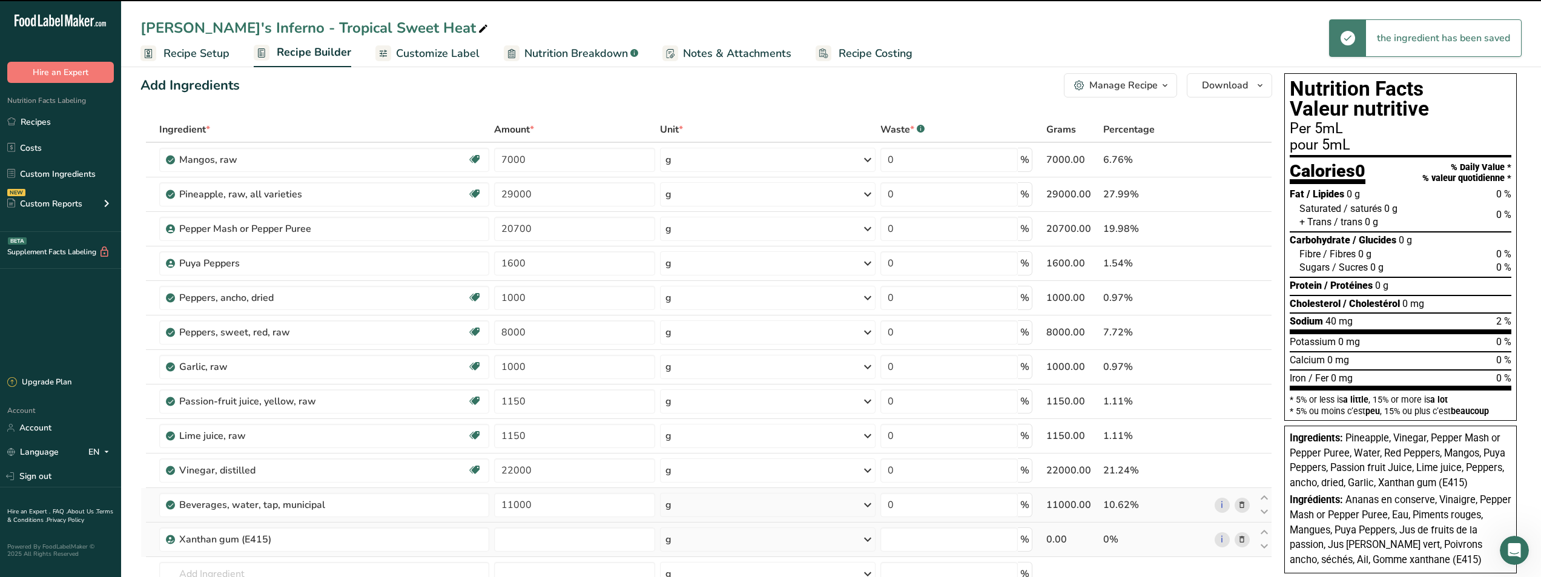
type input "0"
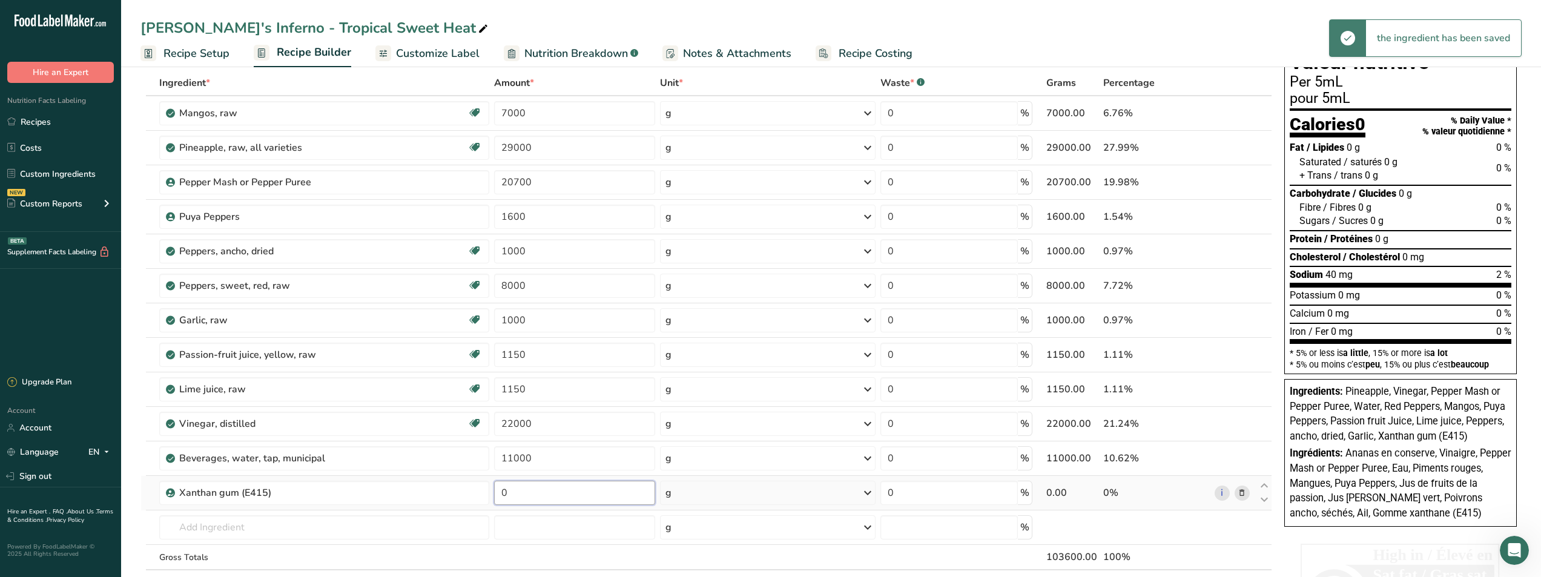
drag, startPoint x: 528, startPoint y: 493, endPoint x: 499, endPoint y: 495, distance: 29.1
click at [499, 494] on input "0" at bounding box center [574, 493] width 161 height 24
type input "19"
click at [400, 535] on div "Ingredient * Amount * Unit * Waste * .a-a{fill:#347362;}.b-a{fill:#fff;} Grams …" at bounding box center [705, 345] width 1131 height 550
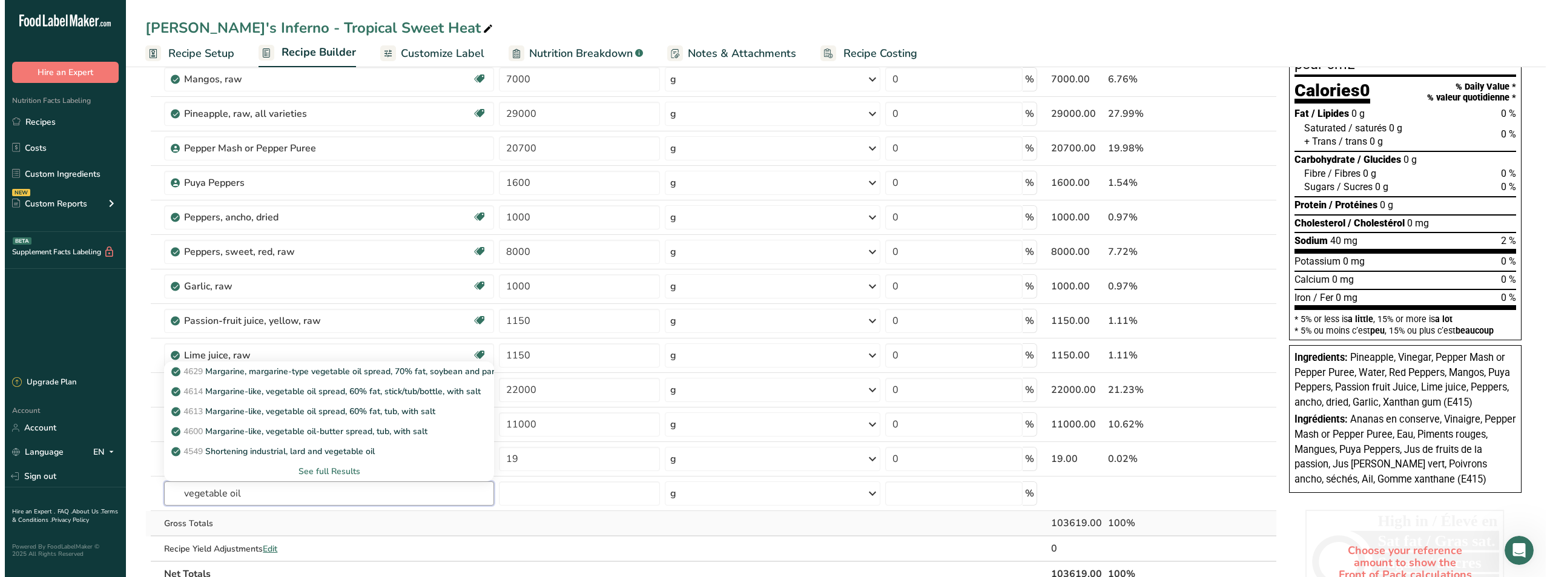
scroll to position [121, 0]
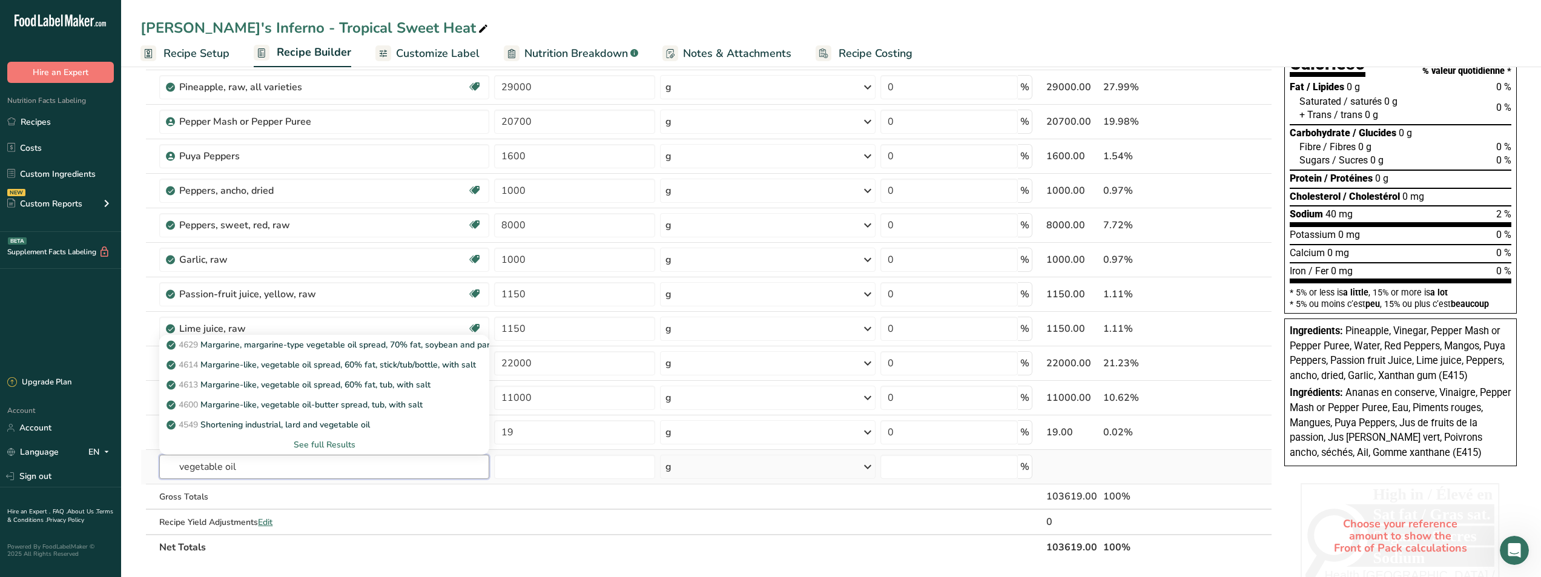
type input "vegetable oil"
click at [322, 443] on div "See full Results" at bounding box center [324, 444] width 311 height 13
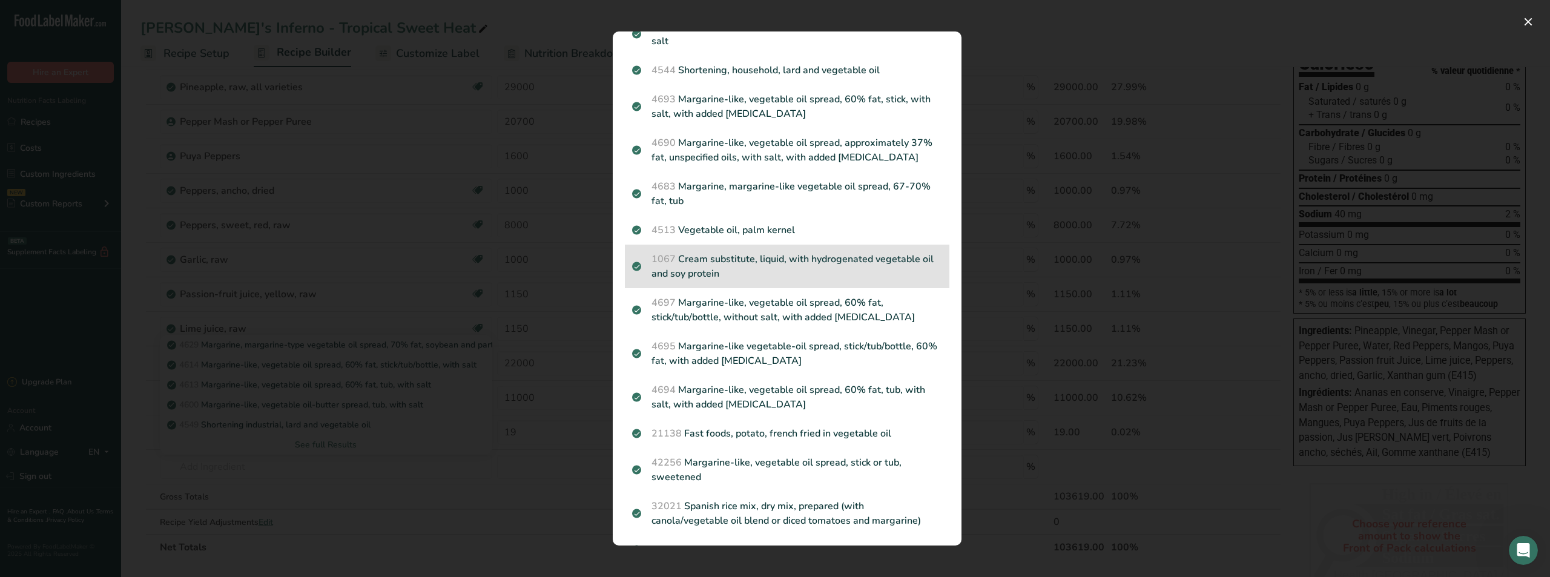
scroll to position [424, 0]
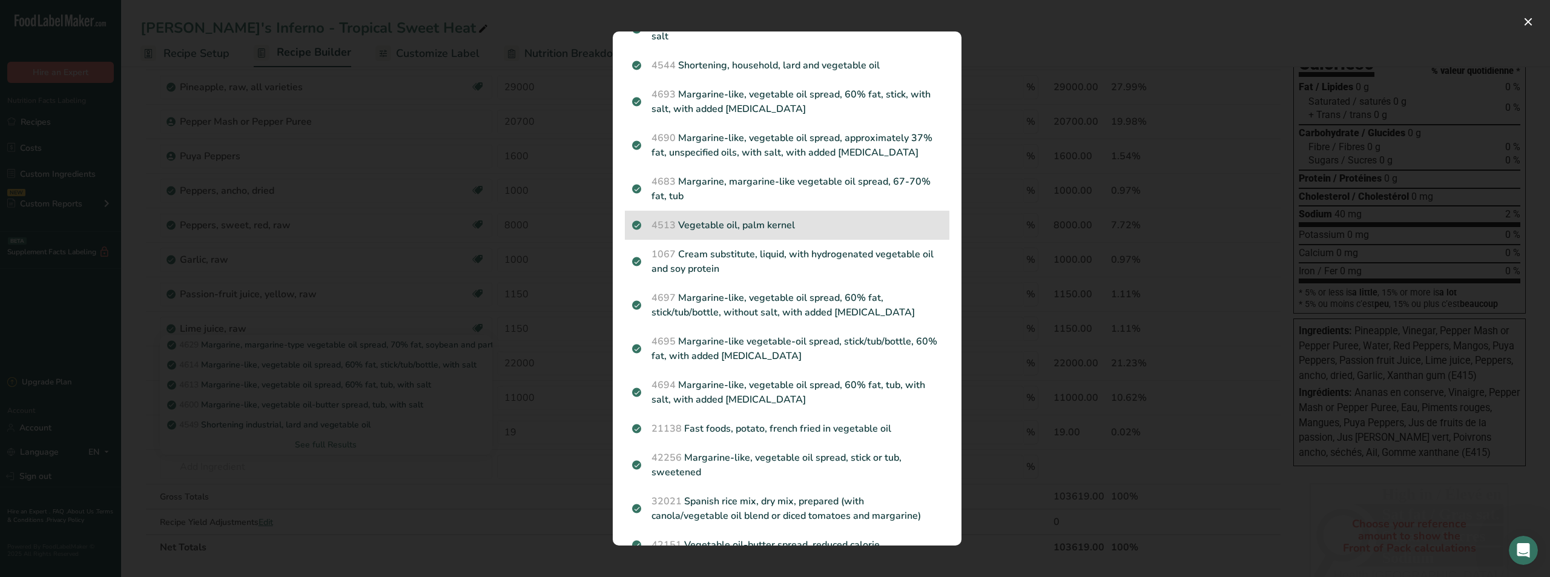
click at [794, 232] on p "4513 Vegetable oil, palm kernel" at bounding box center [787, 225] width 310 height 15
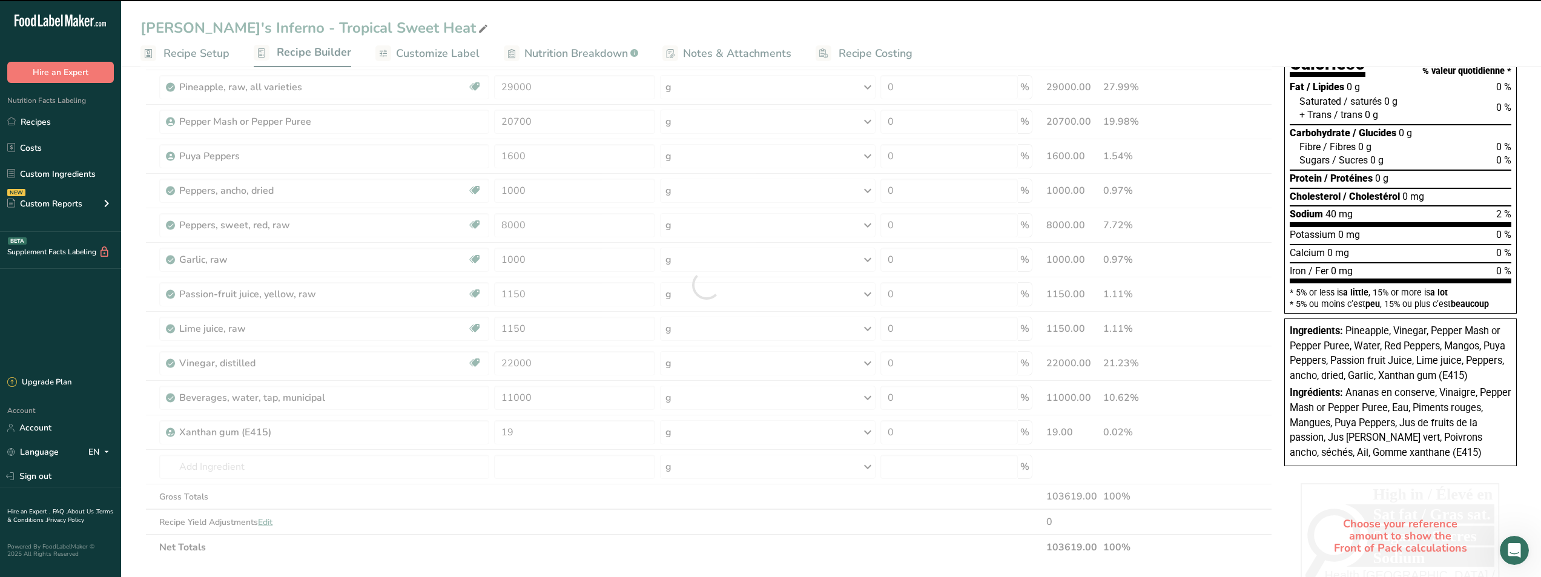
type input "0"
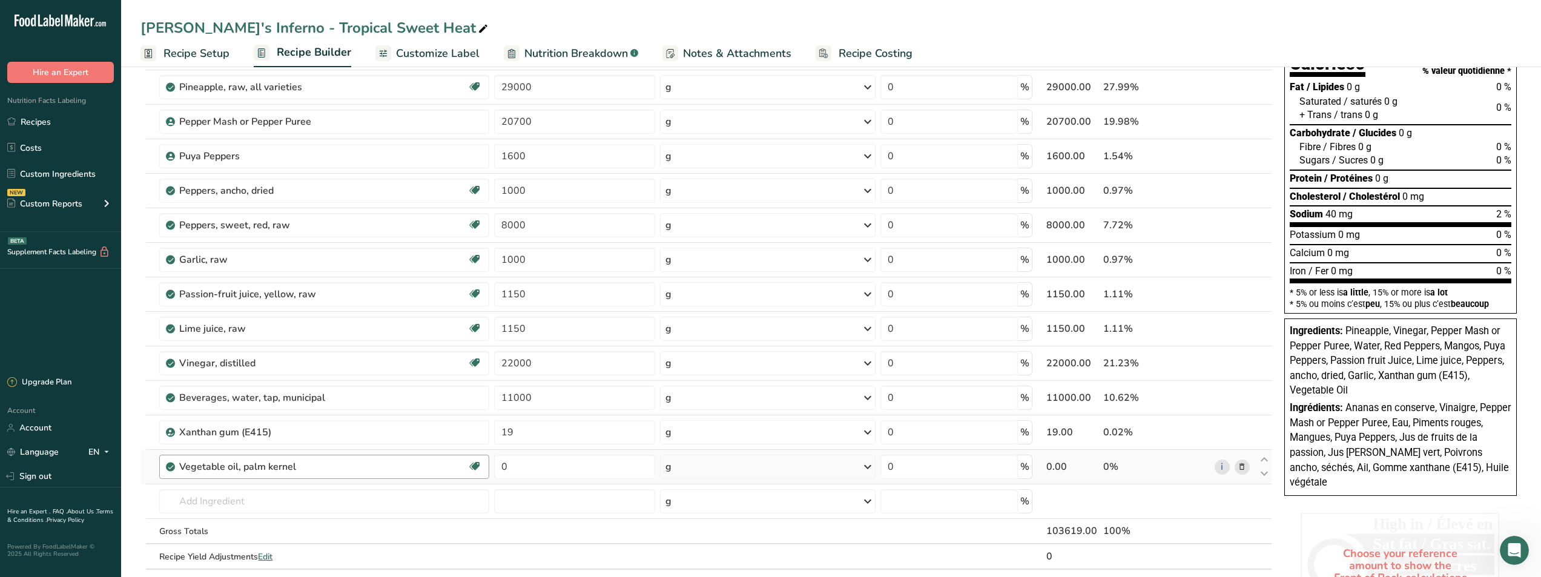
click at [363, 473] on div "Vegetable oil, palm kernel" at bounding box center [323, 466] width 288 height 15
click at [363, 466] on div "Vegetable oil, palm kernel" at bounding box center [323, 466] width 288 height 15
click at [1239, 465] on icon at bounding box center [1241, 467] width 8 height 13
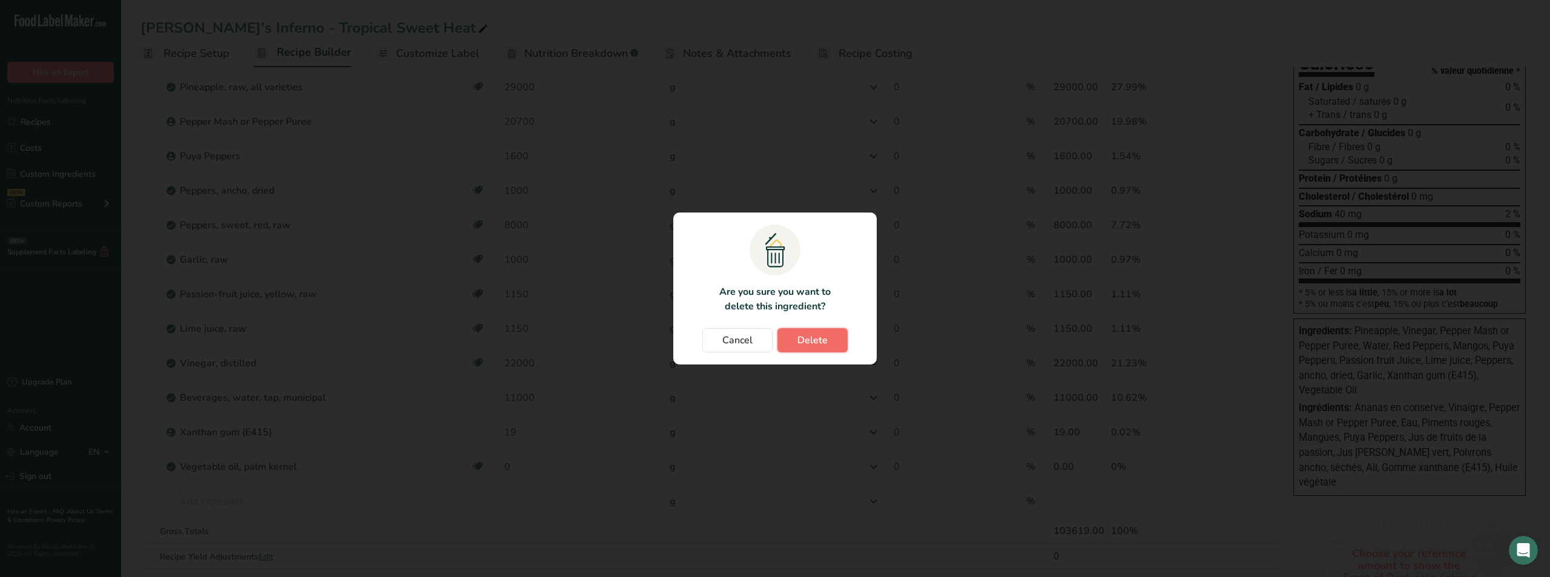
click at [823, 338] on span "Delete" at bounding box center [812, 340] width 30 height 15
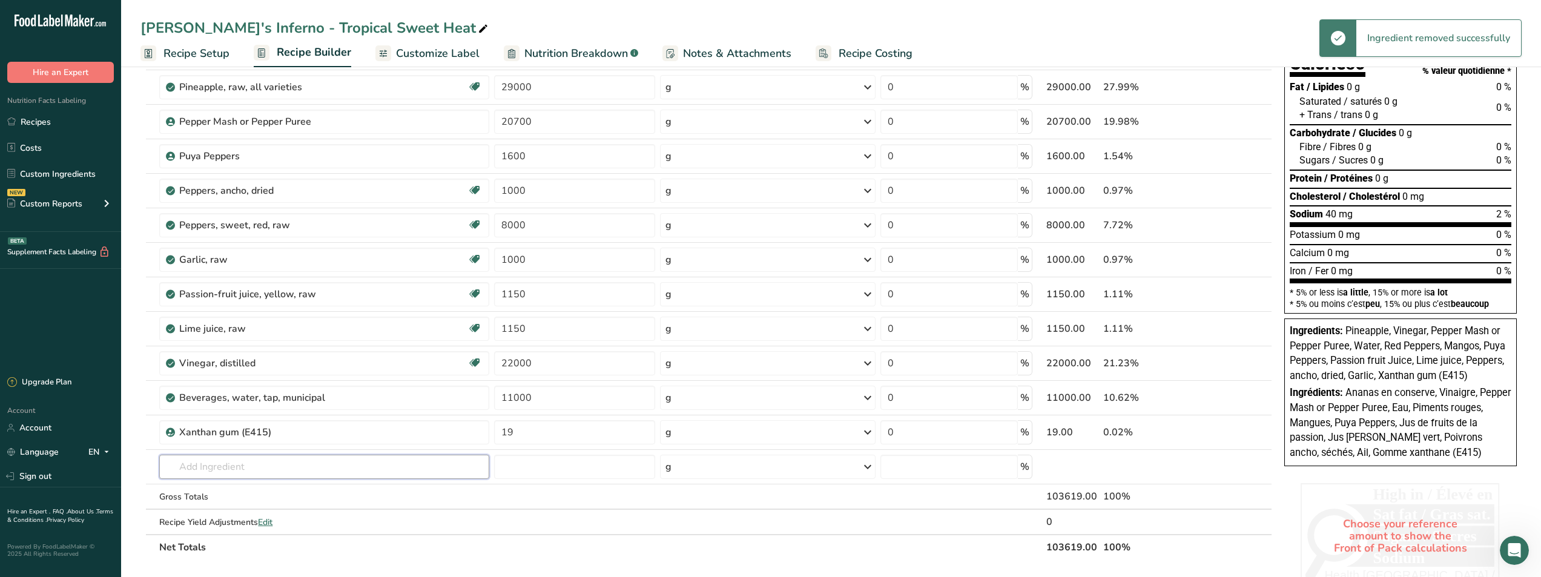
click at [249, 469] on input "text" at bounding box center [324, 467] width 330 height 24
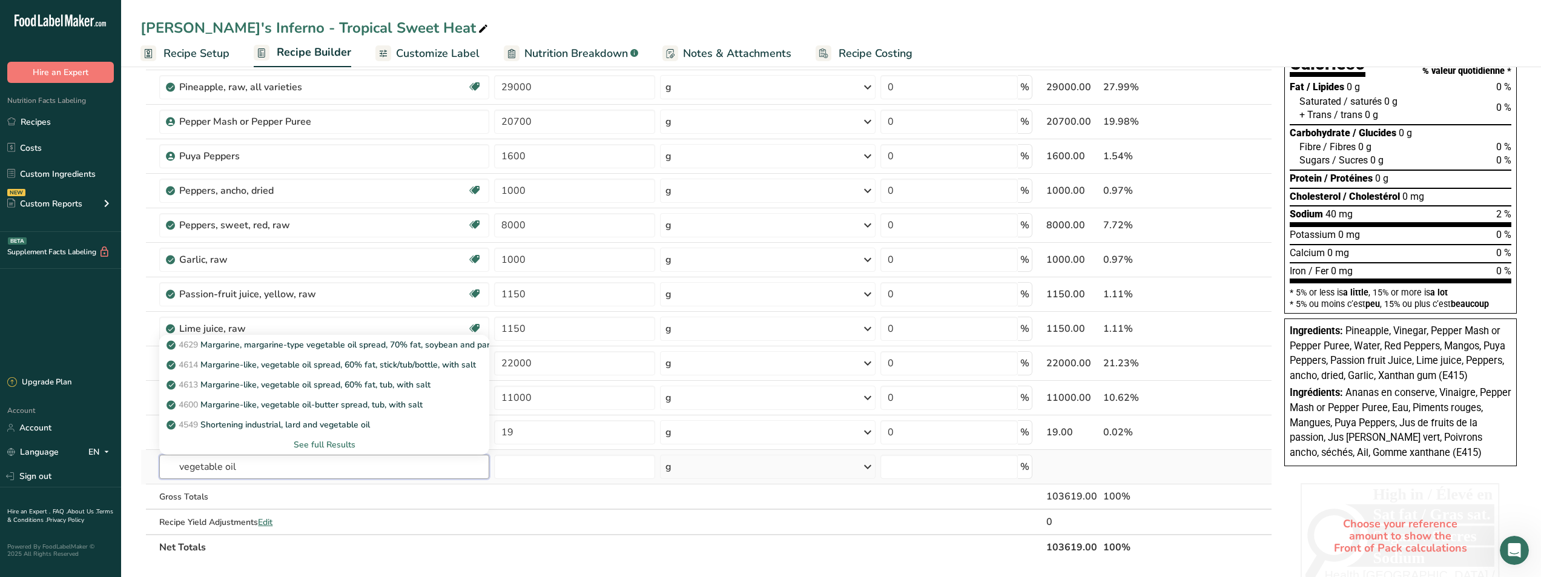
type input "vegetable oil"
click at [309, 445] on div "See full Results" at bounding box center [324, 444] width 311 height 13
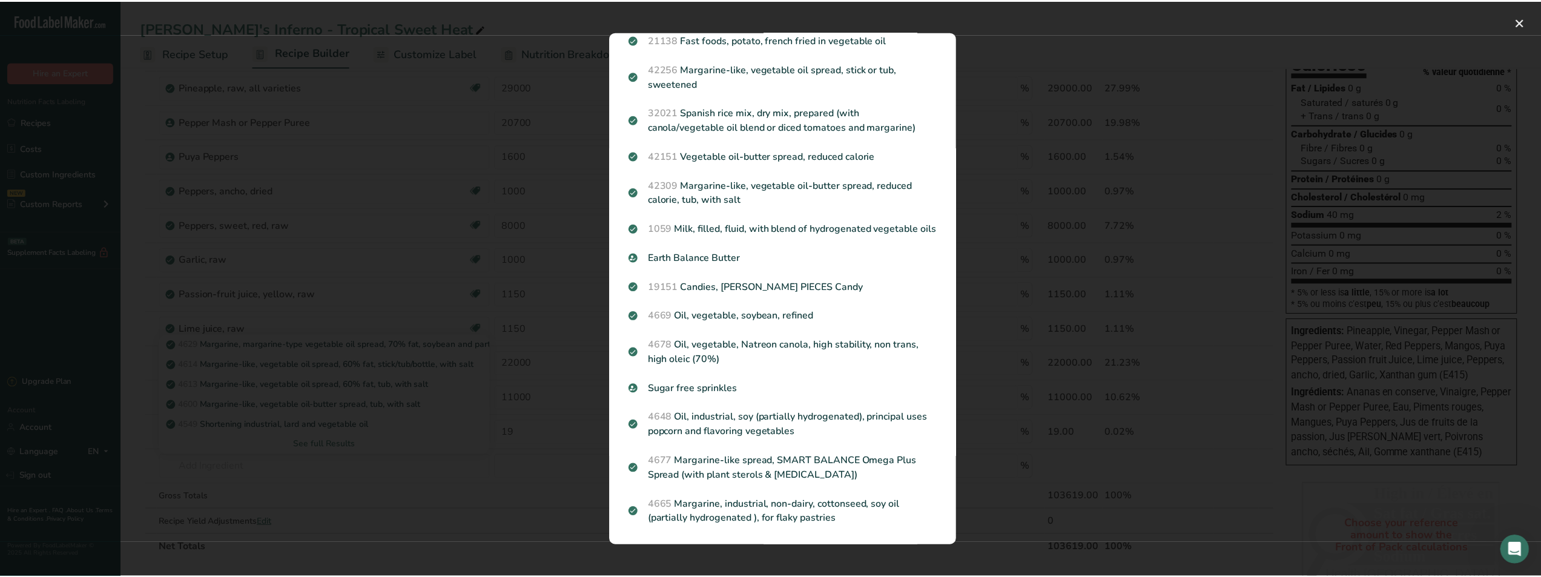
scroll to position [842, 0]
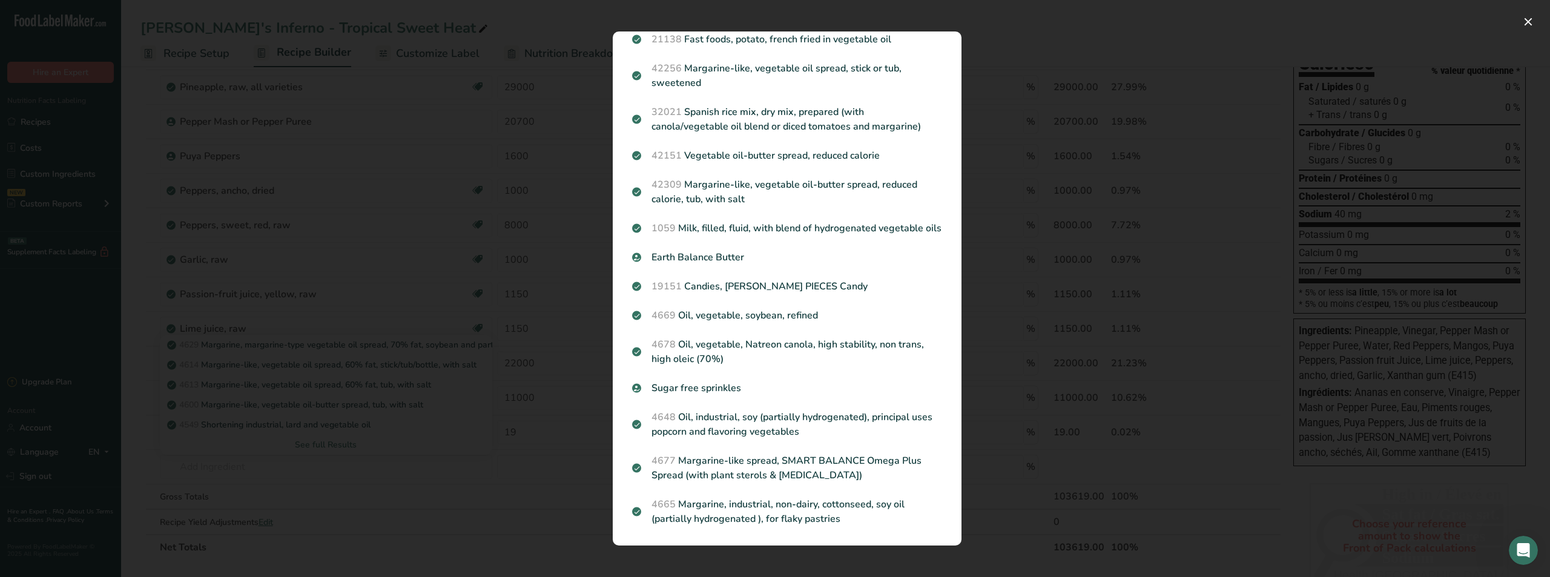
click at [363, 452] on div "Search results modal" at bounding box center [775, 288] width 1550 height 577
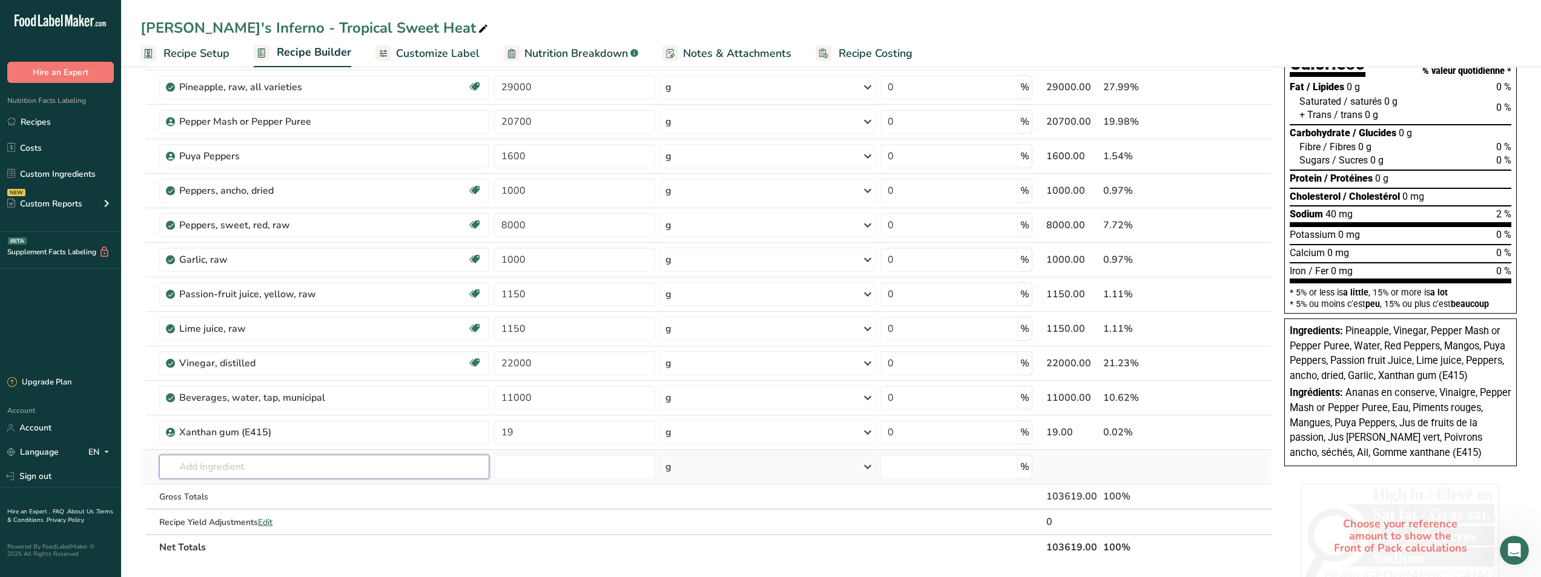
click at [283, 461] on input "text" at bounding box center [324, 467] width 330 height 24
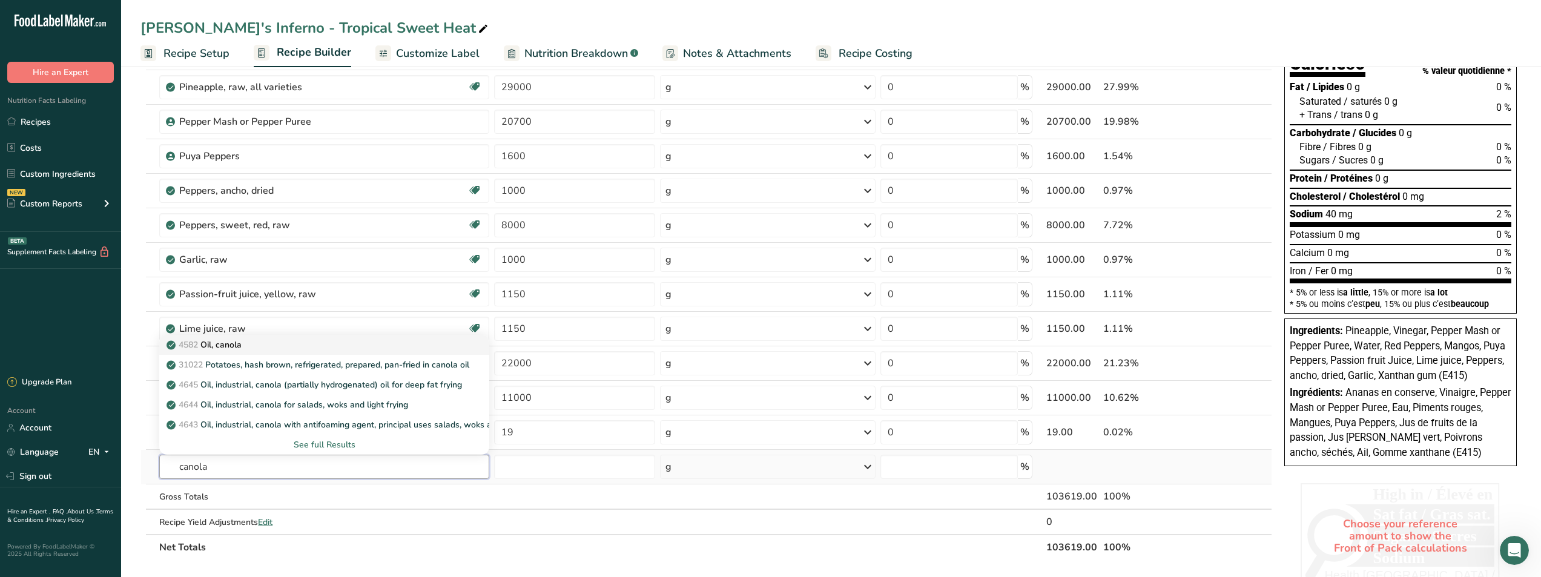
type input "canola"
click at [268, 342] on div "4582 Oil, canola" at bounding box center [314, 344] width 291 height 13
type input "Oil, canola"
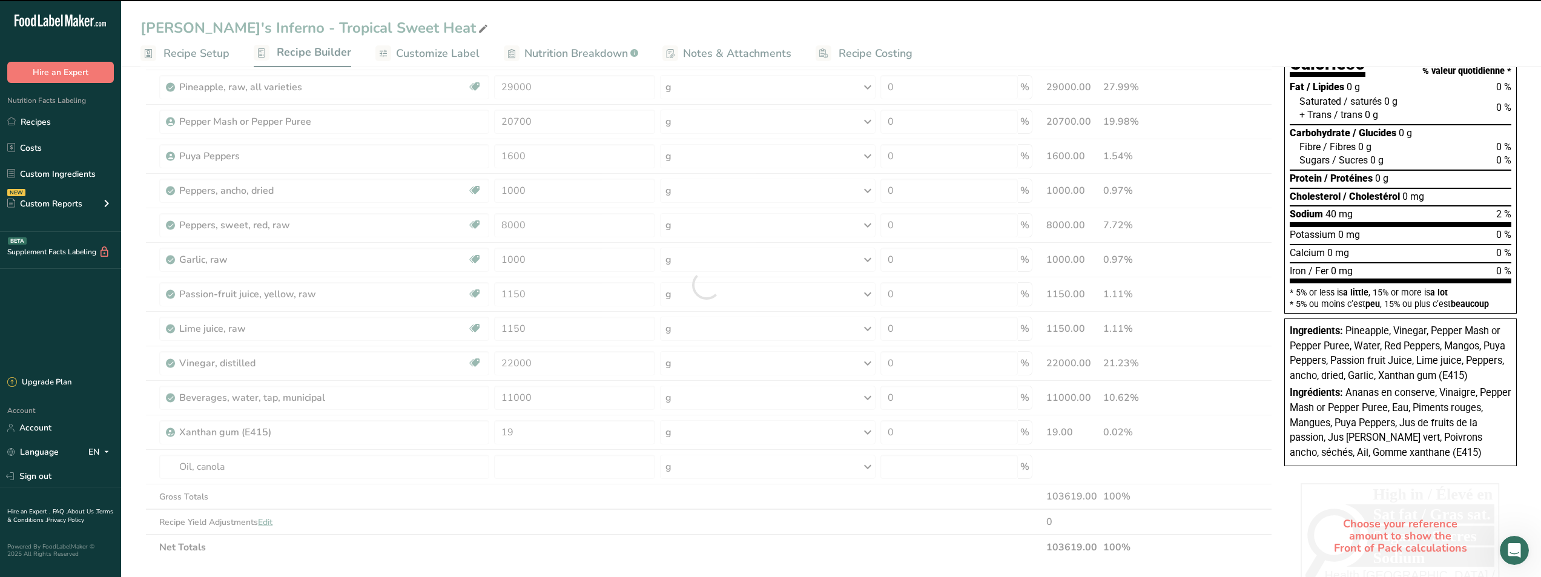
type input "0"
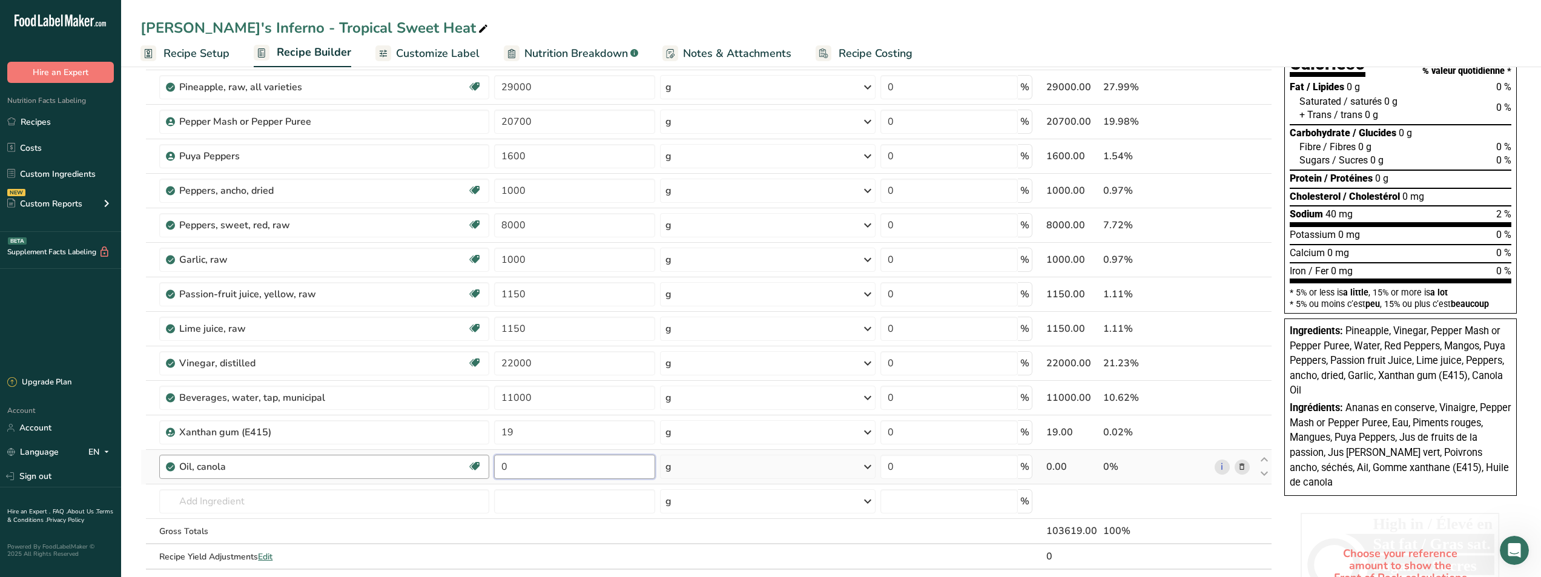
drag, startPoint x: 548, startPoint y: 470, endPoint x: 424, endPoint y: 455, distance: 125.0
click at [424, 455] on tr "Oil, canola Source of Omega 3 Dairy free Gluten free Vegan Vegetarian Soy free …" at bounding box center [706, 467] width 1130 height 35
type input "6000"
click at [1222, 499] on div "Ingredient * Amount * Unit * Waste * .a-a{fill:#347362;}.b-a{fill:#fff;} Grams …" at bounding box center [705, 302] width 1131 height 585
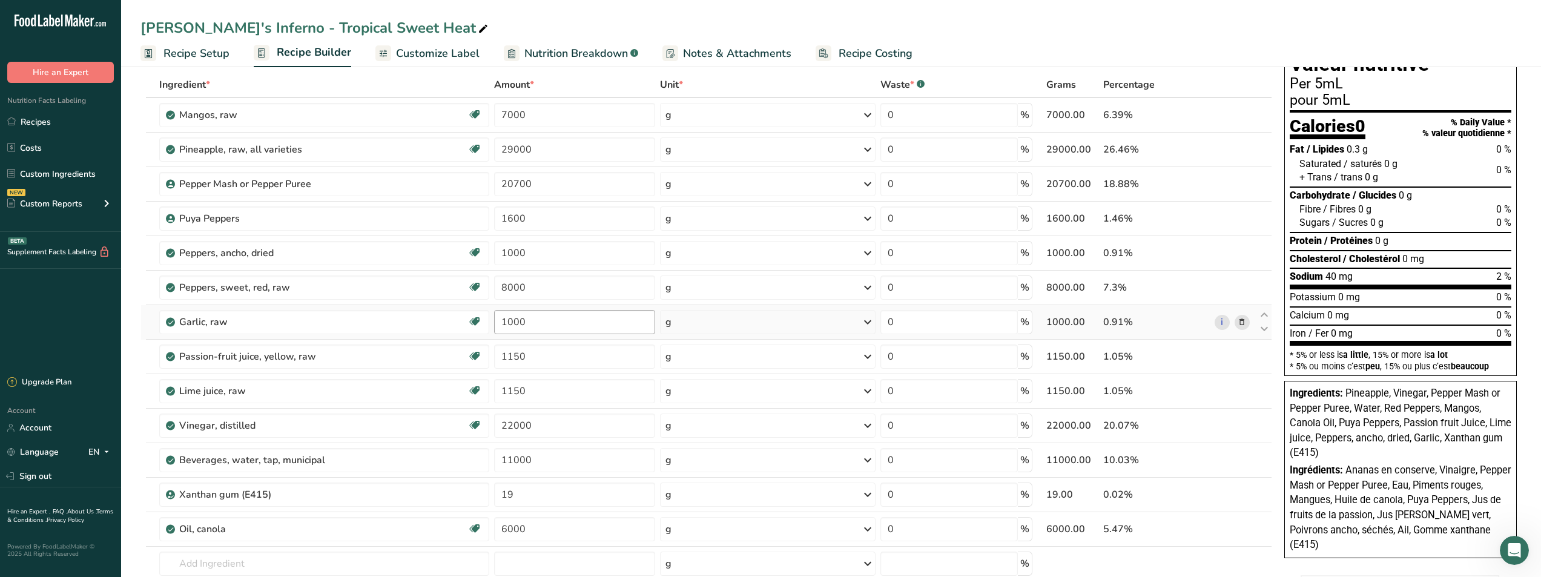
scroll to position [0, 0]
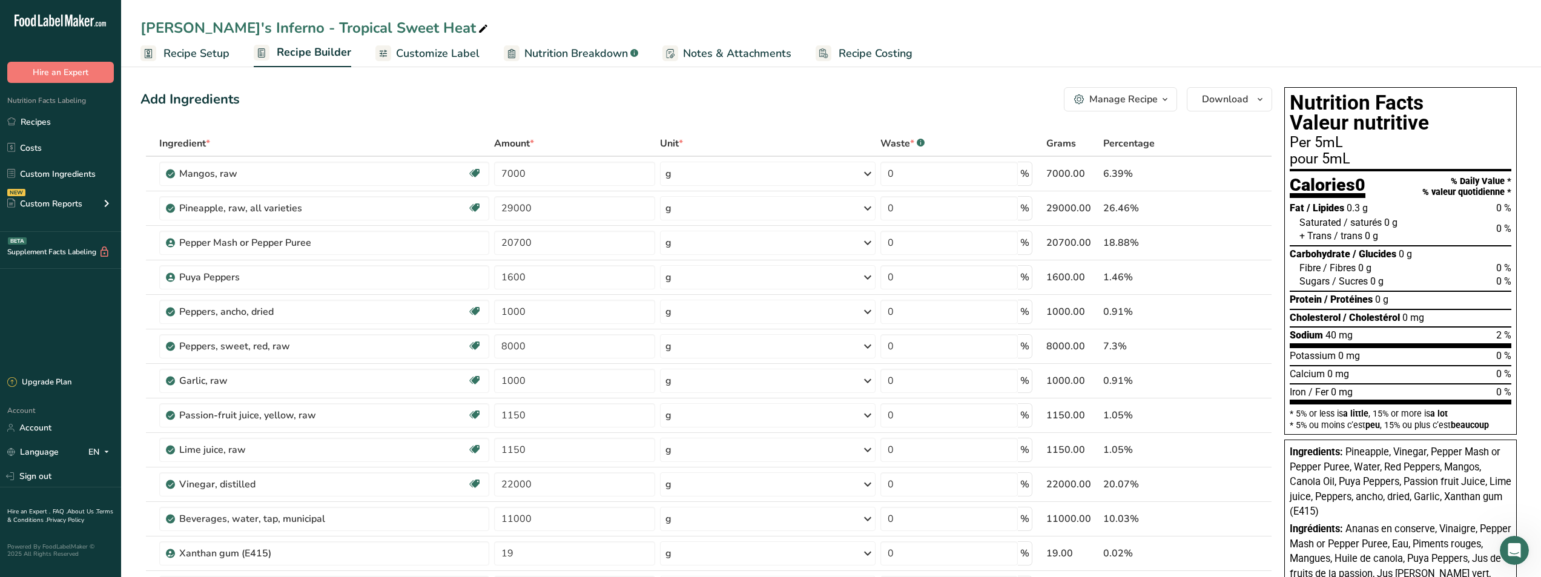
click at [415, 52] on span "Customize Label" at bounding box center [438, 53] width 84 height 16
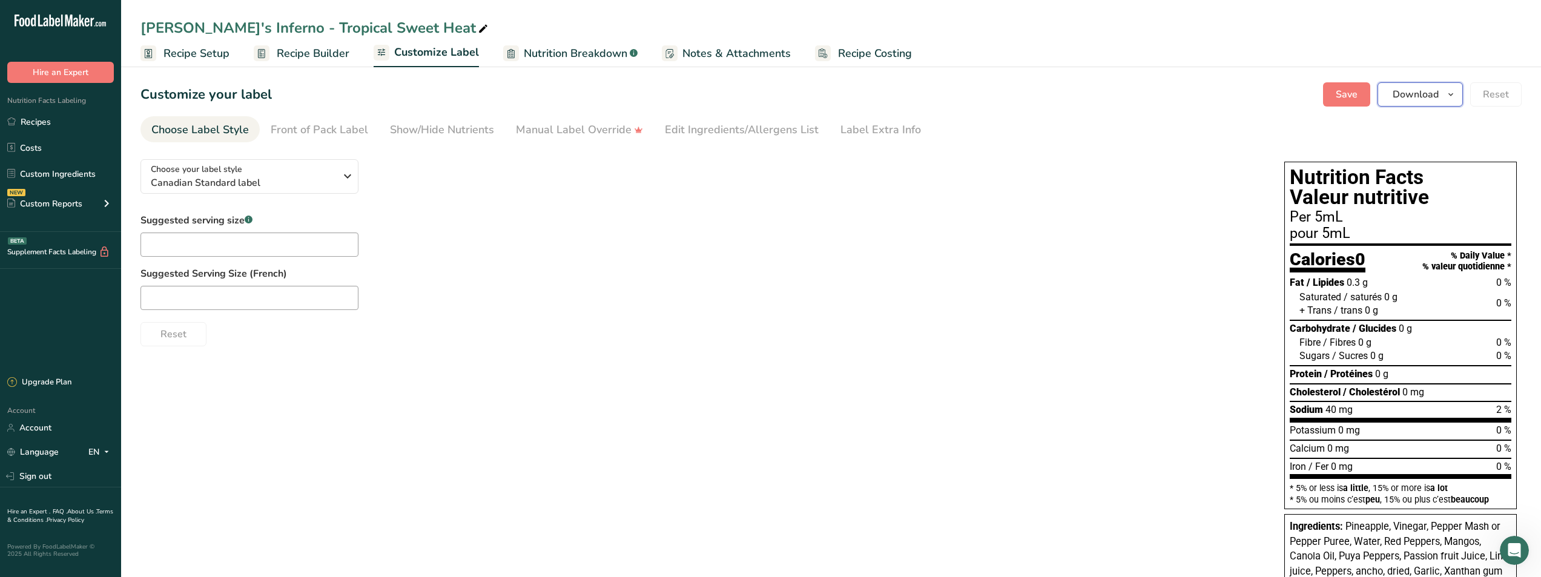
click at [1432, 97] on span "Download" at bounding box center [1415, 94] width 46 height 15
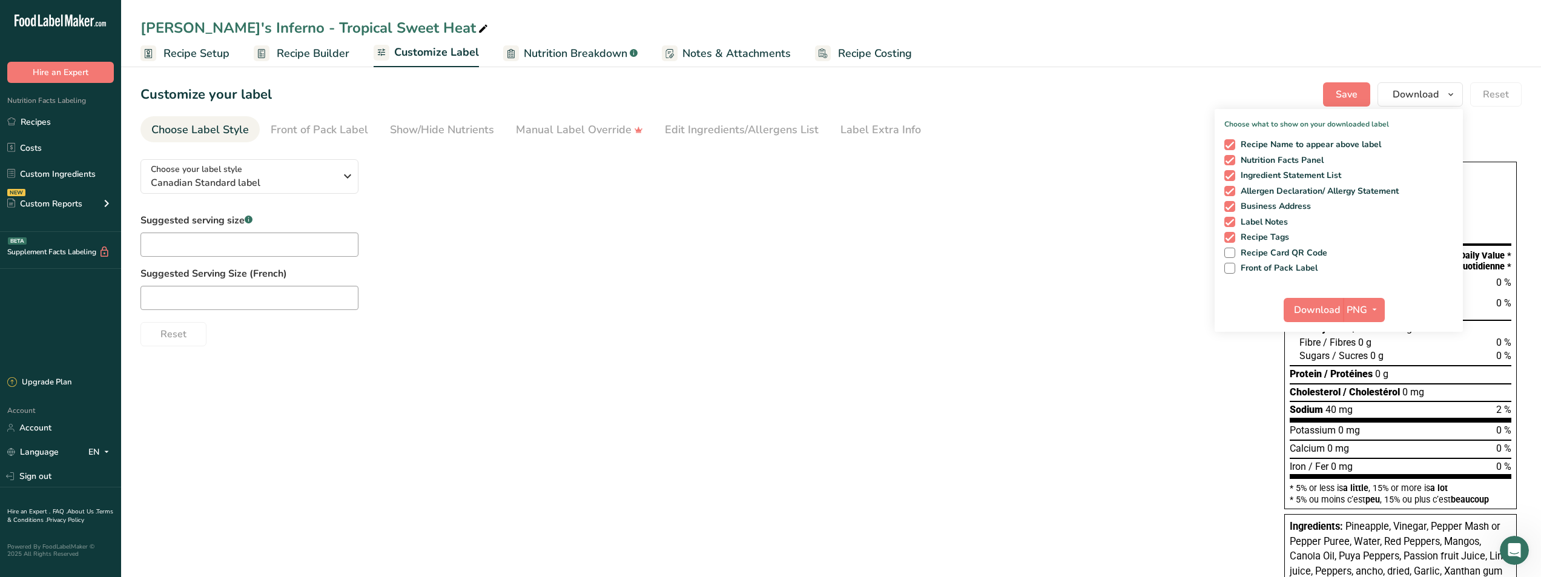
click at [1138, 223] on div "Suggested serving size .a-a{fill:#347362;}.b-a{fill:#fff;} Suggested Serving Si…" at bounding box center [699, 279] width 1119 height 133
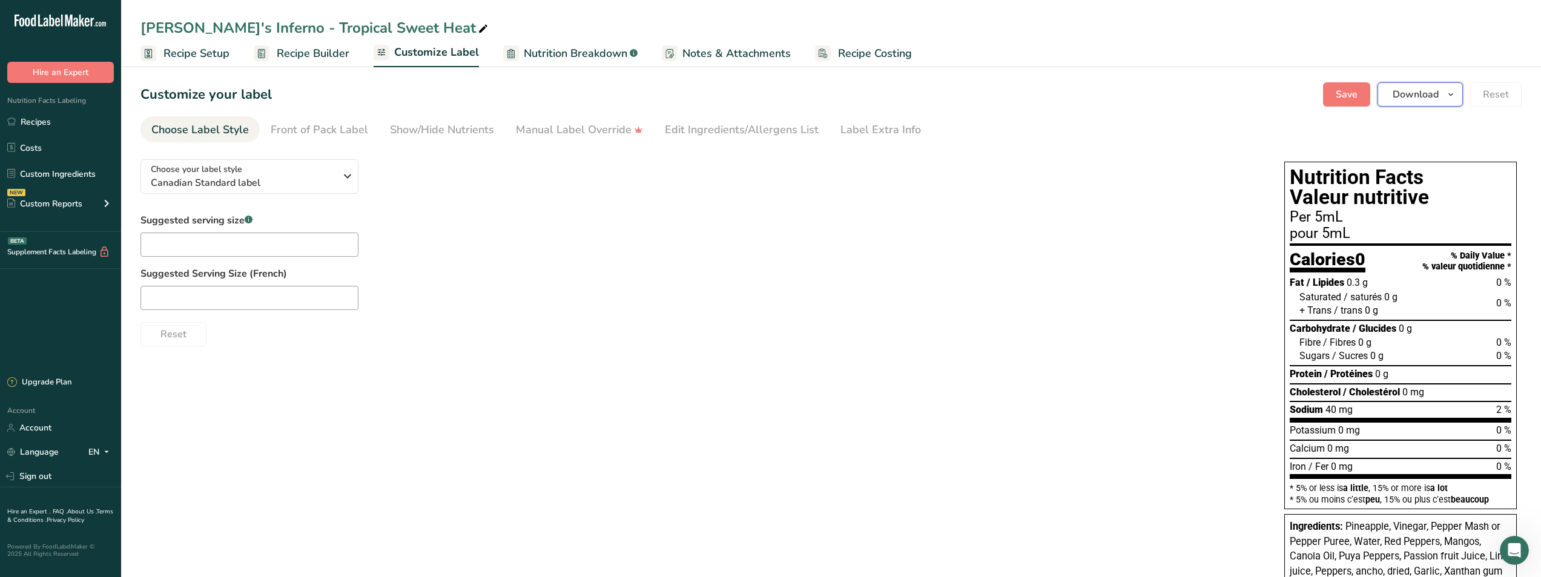
click at [1398, 89] on span "Download" at bounding box center [1415, 94] width 46 height 15
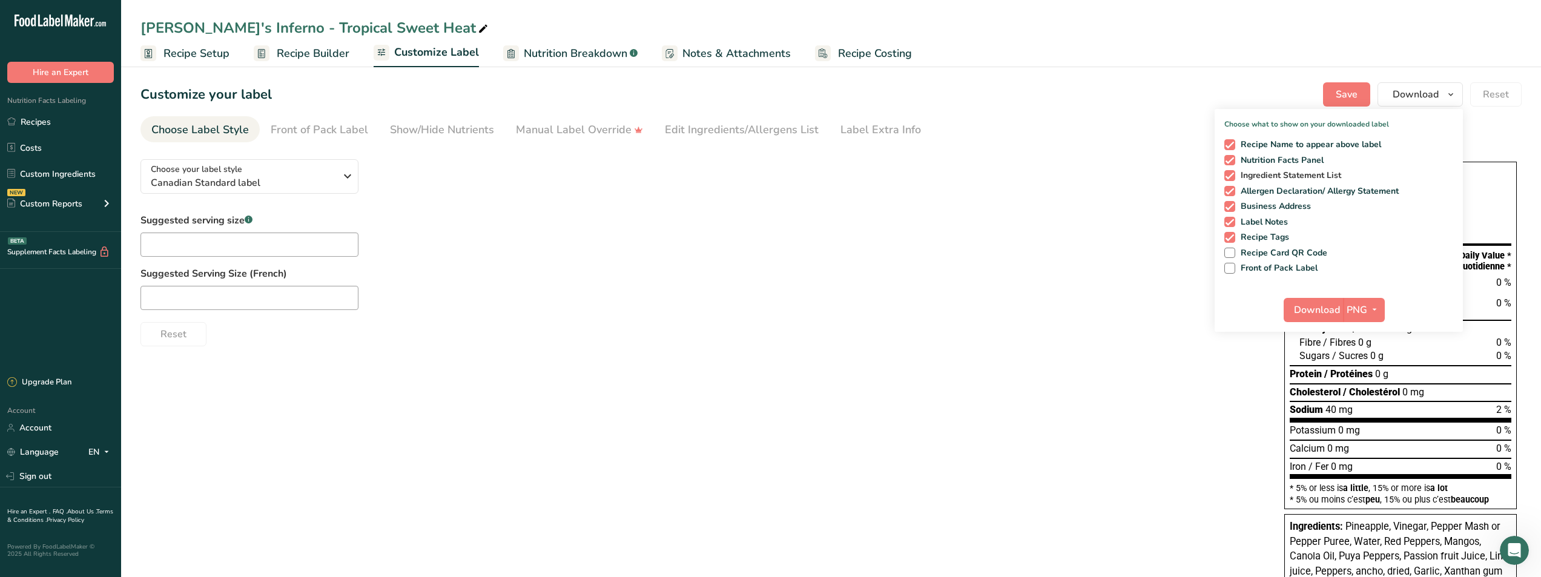
click at [1230, 173] on span at bounding box center [1229, 175] width 11 height 11
click at [1230, 173] on input "Ingredient Statement List" at bounding box center [1228, 175] width 8 height 8
checkbox input "false"
click at [1229, 191] on span at bounding box center [1229, 191] width 11 height 11
click at [1229, 191] on input "Allergen Declaration/ Allergy Statement" at bounding box center [1228, 191] width 8 height 8
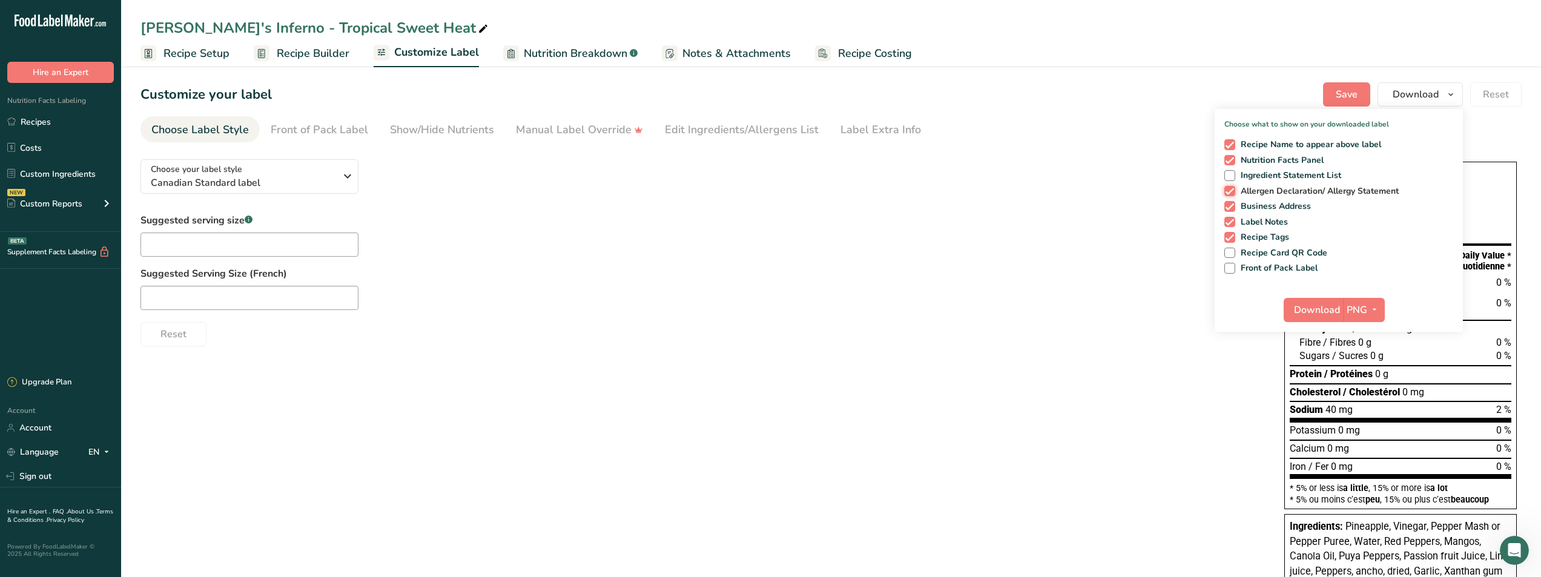
checkbox input "false"
click at [1228, 203] on span at bounding box center [1229, 206] width 11 height 11
click at [1228, 203] on input "Business Address" at bounding box center [1228, 206] width 8 height 8
checkbox input "false"
click at [1228, 219] on span at bounding box center [1229, 222] width 11 height 11
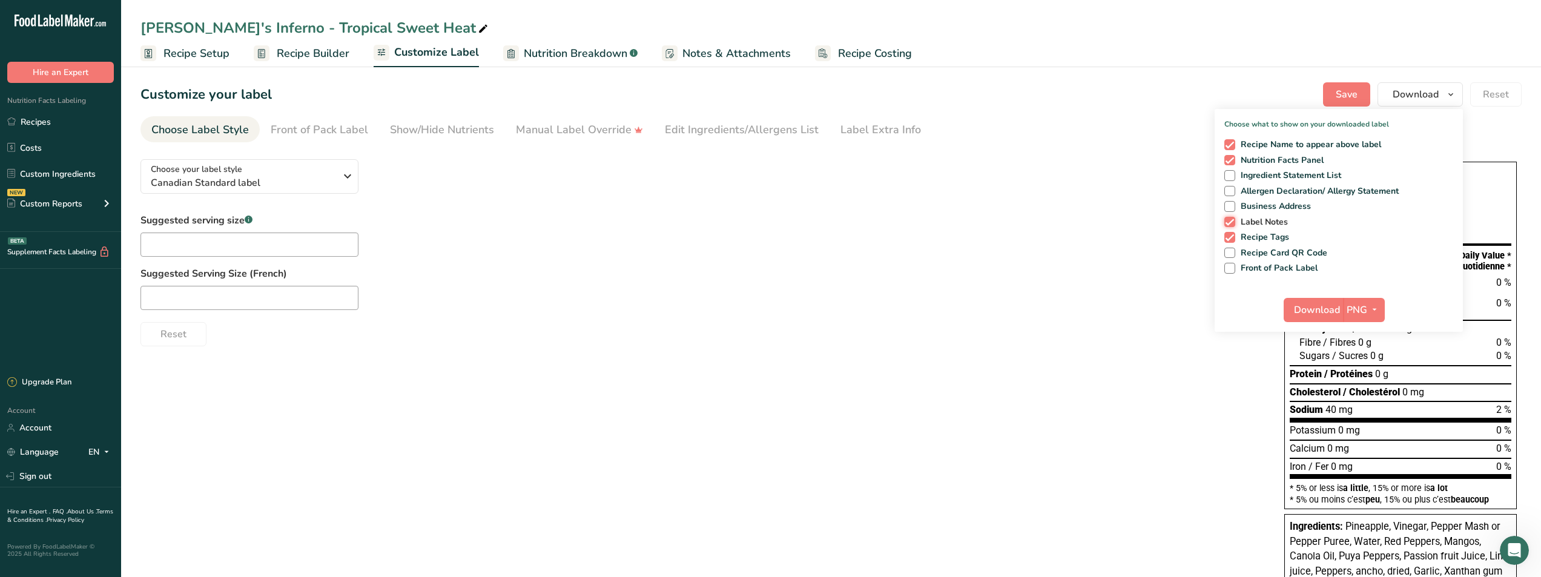
click at [1228, 219] on input "Label Notes" at bounding box center [1228, 222] width 8 height 8
checkbox input "false"
click at [1232, 235] on span at bounding box center [1229, 237] width 11 height 11
click at [1232, 235] on input "Recipe Tags" at bounding box center [1228, 237] width 8 height 8
checkbox input "false"
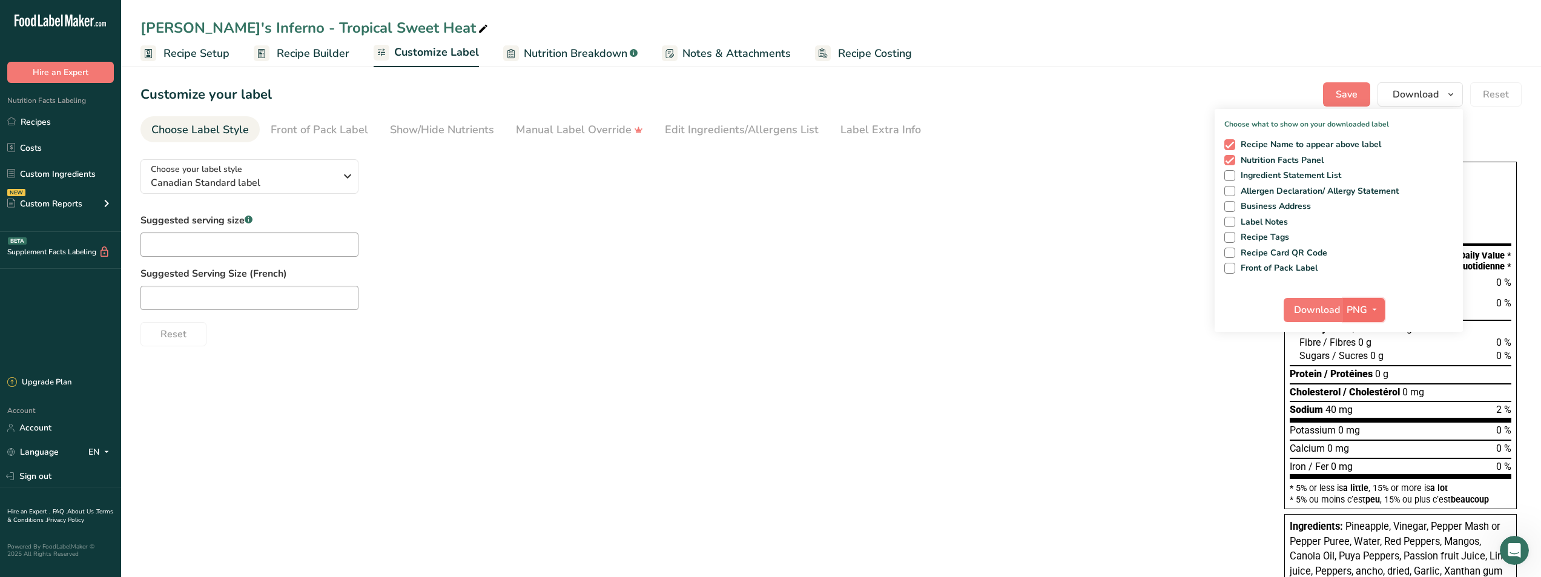
click at [1351, 313] on span "PNG" at bounding box center [1356, 310] width 21 height 15
click at [1321, 310] on span "Download" at bounding box center [1317, 310] width 46 height 15
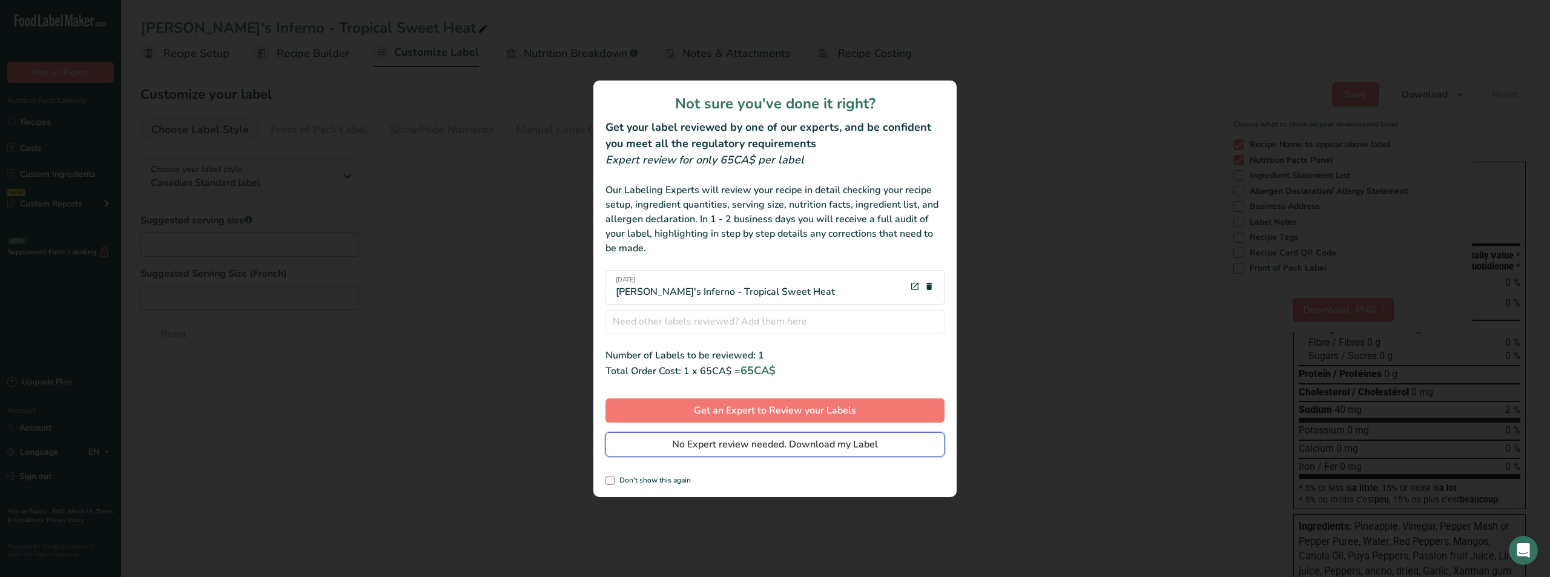
click at [746, 447] on span "No Expert review needed. Download my Label" at bounding box center [775, 444] width 206 height 15
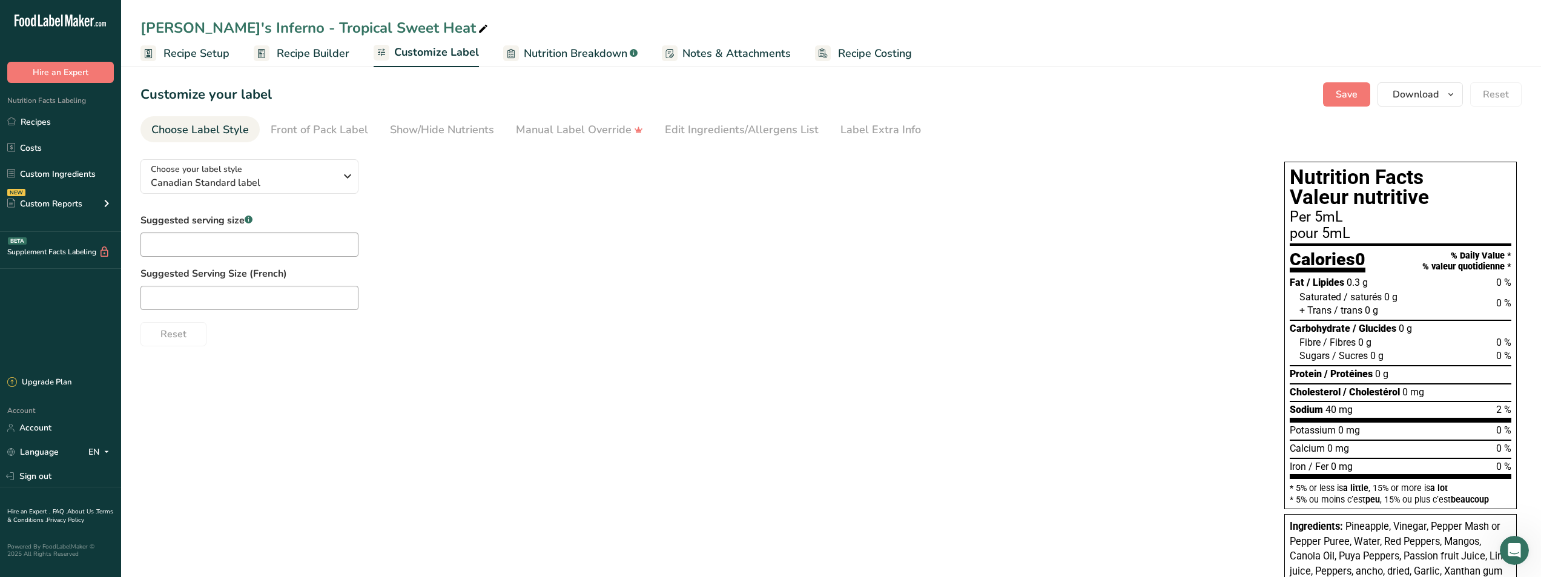
click at [531, 53] on span "Nutrition Breakdown" at bounding box center [576, 53] width 104 height 16
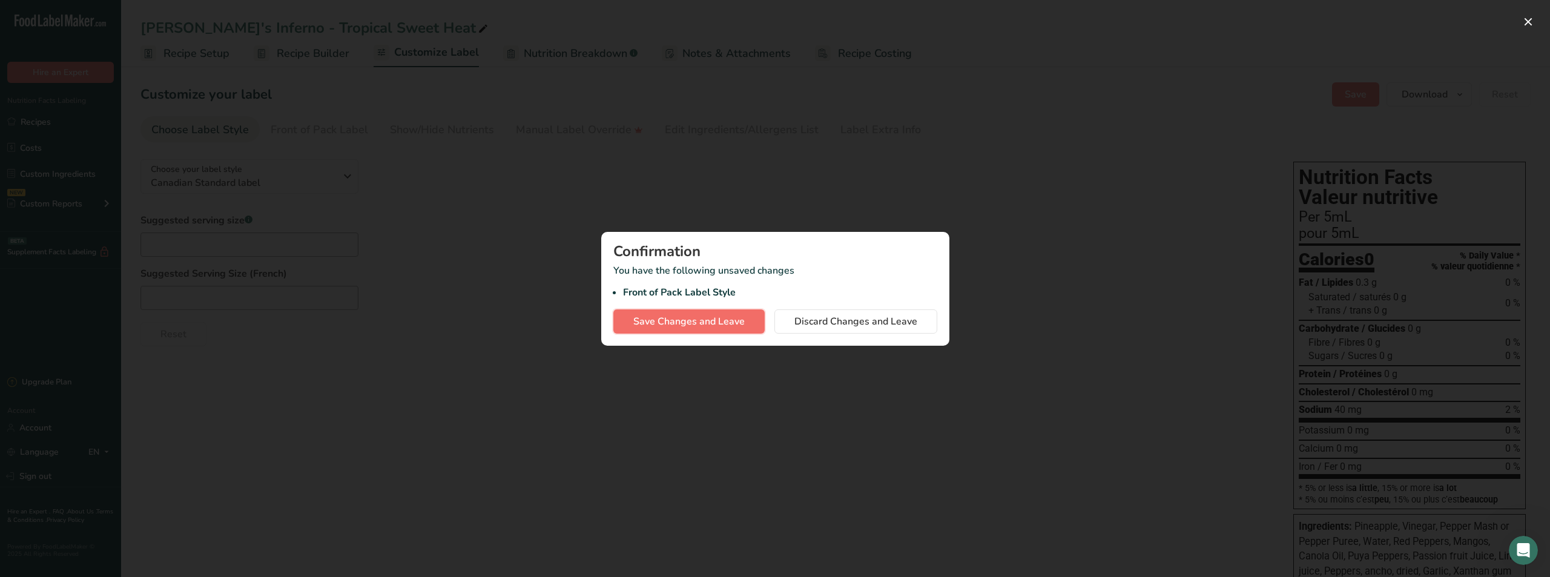
click at [686, 321] on span "Save Changes and Leave" at bounding box center [688, 321] width 111 height 15
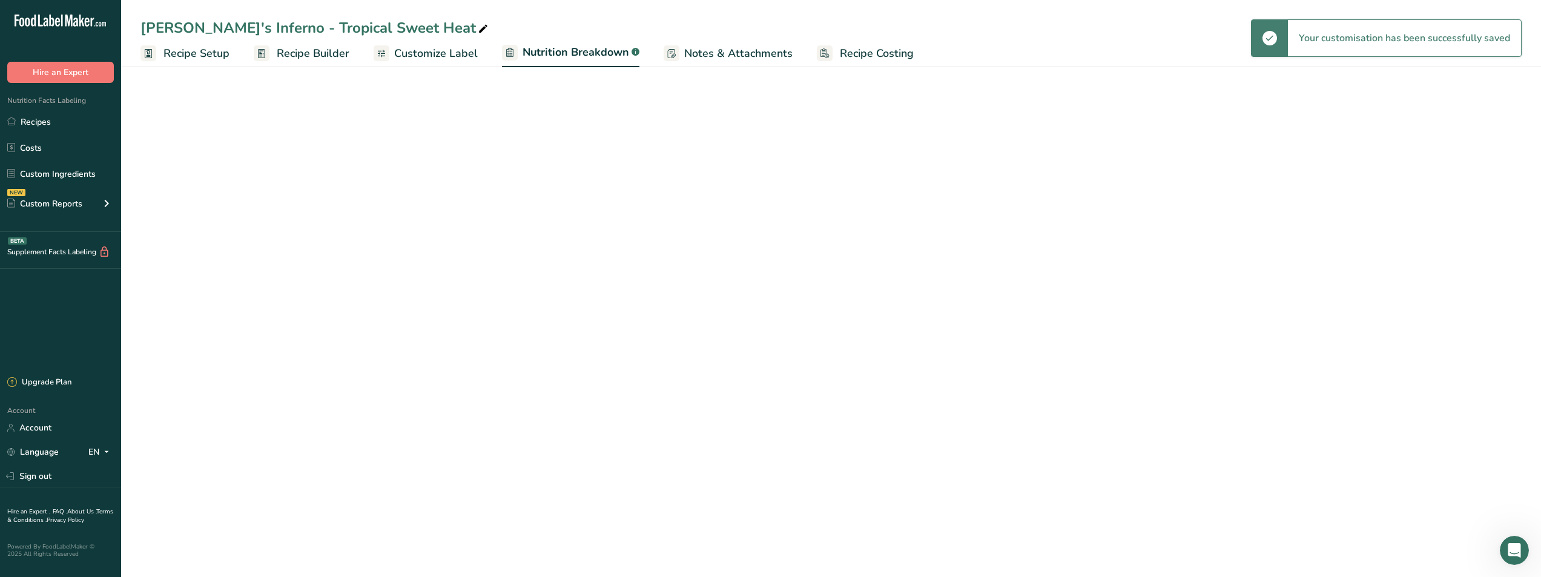
select select "Calories"
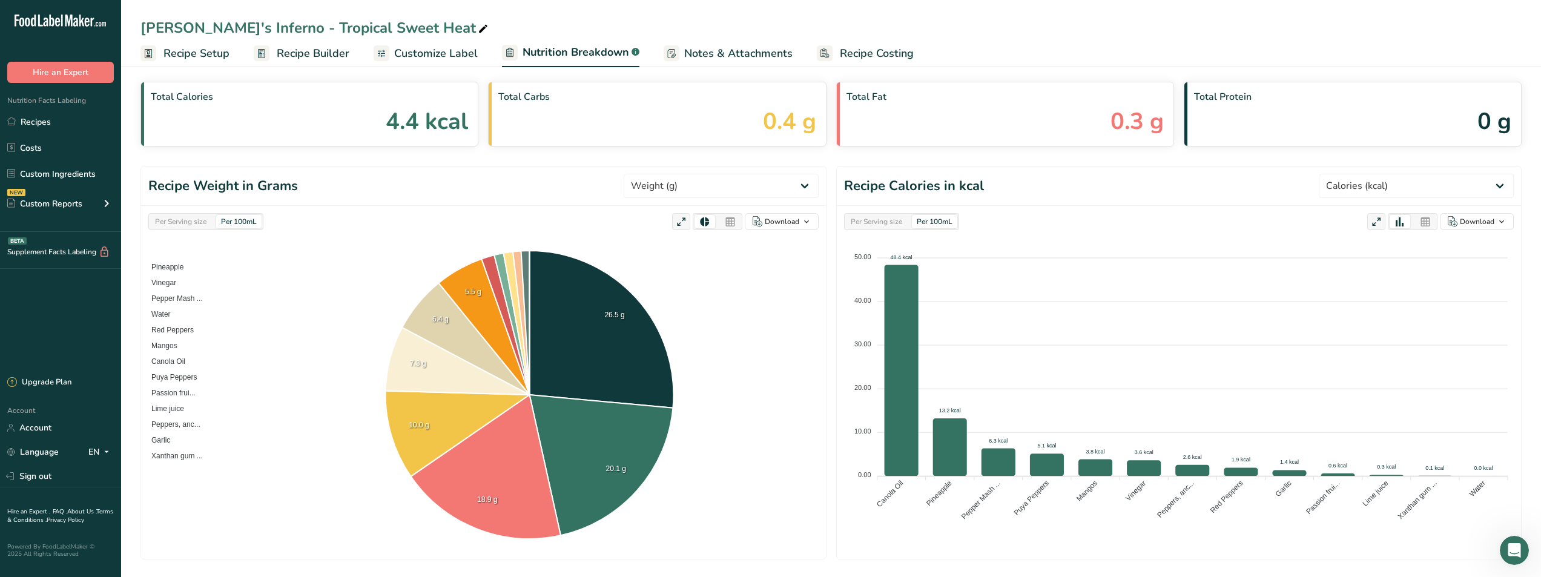
scroll to position [61, 0]
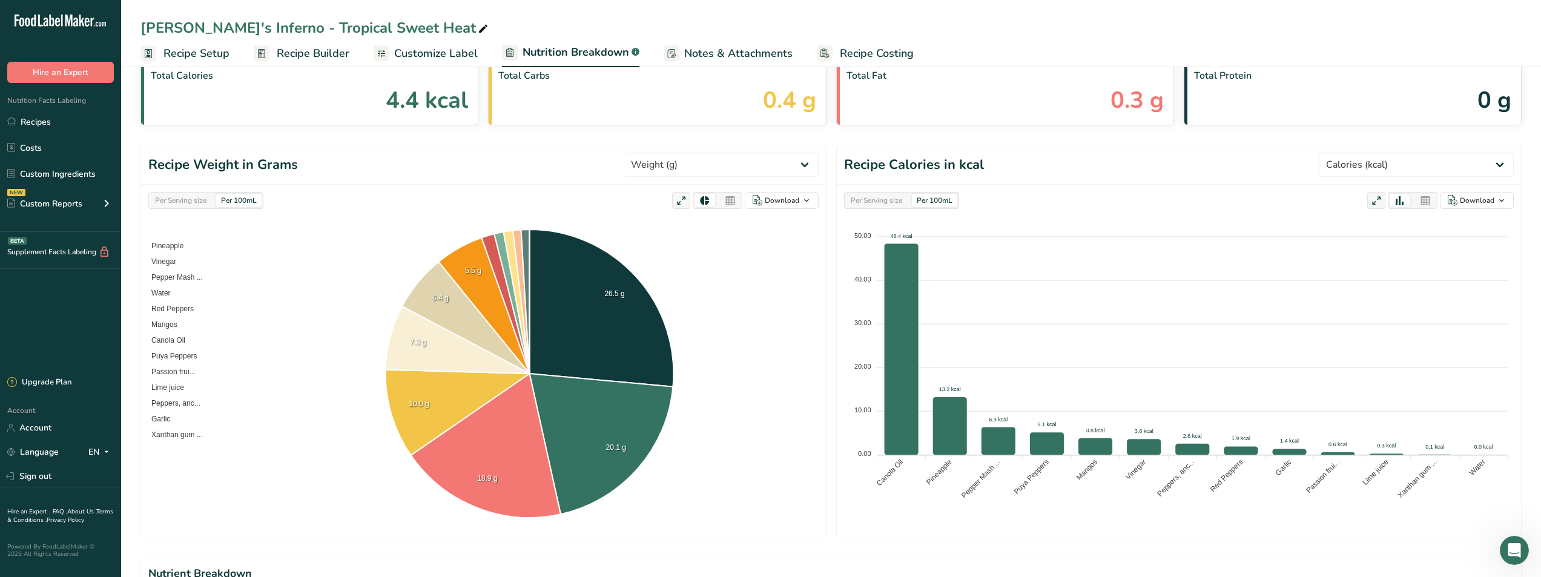
click at [867, 194] on div "Per Serving size" at bounding box center [876, 200] width 61 height 13
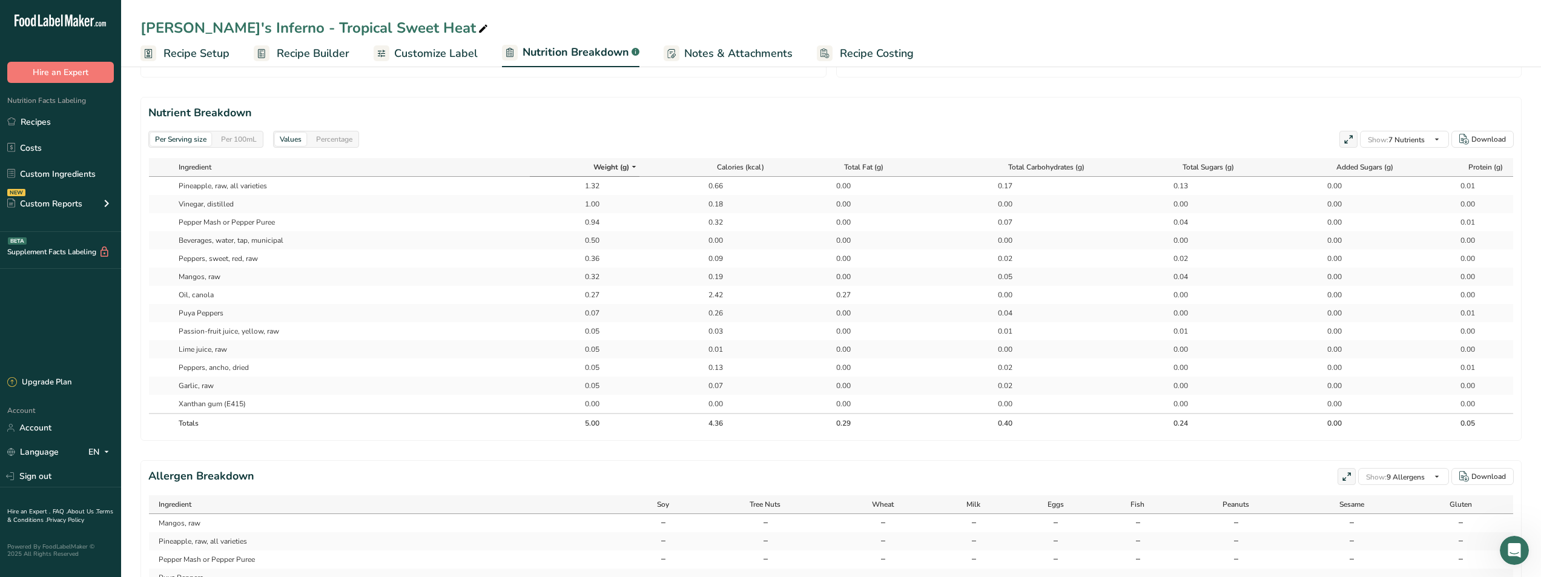
scroll to position [499, 0]
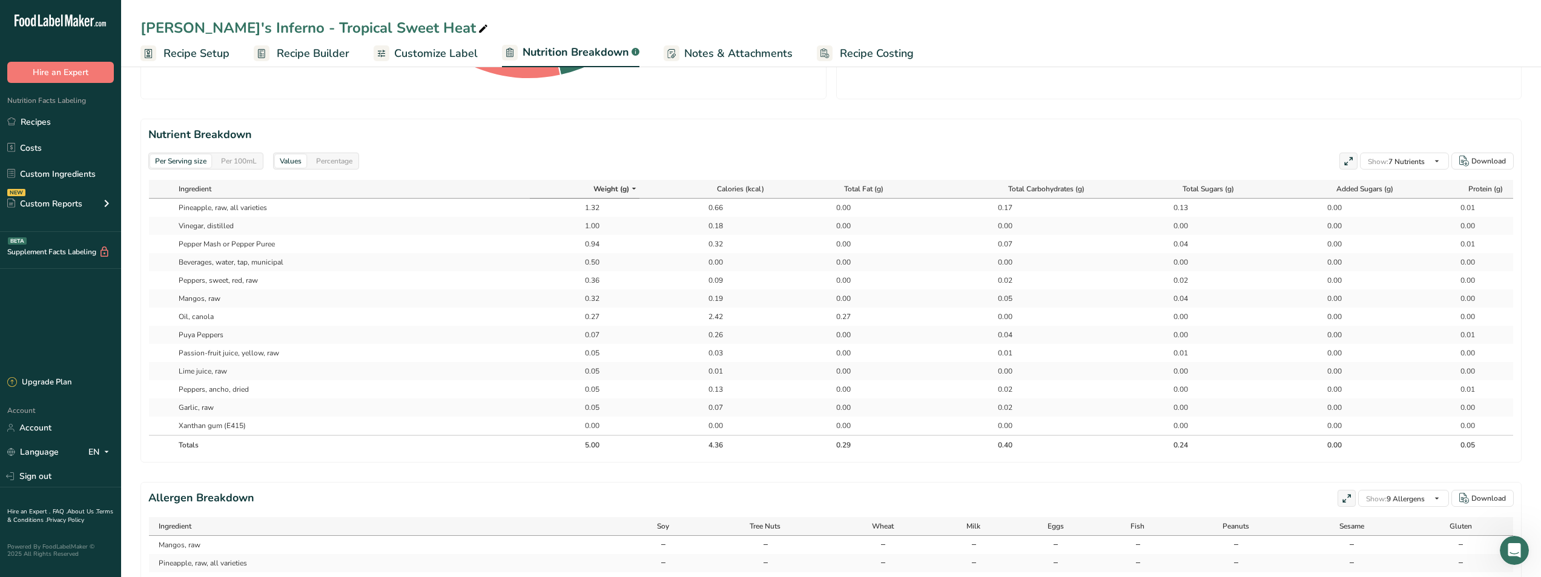
click at [240, 162] on div "Per 100mL" at bounding box center [238, 160] width 45 height 13
click at [191, 159] on div "Per Serving size" at bounding box center [180, 160] width 61 height 13
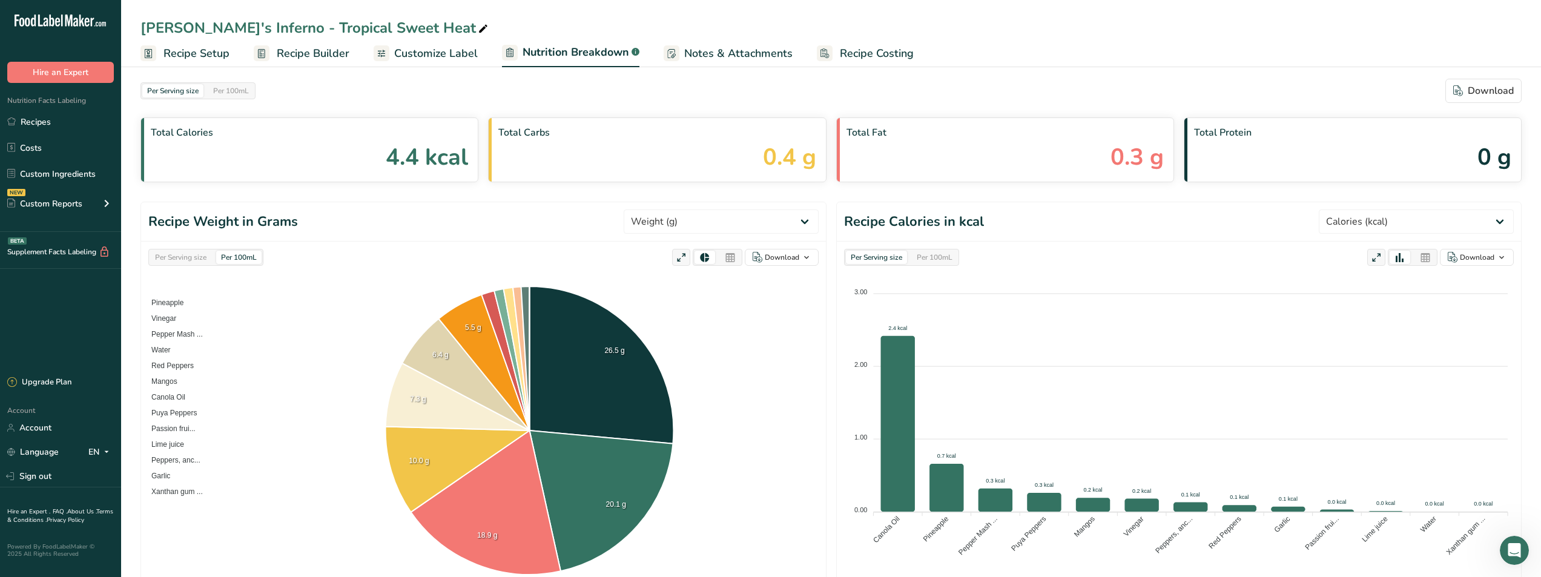
scroll to position [0, 0]
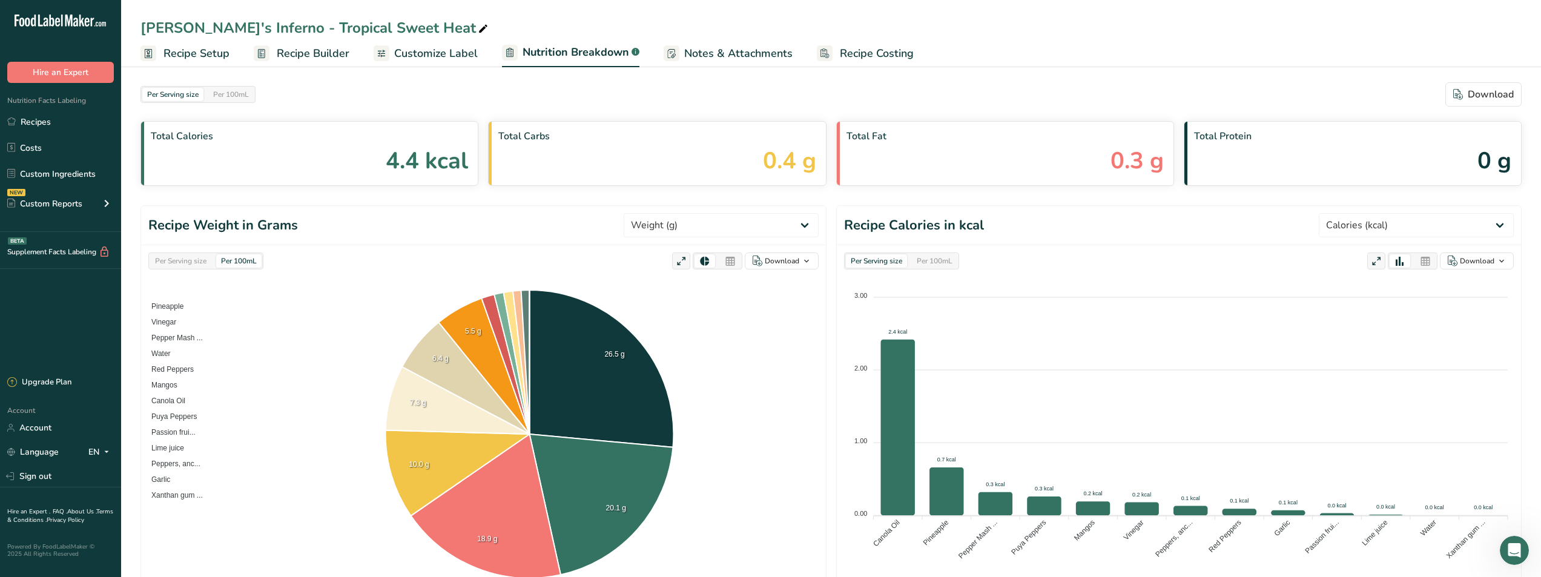
click at [927, 256] on div "Per 100mL" at bounding box center [934, 260] width 45 height 13
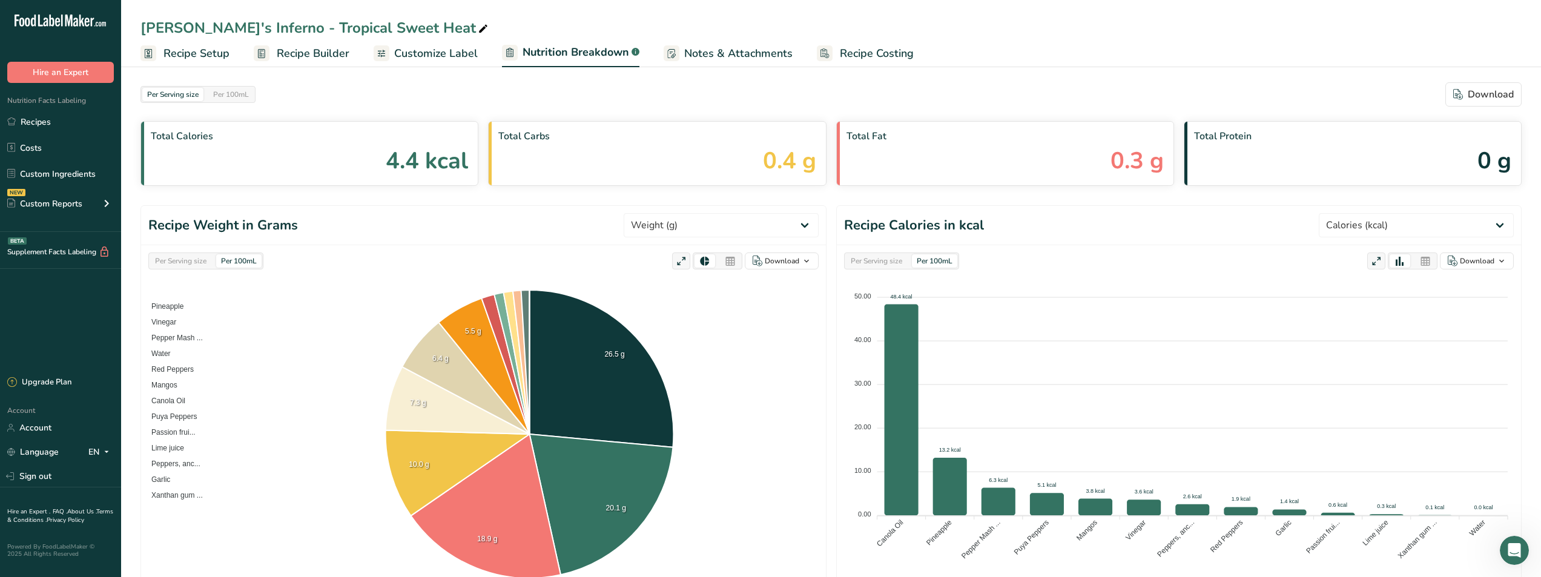
click at [868, 263] on div "Per Serving size" at bounding box center [876, 260] width 61 height 13
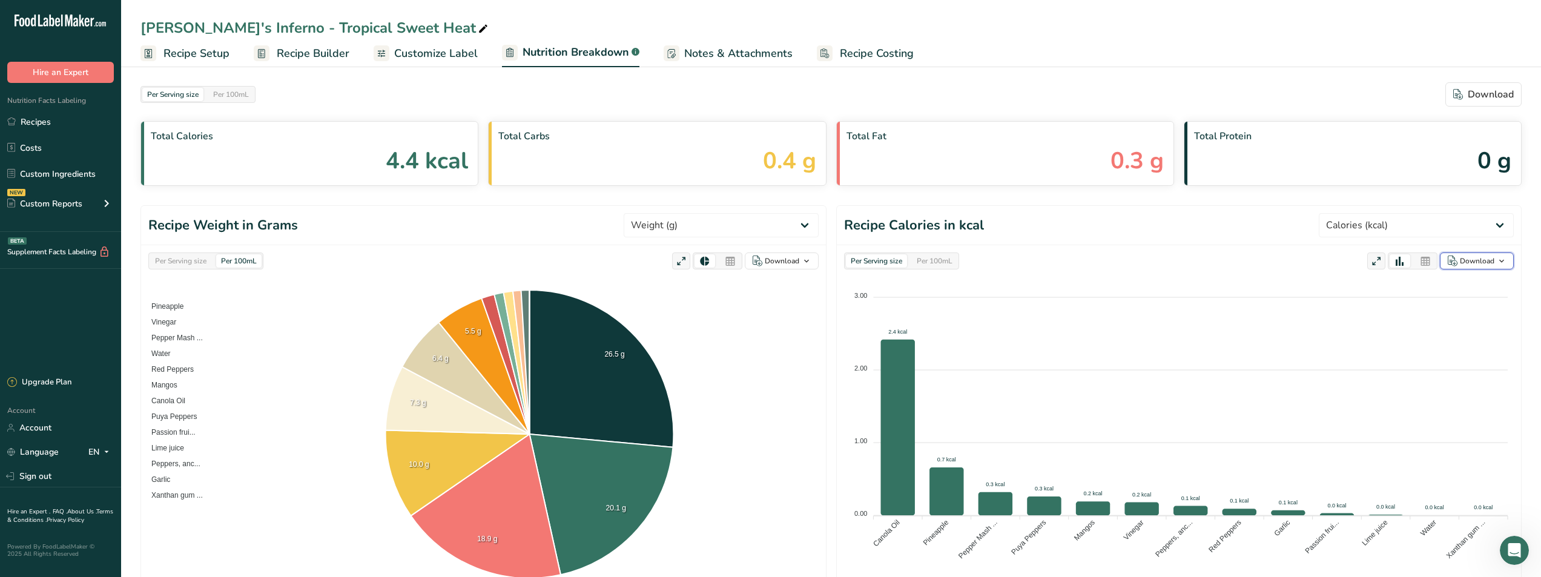
click at [1476, 258] on div "Download" at bounding box center [1476, 260] width 35 height 11
drag, startPoint x: 1404, startPoint y: 67, endPoint x: 1456, endPoint y: 96, distance: 59.9
click at [1481, 96] on div "Download" at bounding box center [1483, 94] width 61 height 15
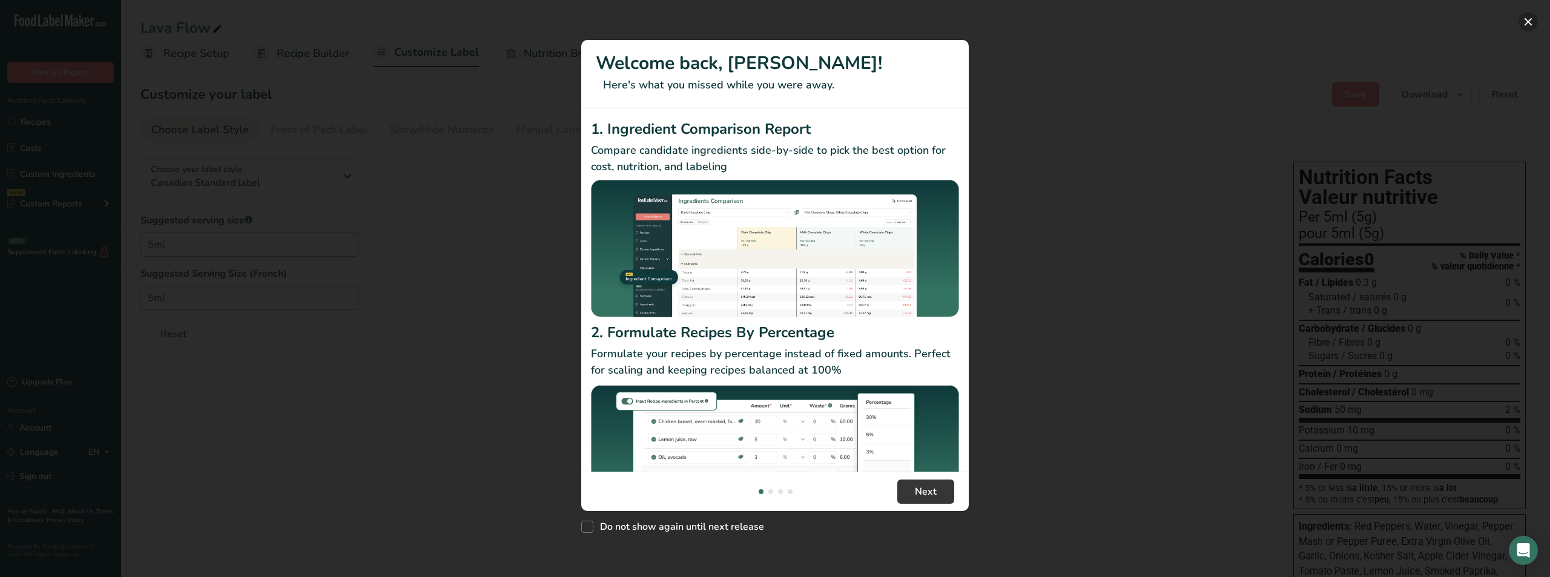
click at [1527, 21] on button "New Features" at bounding box center [1527, 21] width 19 height 19
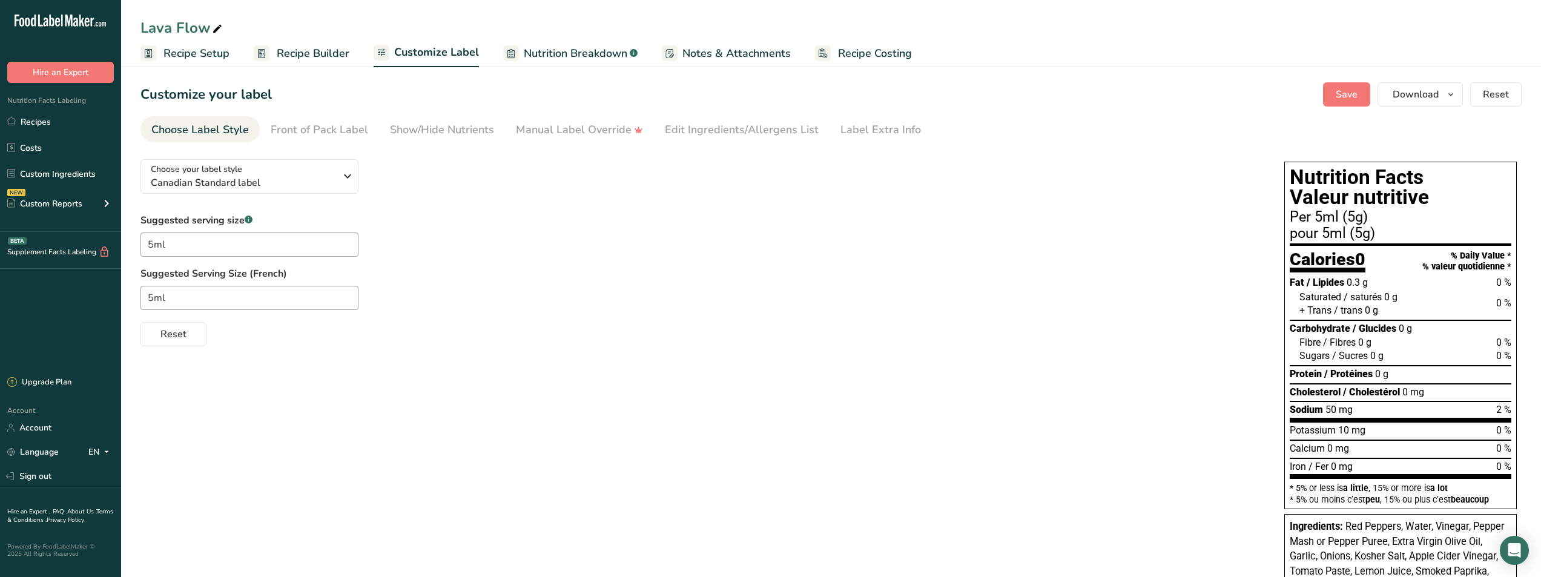
click at [182, 54] on span "Recipe Setup" at bounding box center [196, 53] width 66 height 16
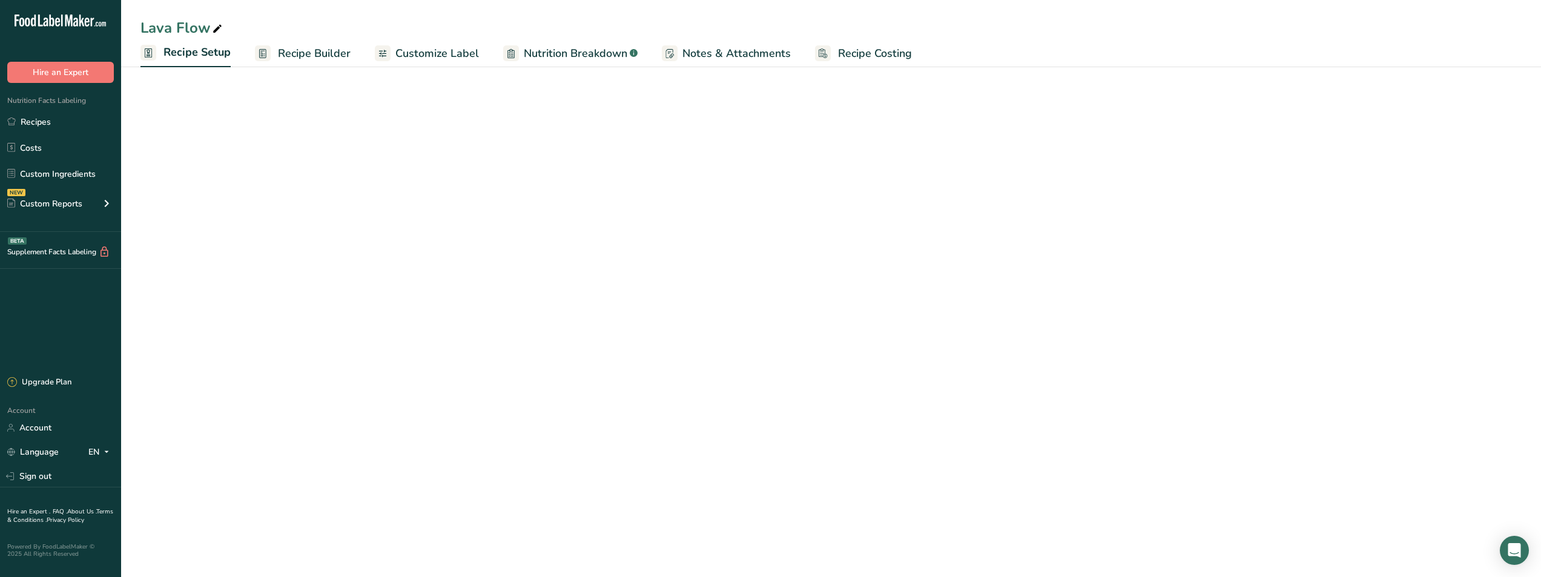
select select "17"
select select "22"
